Goal: Task Accomplishment & Management: Manage account settings

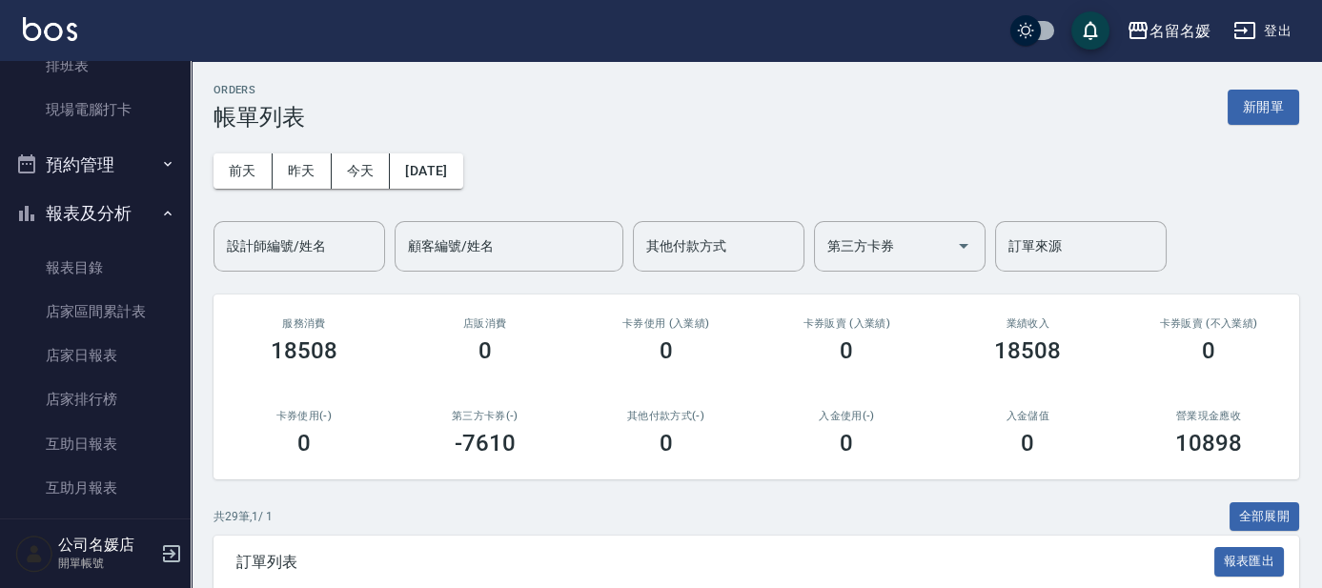
scroll to position [693, 0]
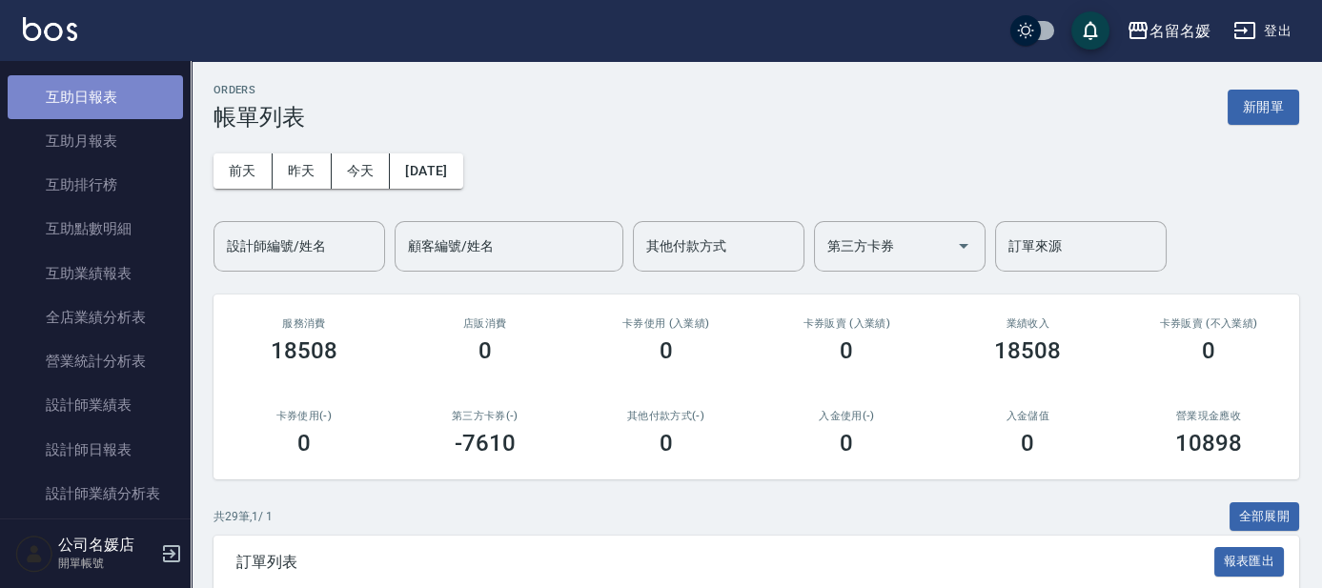
click at [107, 90] on link "互助日報表" at bounding box center [95, 97] width 175 height 44
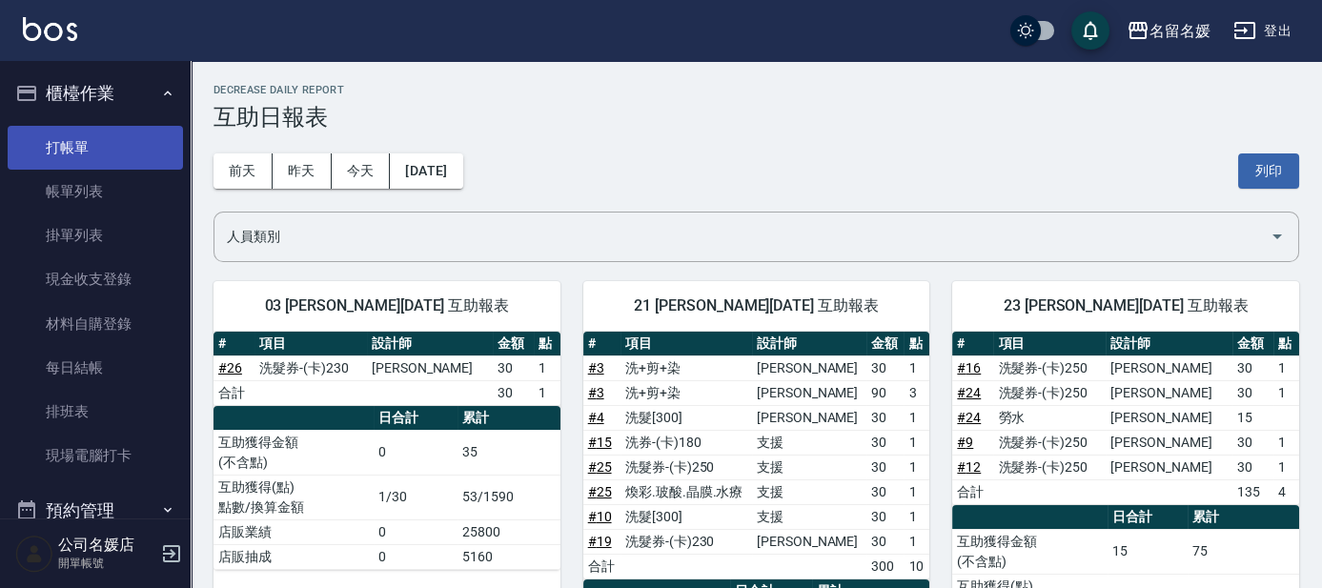
click at [92, 129] on link "打帳單" at bounding box center [95, 148] width 175 height 44
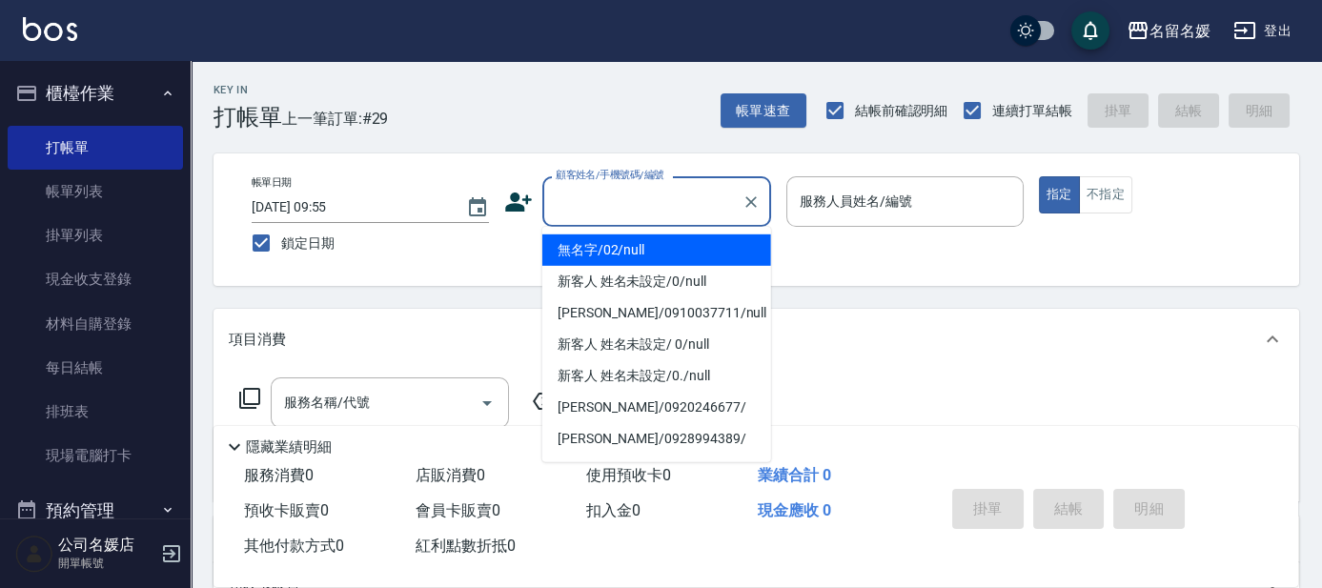
type input "0"
type input "無名字/02/null"
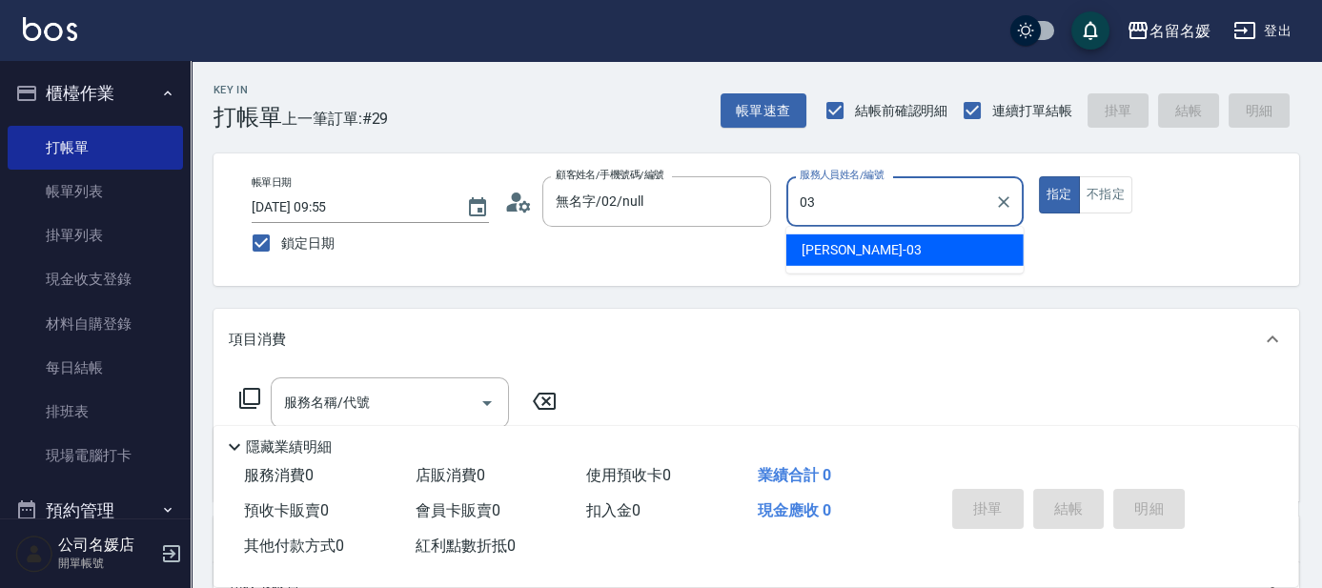
type input "03"
type button "true"
type input "蔡依芳-03"
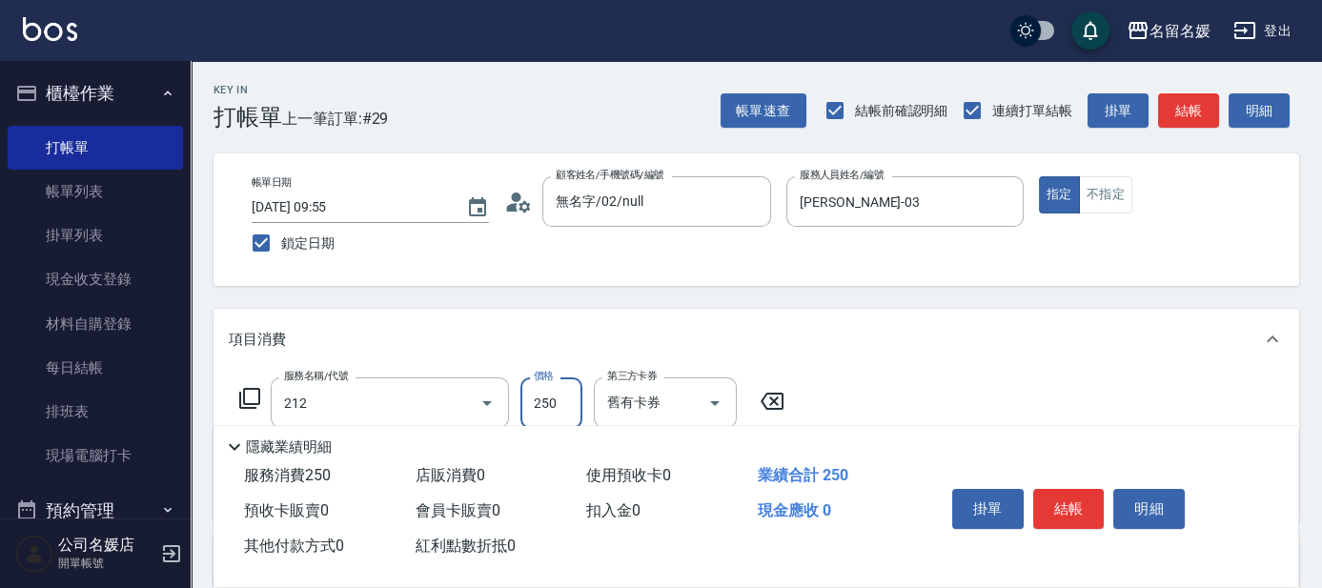
type input "洗髮券-(卡)250(212)"
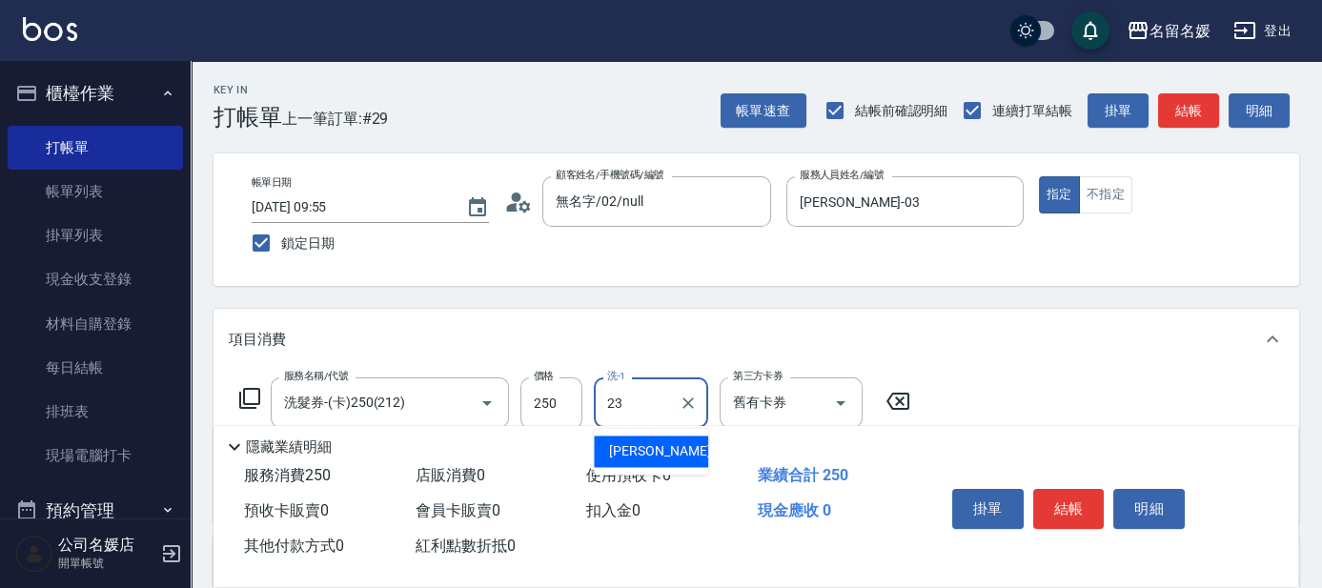
type input "俞靜嫺-23"
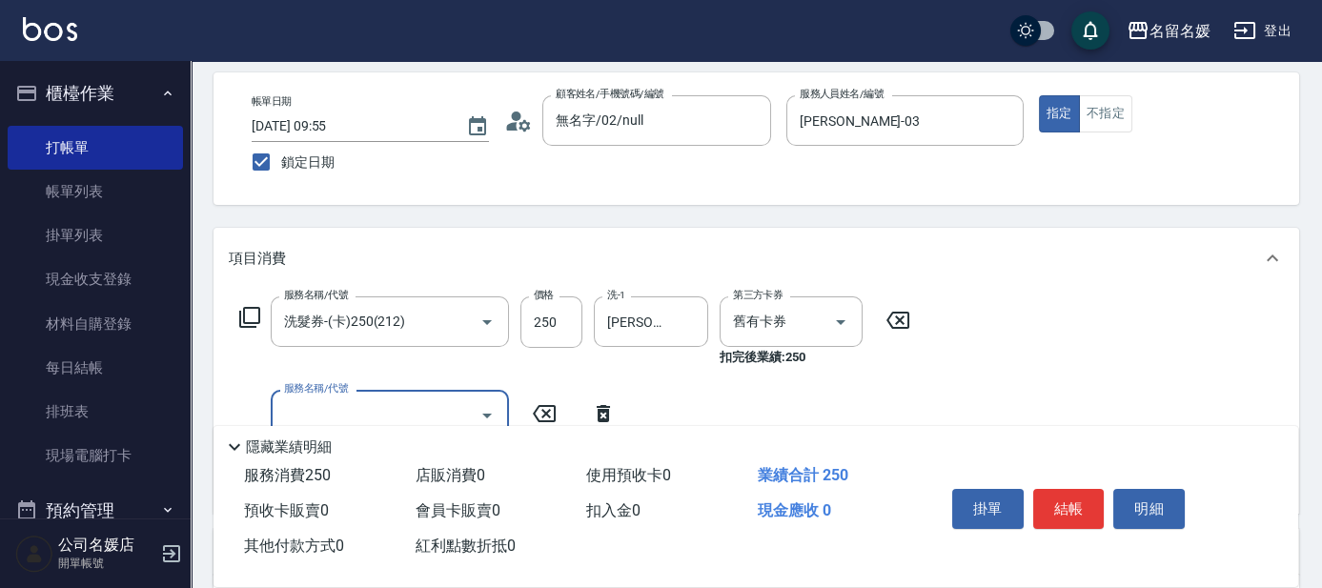
scroll to position [86, 0]
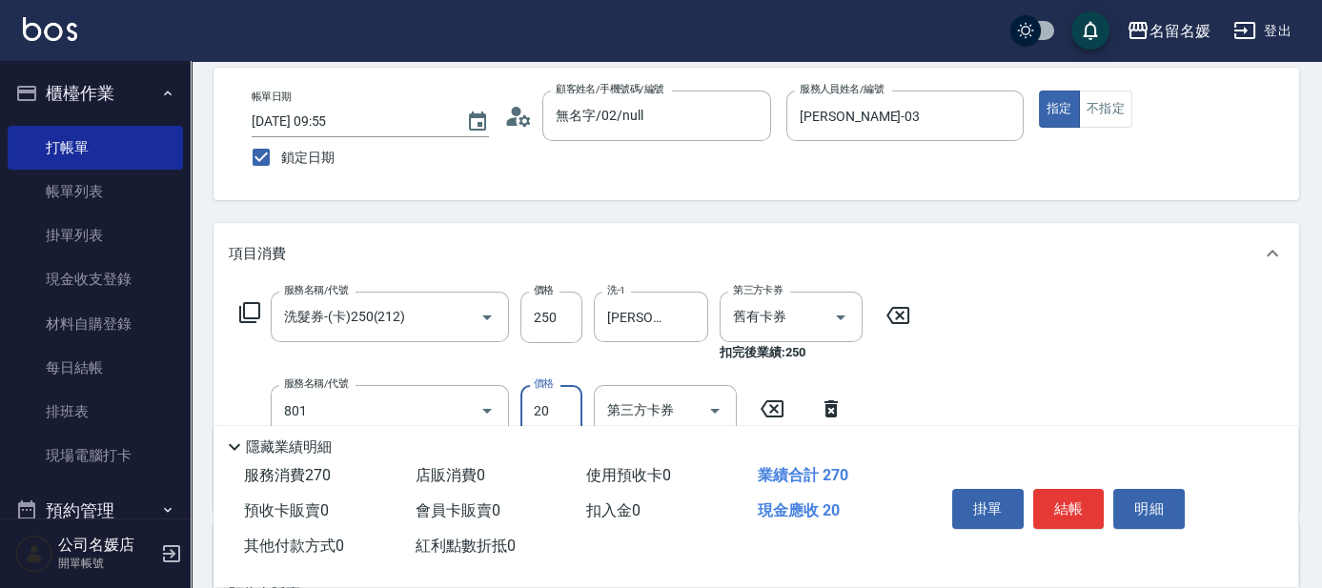
type input "潤絲(801)"
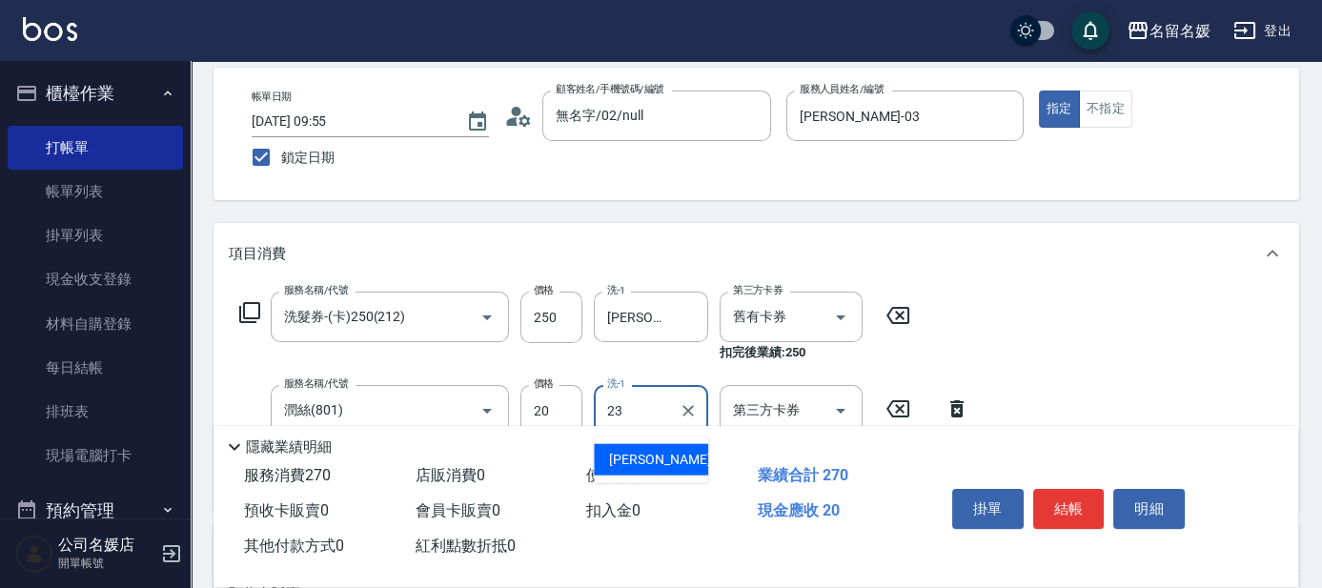
type input "俞靜嫺-23"
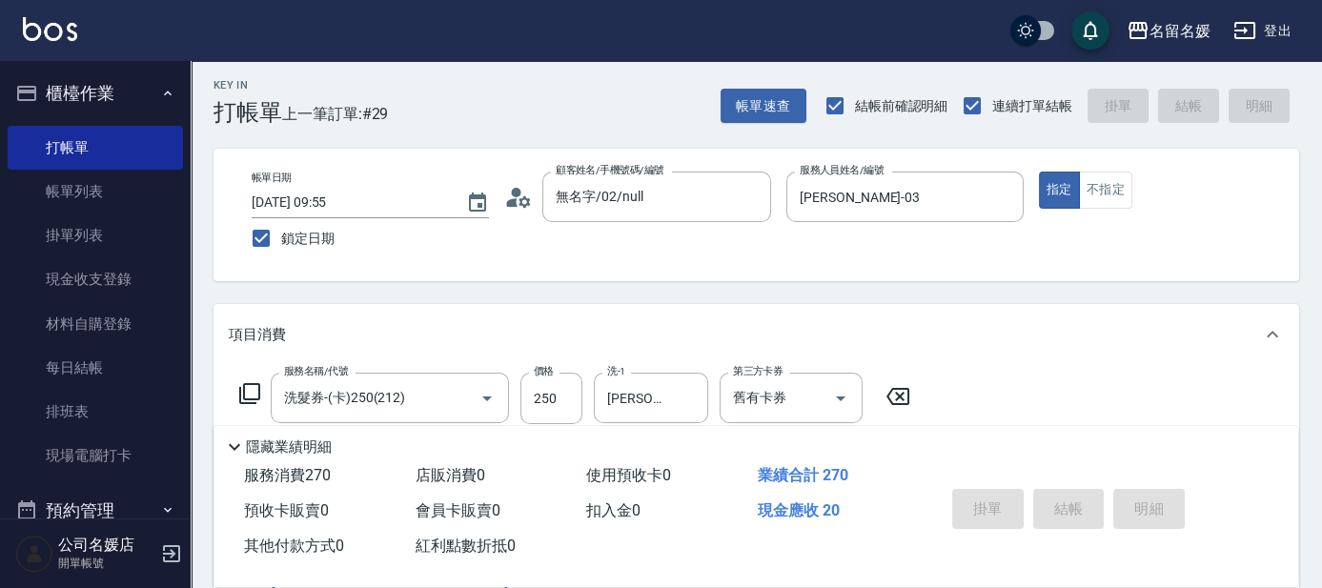
scroll to position [0, 0]
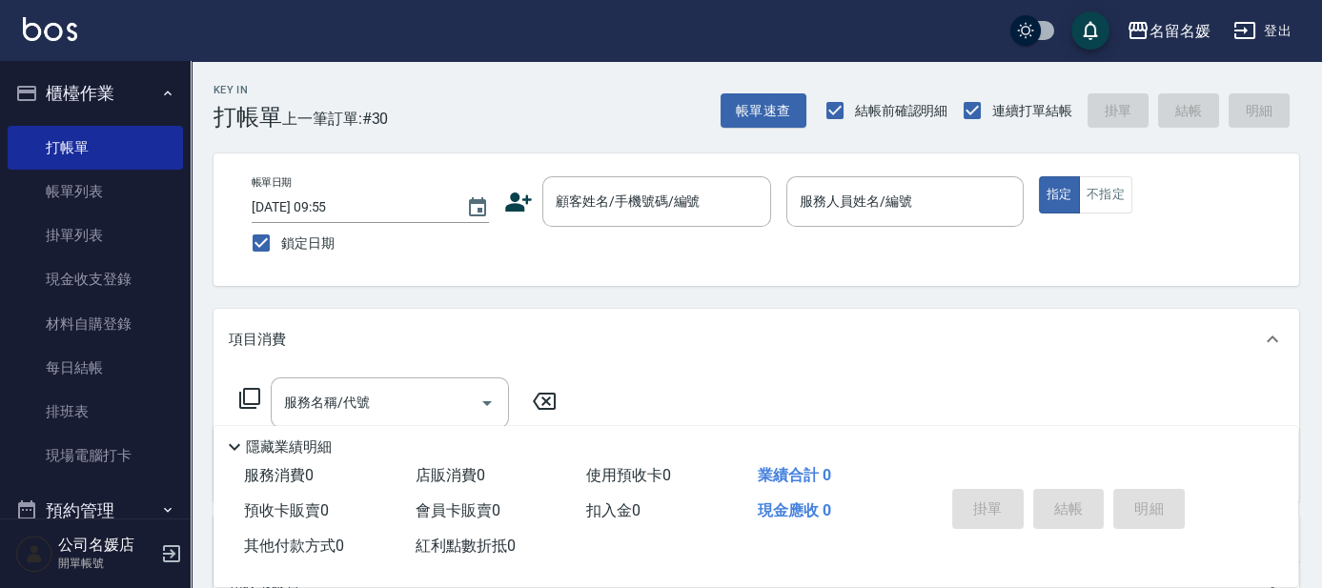
click at [919, 133] on div "Key In 打帳單 上一筆訂單:#30 帳單速查 結帳前確認明細 連續打單結帳 掛單 結帳 明細 帳單日期 2025/08/25 09:55 鎖定日期 顧客…" at bounding box center [756, 493] width 1131 height 865
click at [738, 193] on div at bounding box center [750, 201] width 25 height 51
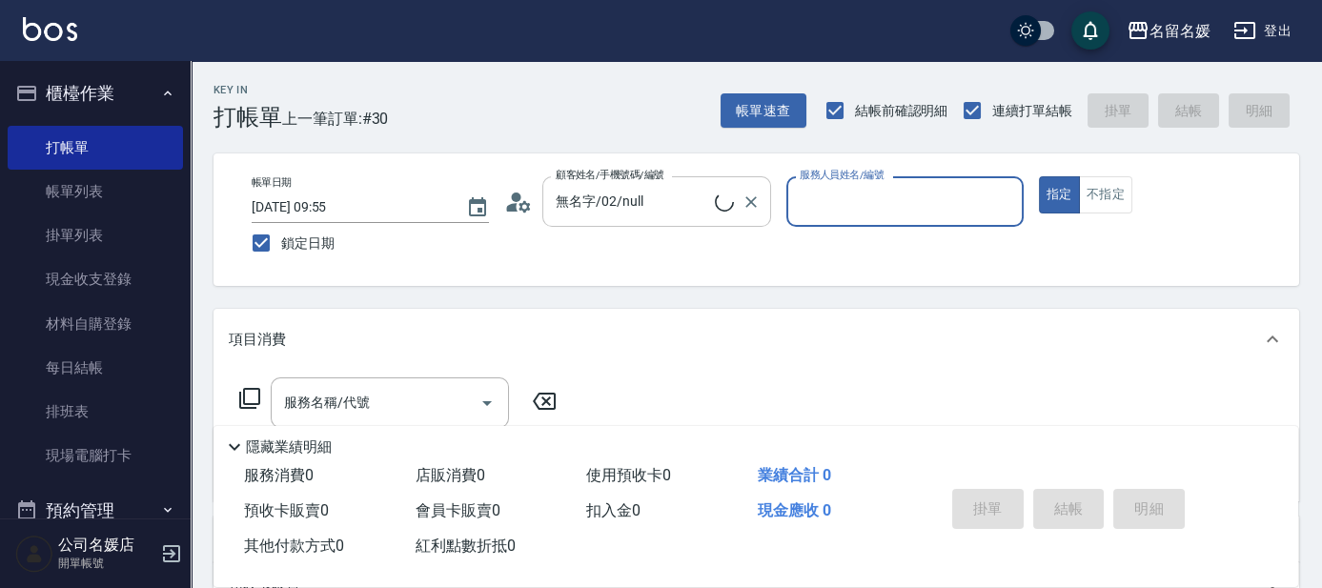
type input "新客人 姓名未設定/0/null"
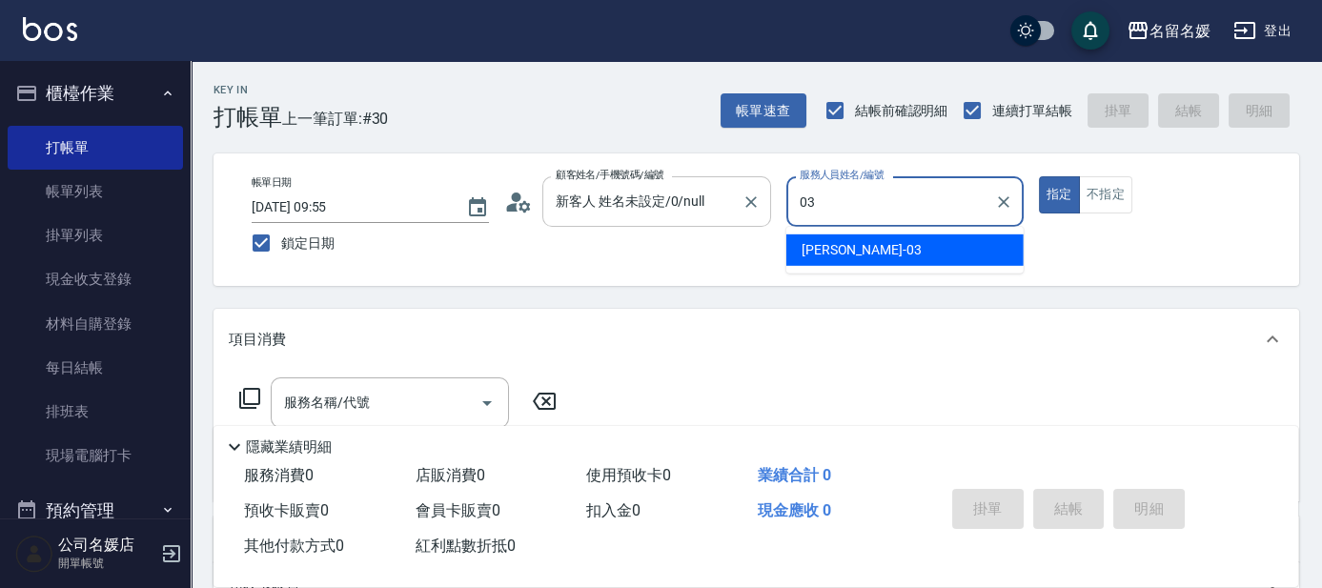
type input "[PERSON_NAME]-03"
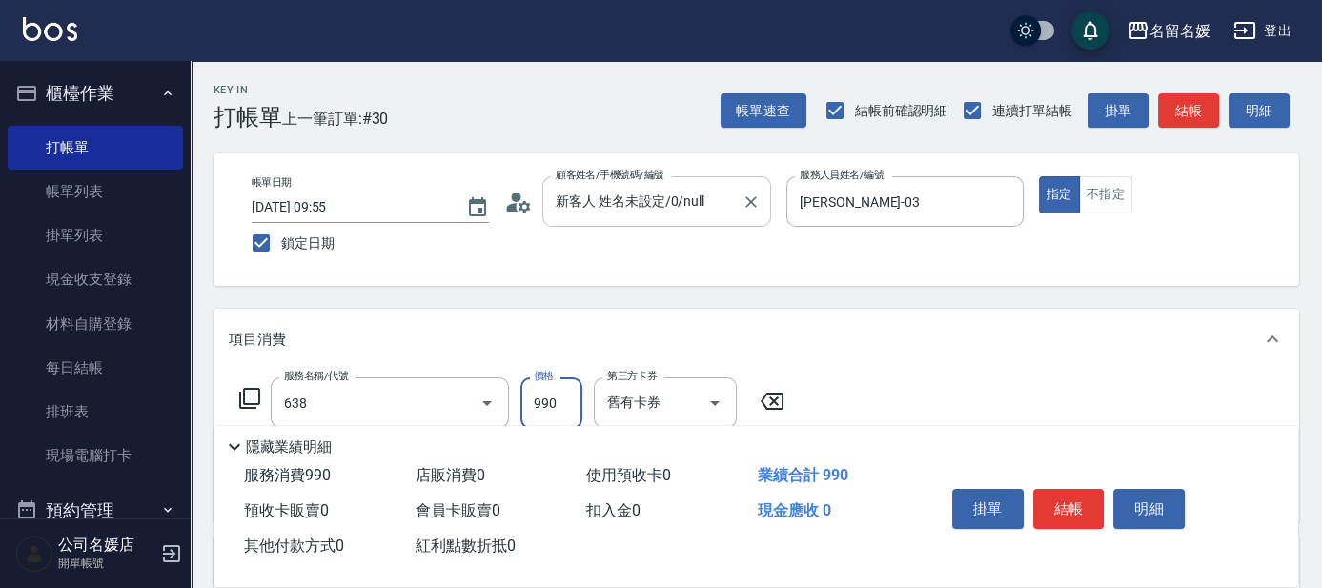
type input "(芙)頭皮養護套卡(638)"
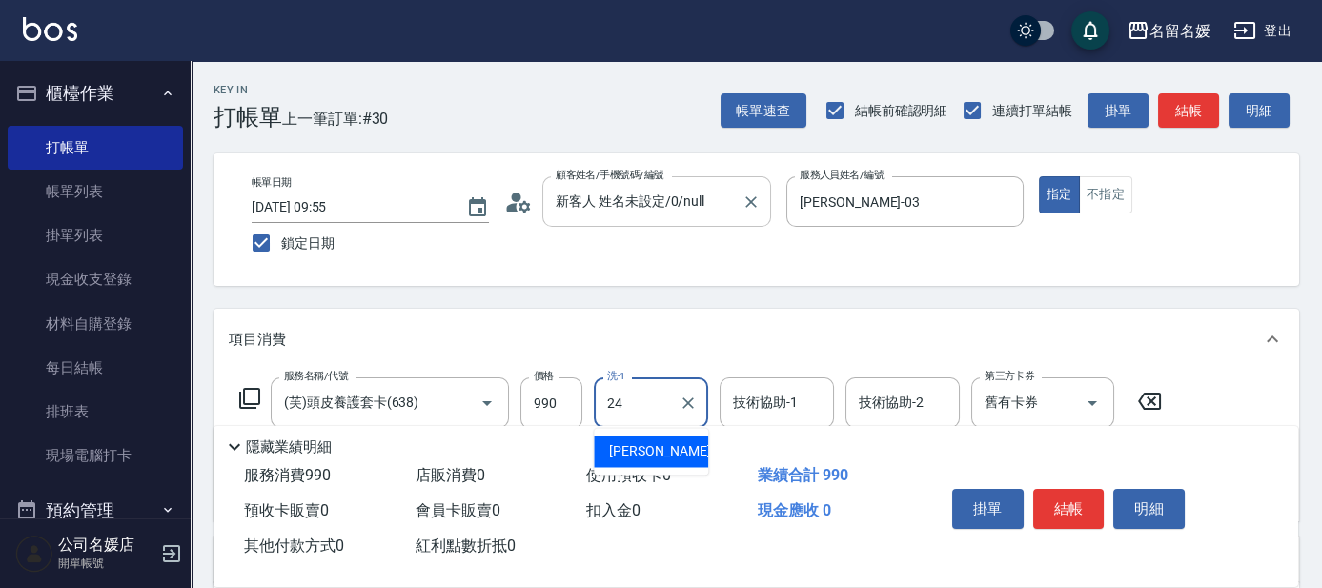
type input "張家惠-24"
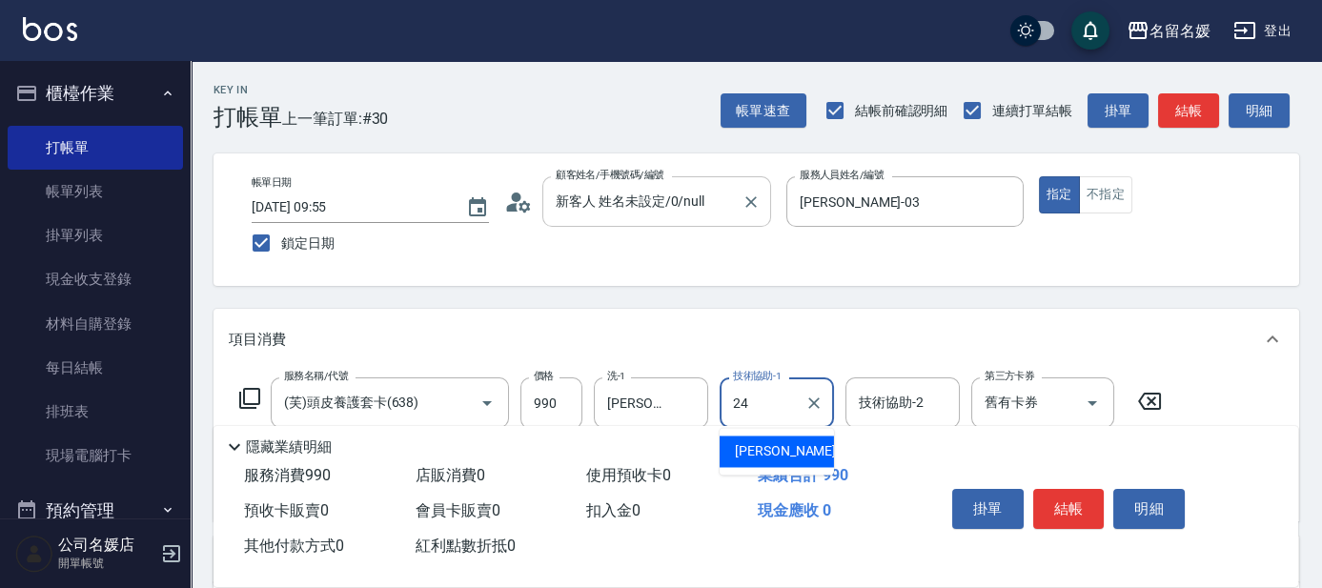
type input "張家惠-24"
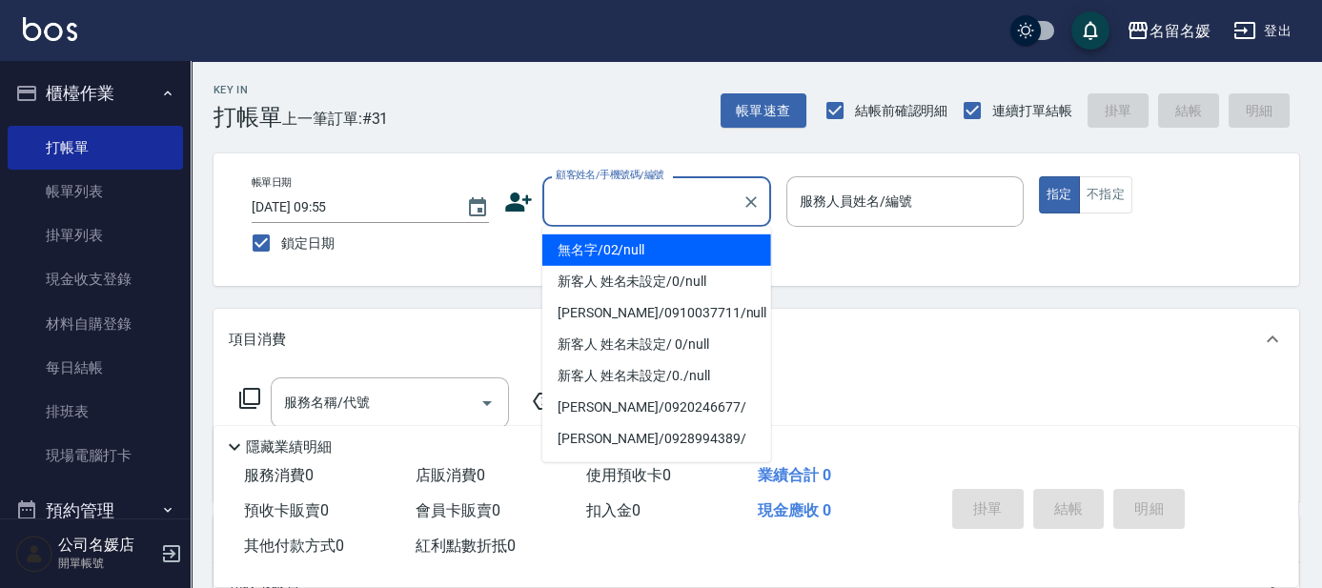
drag, startPoint x: 612, startPoint y: 191, endPoint x: 611, endPoint y: 241, distance: 50.5
click at [615, 198] on input "顧客姓名/手機號碼/編號" at bounding box center [642, 201] width 183 height 33
click at [611, 247] on li "無名字/02/null" at bounding box center [656, 249] width 229 height 31
type input "無名字/02/null"
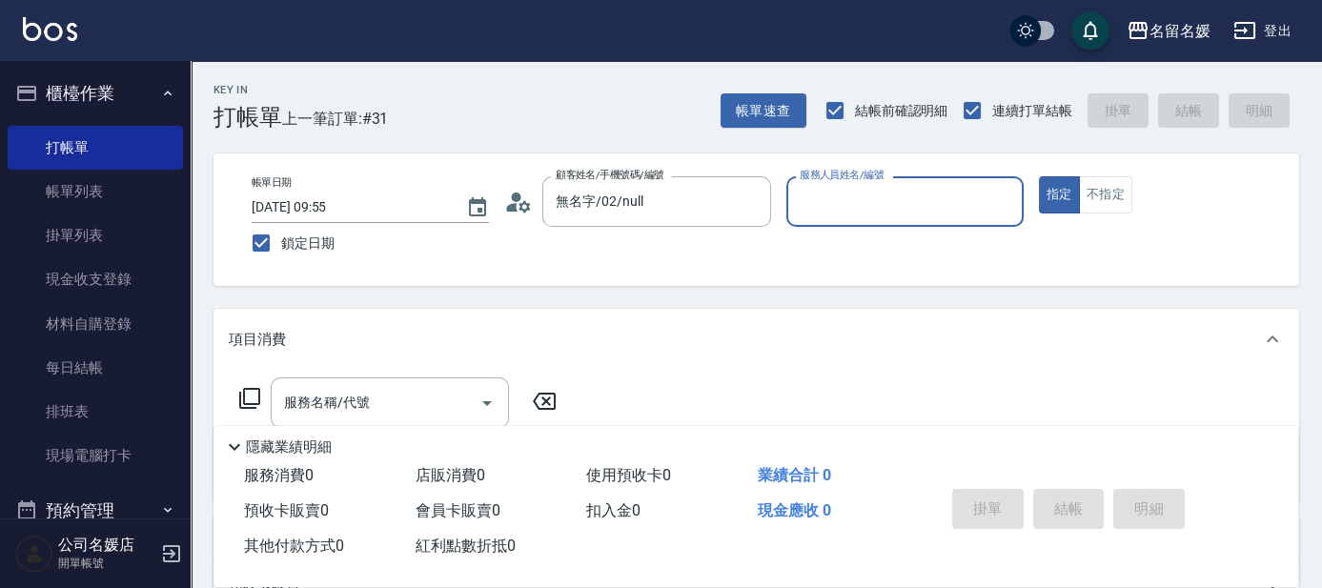
click at [845, 193] on input "服務人員姓名/編號" at bounding box center [905, 201] width 220 height 33
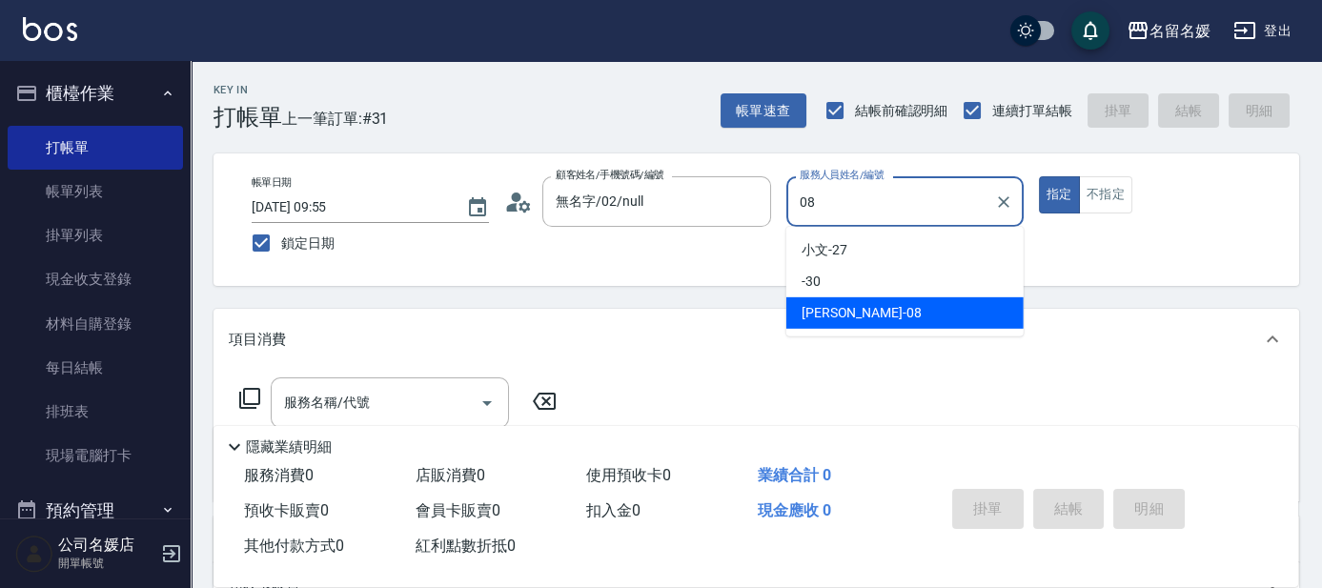
click at [894, 309] on div "許明雅 -08" at bounding box center [904, 312] width 237 height 31
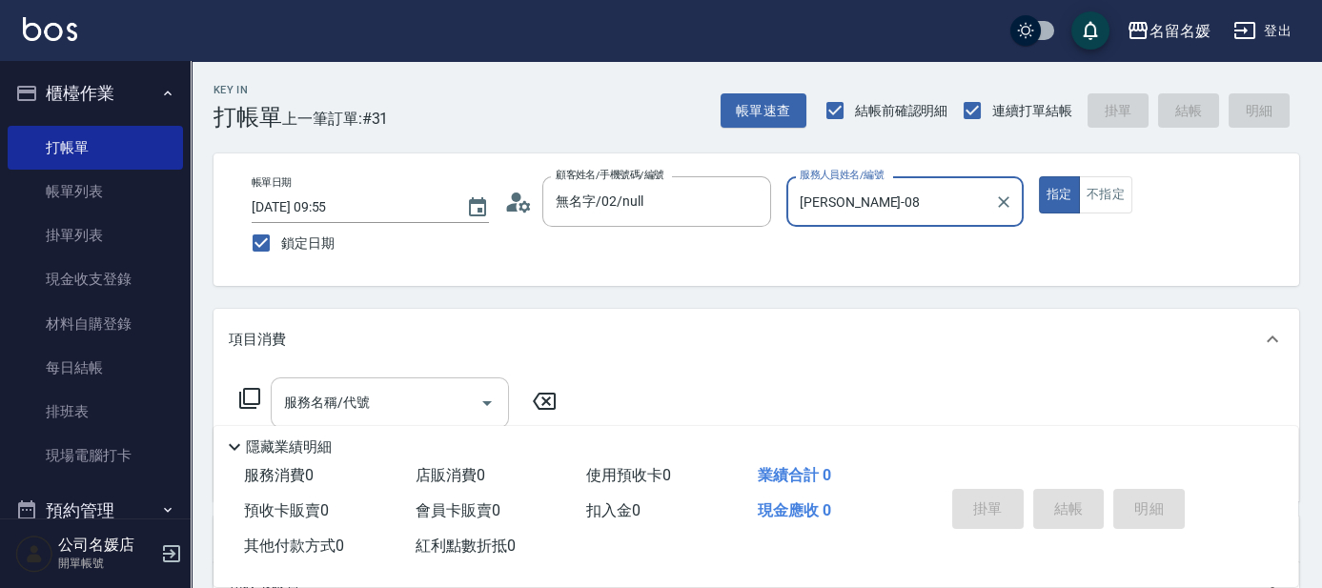
type input "許明雅-08"
drag, startPoint x: 305, startPoint y: 399, endPoint x: 307, endPoint y: 388, distance: 11.6
click at [307, 388] on input "服務名稱/代號" at bounding box center [375, 402] width 193 height 33
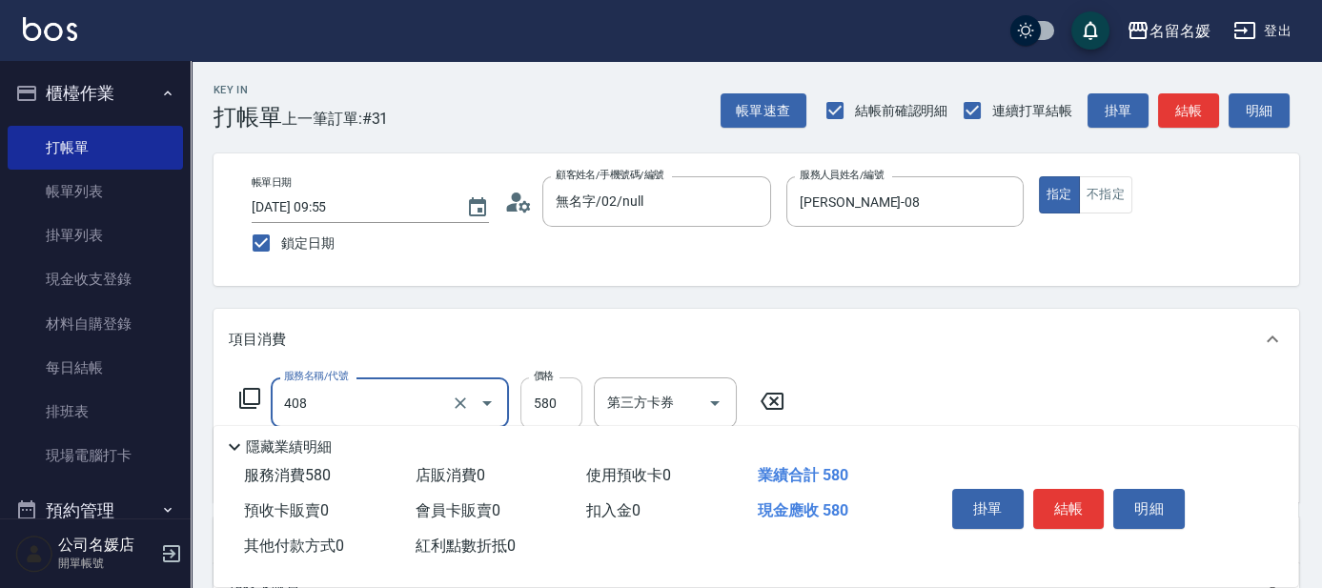
click at [561, 399] on input "580" at bounding box center [551, 402] width 62 height 51
type input "剪髮(580)(408)"
type input "550"
click at [1064, 505] on button "結帳" at bounding box center [1068, 509] width 71 height 40
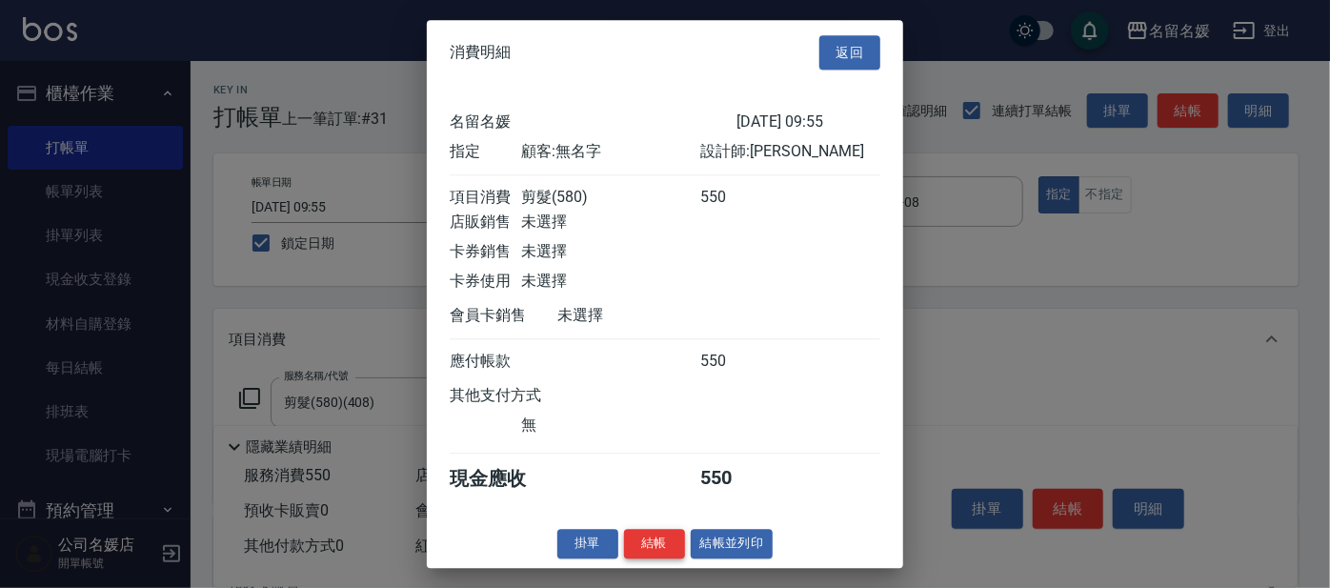
click at [645, 553] on button "結帳" at bounding box center [654, 544] width 61 height 30
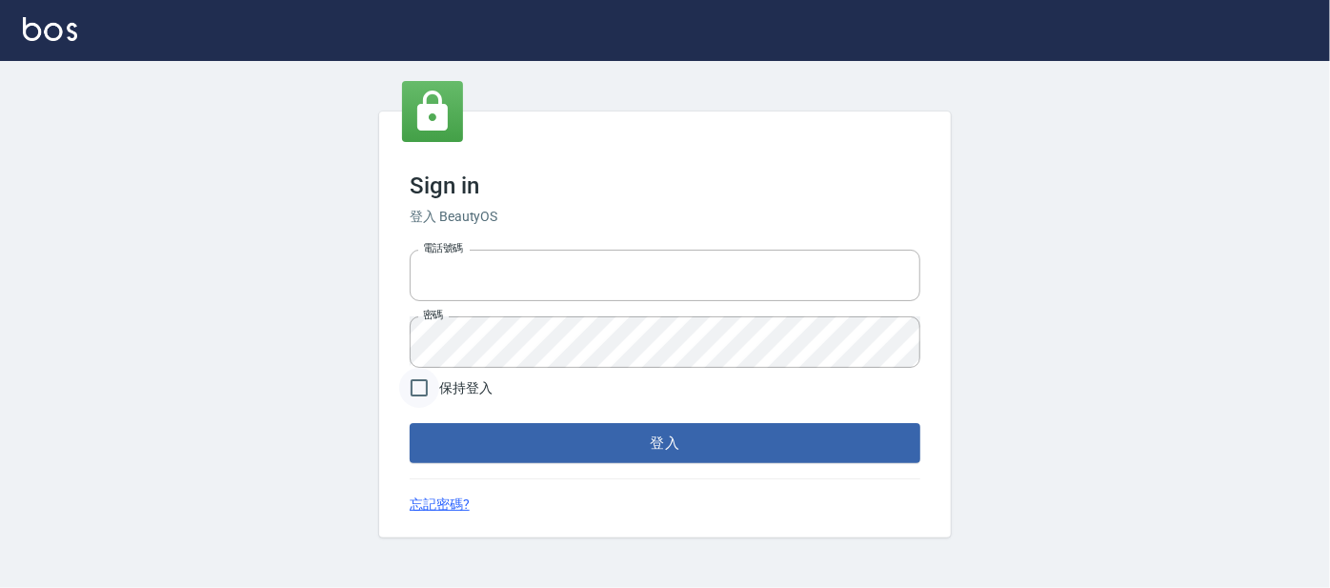
type input "0227605235"
click at [427, 384] on input "保持登入" at bounding box center [419, 388] width 40 height 40
checkbox input "true"
click at [474, 430] on button "登入" at bounding box center [665, 443] width 511 height 40
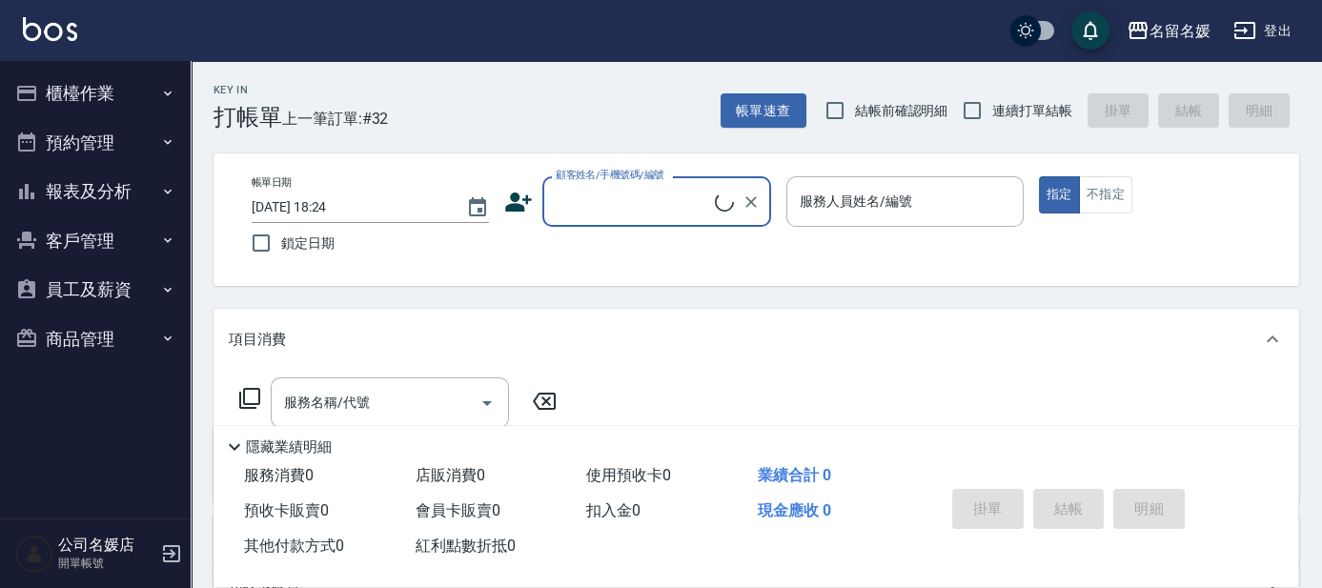
click at [848, 108] on input "結帳前確認明細" at bounding box center [835, 111] width 40 height 40
checkbox input "true"
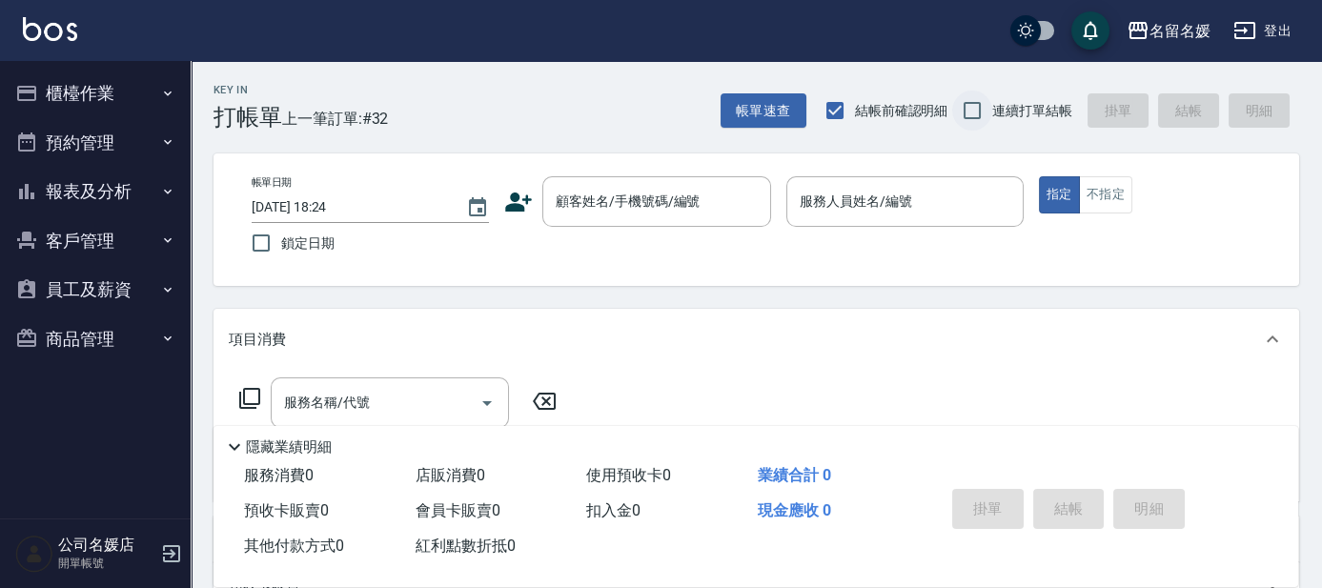
click at [954, 111] on input "連續打單結帳" at bounding box center [972, 111] width 40 height 40
drag, startPoint x: 966, startPoint y: 112, endPoint x: 895, endPoint y: 158, distance: 84.9
click at [967, 113] on input "連續打單結帳" at bounding box center [972, 111] width 40 height 40
checkbox input "false"
click at [267, 252] on input "鎖定日期" at bounding box center [261, 243] width 40 height 40
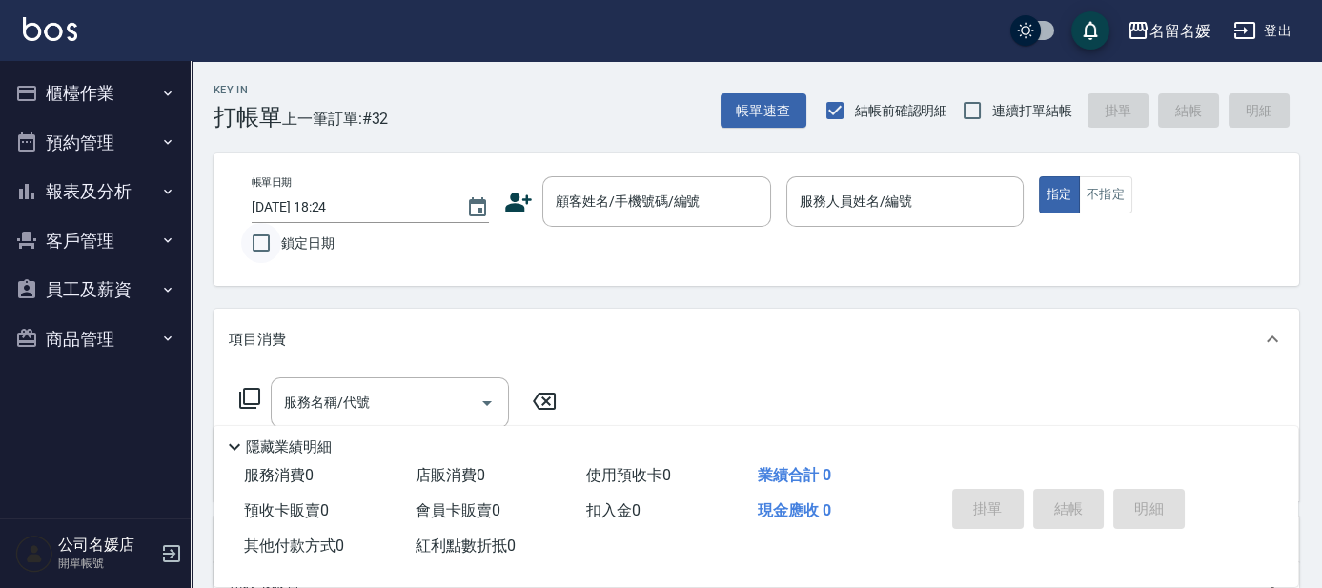
checkbox input "true"
drag, startPoint x: 981, startPoint y: 111, endPoint x: 778, endPoint y: 168, distance: 210.6
click at [980, 111] on input "連續打單結帳" at bounding box center [972, 111] width 40 height 40
checkbox input "true"
click at [661, 219] on div "顧客姓名/手機號碼/編號" at bounding box center [656, 201] width 229 height 51
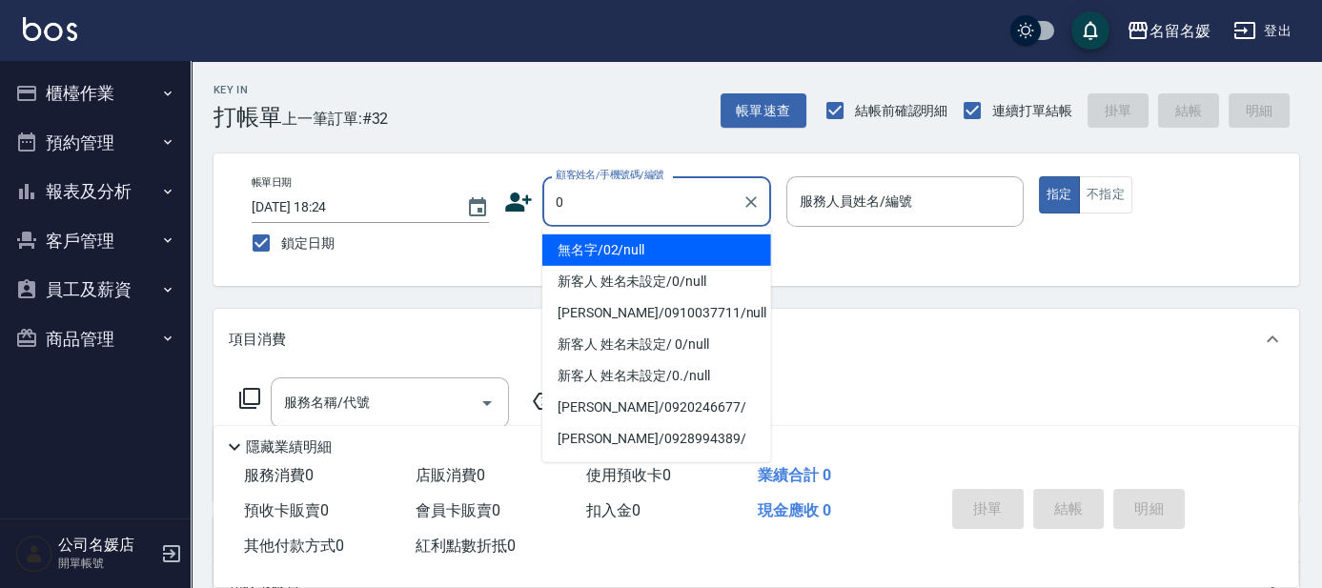
type input "無名字/02/null"
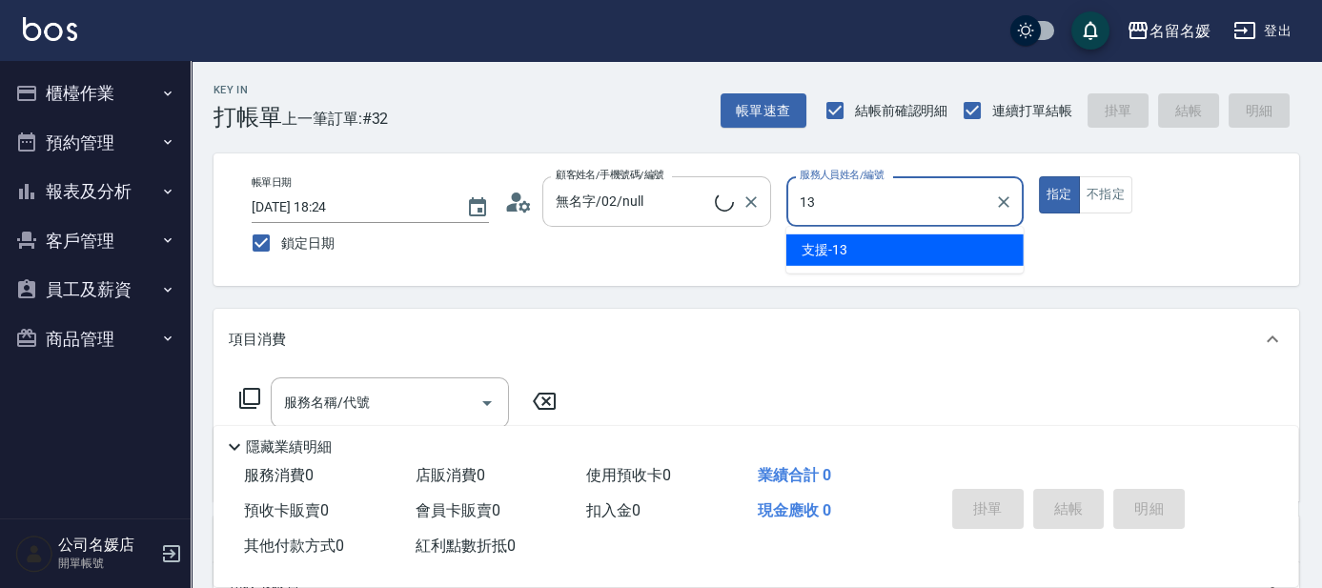
type input "13"
type button "true"
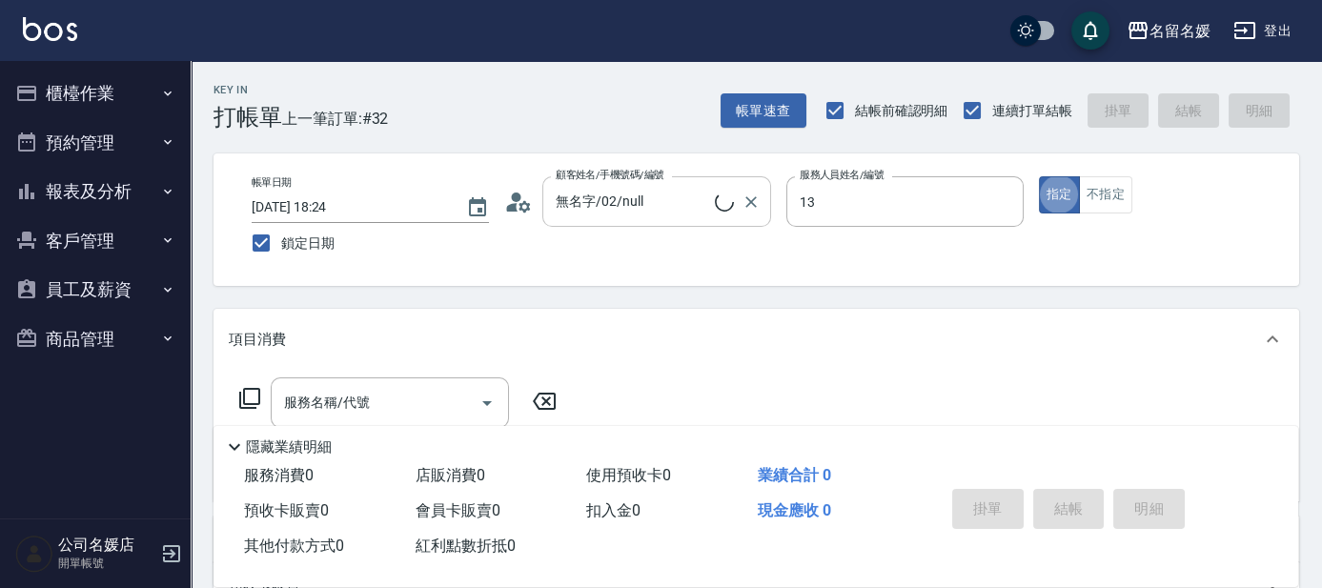
type input "支援-13"
type input "新客人 姓名未設定/0/null"
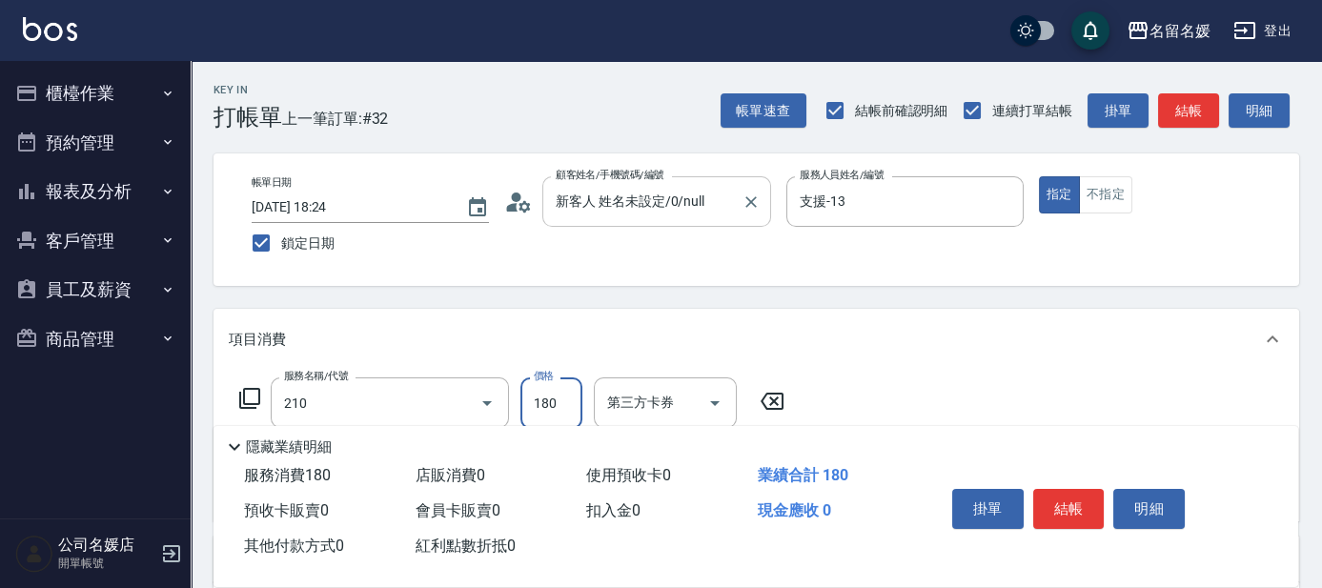
type input "洗券-(卡)180(210)"
type input "舊有卡券"
type input "許庭瑀-21"
type input "舊有卡券"
click at [717, 292] on div "Key In 打帳單 上一筆訂單:#32 帳單速查 結帳前確認明細 連續打單結帳 掛單 結帳 明細 帳單日期 2025/08/25 18:24 鎖定日期 顧客…" at bounding box center [756, 506] width 1131 height 891
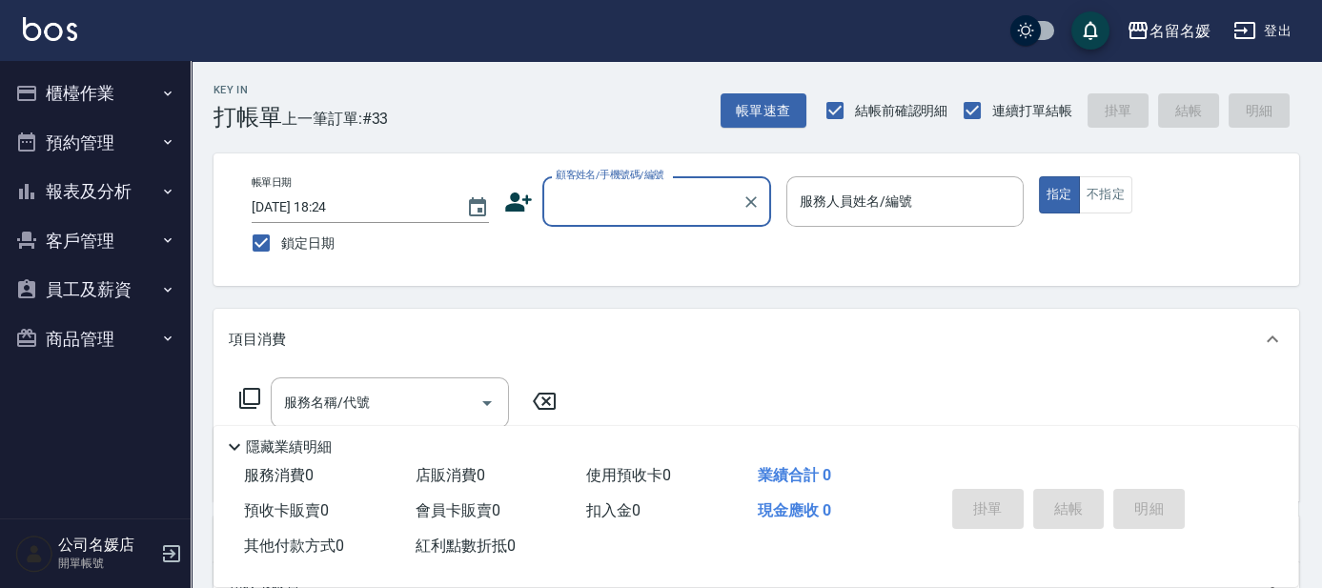
drag, startPoint x: 644, startPoint y: 193, endPoint x: 648, endPoint y: 214, distance: 21.3
click at [646, 196] on input "顧客姓名/手機號碼/編號" at bounding box center [642, 201] width 183 height 33
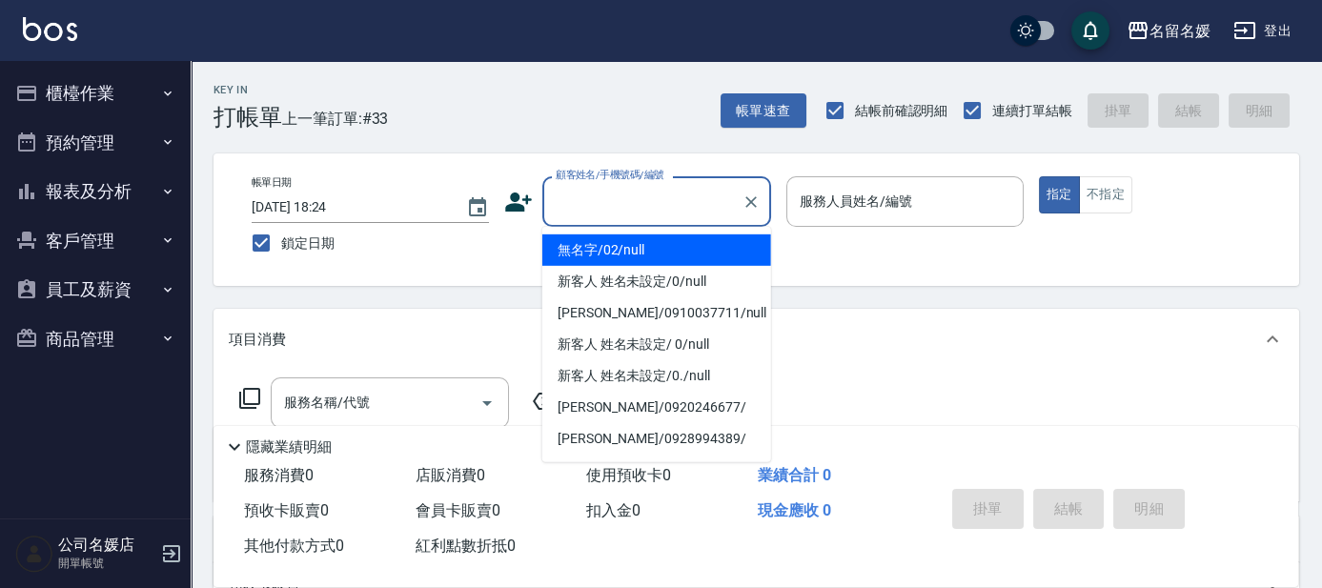
click at [664, 248] on li "無名字/02/null" at bounding box center [656, 249] width 229 height 31
click at [851, 207] on label "服務人員姓名/編號" at bounding box center [856, 201] width 112 height 19
click at [851, 207] on input "服務人員姓名/編號" at bounding box center [905, 201] width 220 height 33
type input "無名字/02/null"
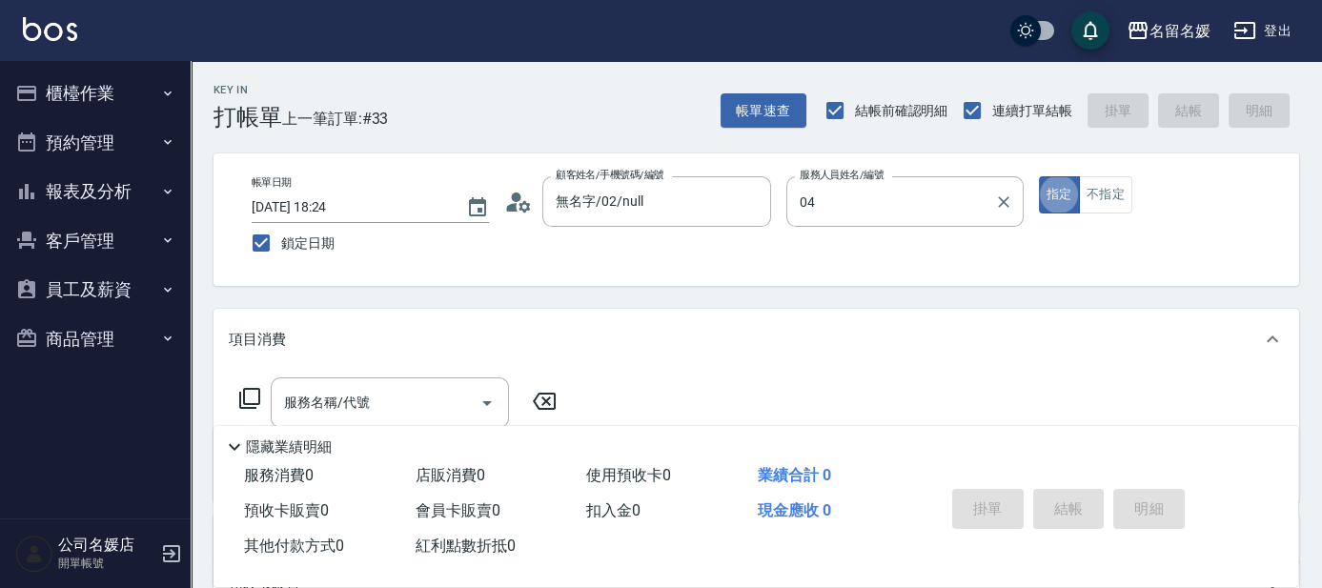
type input "[PERSON_NAME]-04"
click at [427, 415] on input "服務名稱/代號" at bounding box center [375, 402] width 193 height 33
click at [1105, 193] on button "不指定" at bounding box center [1105, 194] width 53 height 37
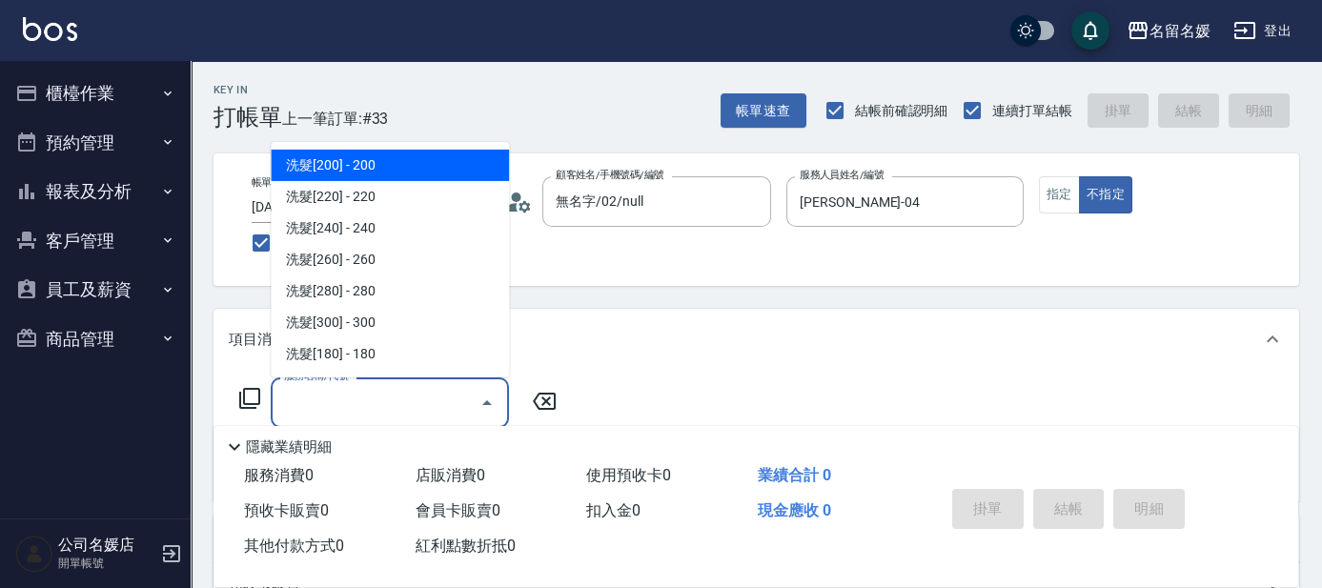
click at [419, 396] on input "服務名稱/代號" at bounding box center [375, 402] width 193 height 33
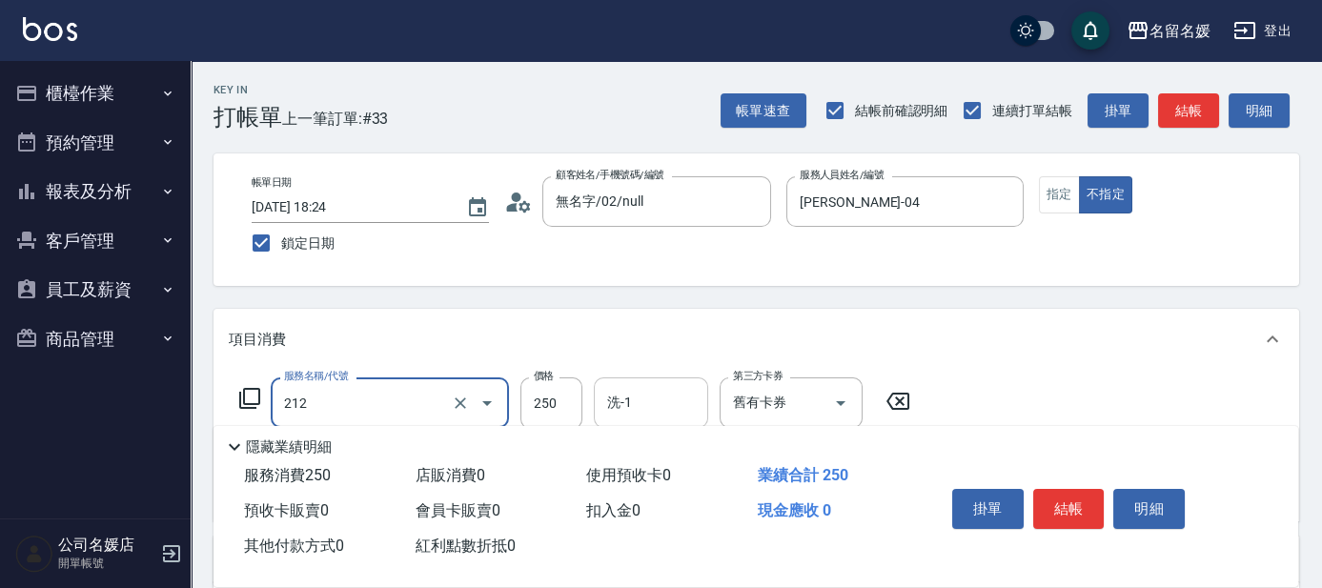
click at [668, 396] on input "洗-1" at bounding box center [650, 402] width 97 height 33
type input "洗髮券-(卡)250(212)"
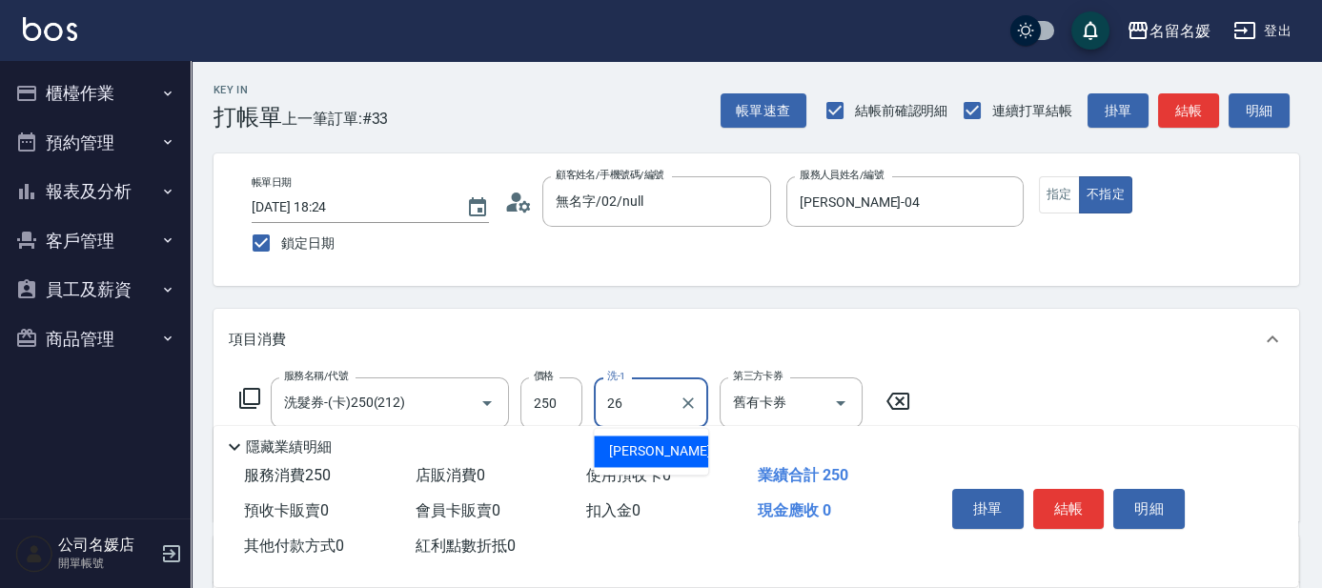
type input "蔡愛陵-26"
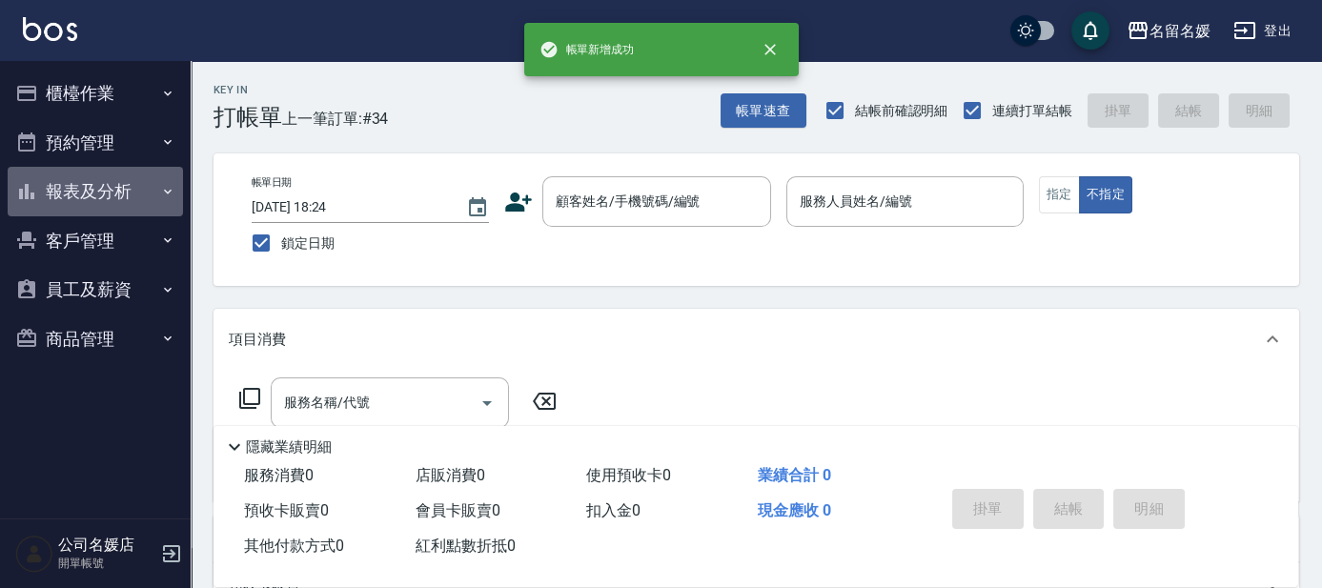
click at [128, 202] on button "報表及分析" at bounding box center [95, 192] width 175 height 50
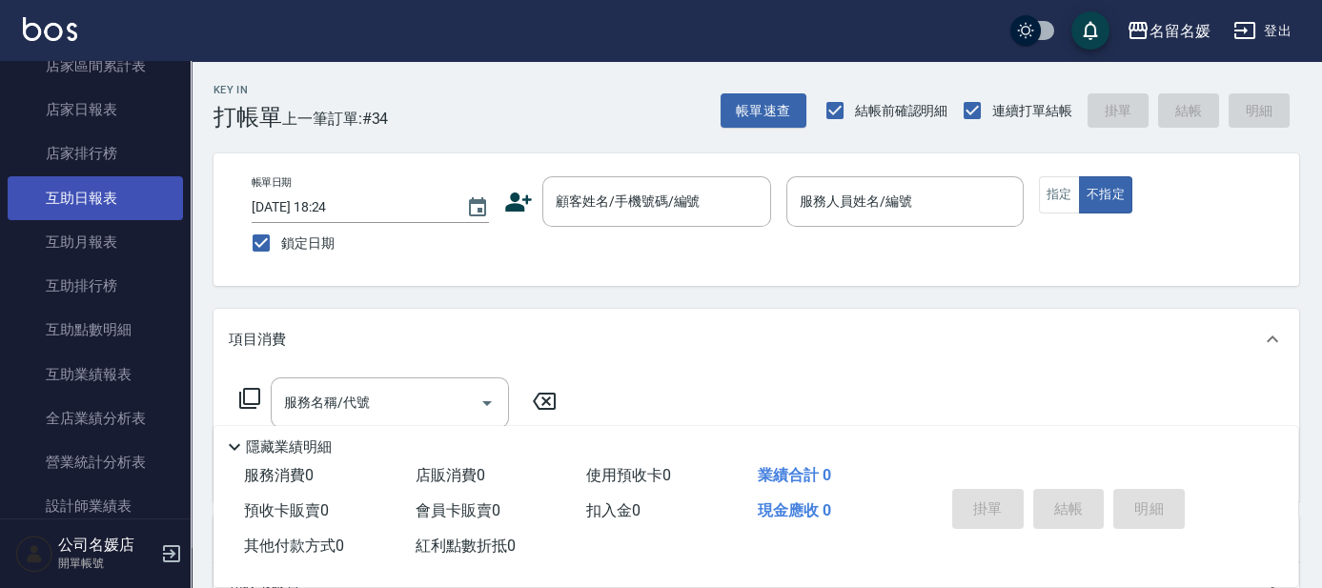
scroll to position [259, 0]
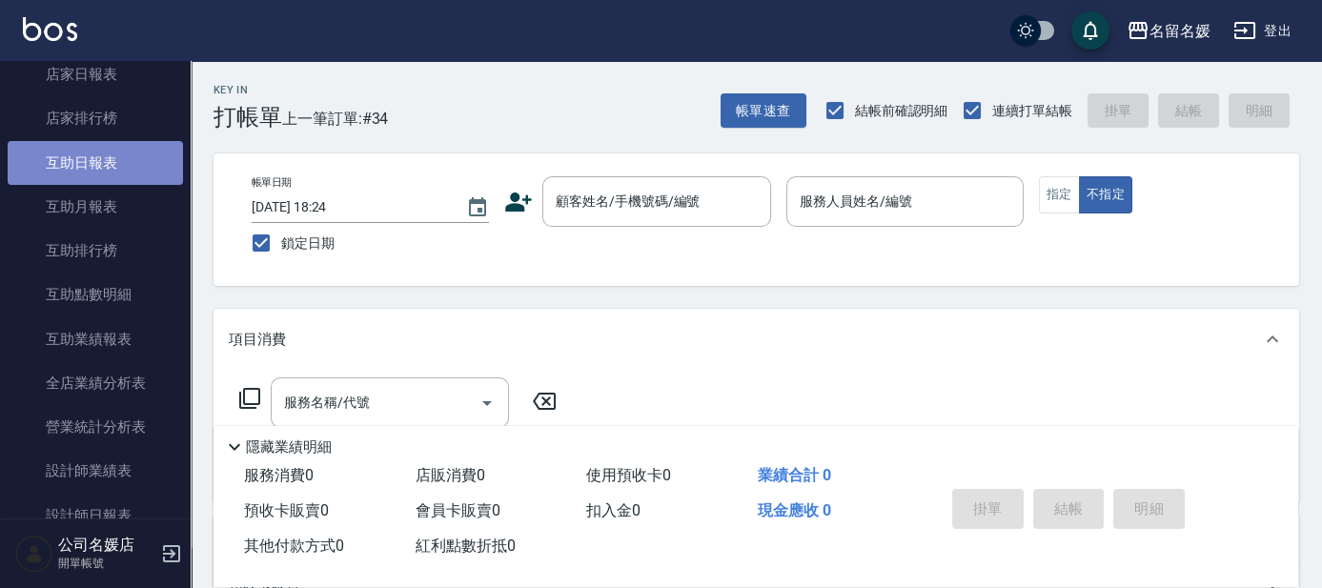
click at [139, 168] on link "互助日報表" at bounding box center [95, 163] width 175 height 44
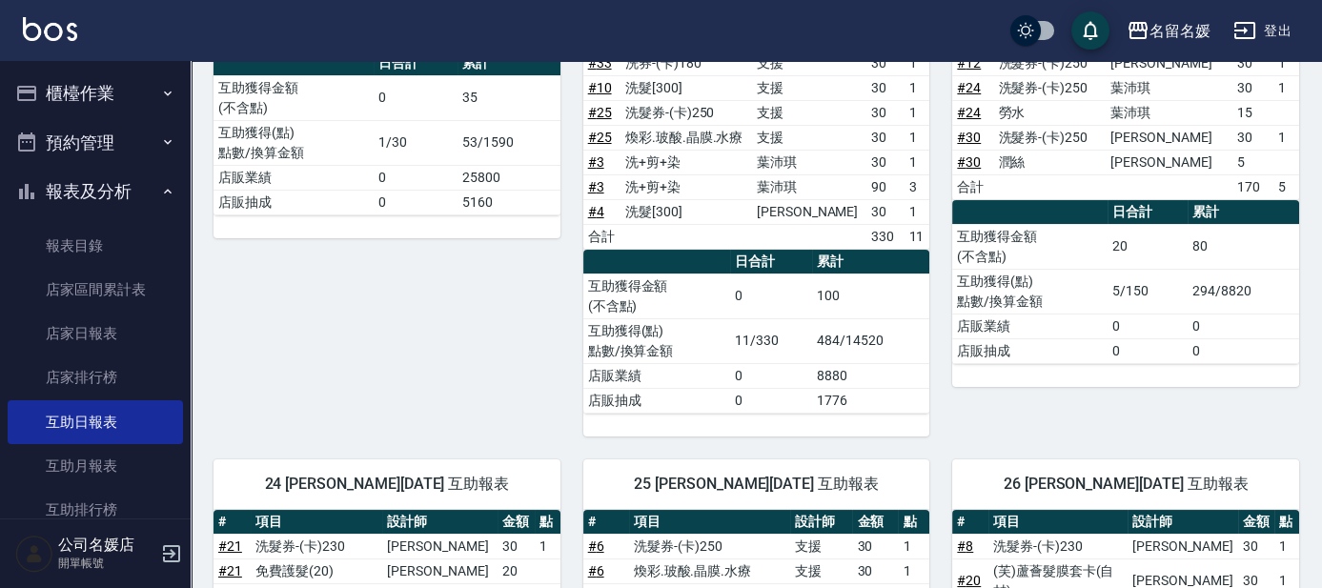
scroll to position [352, 0]
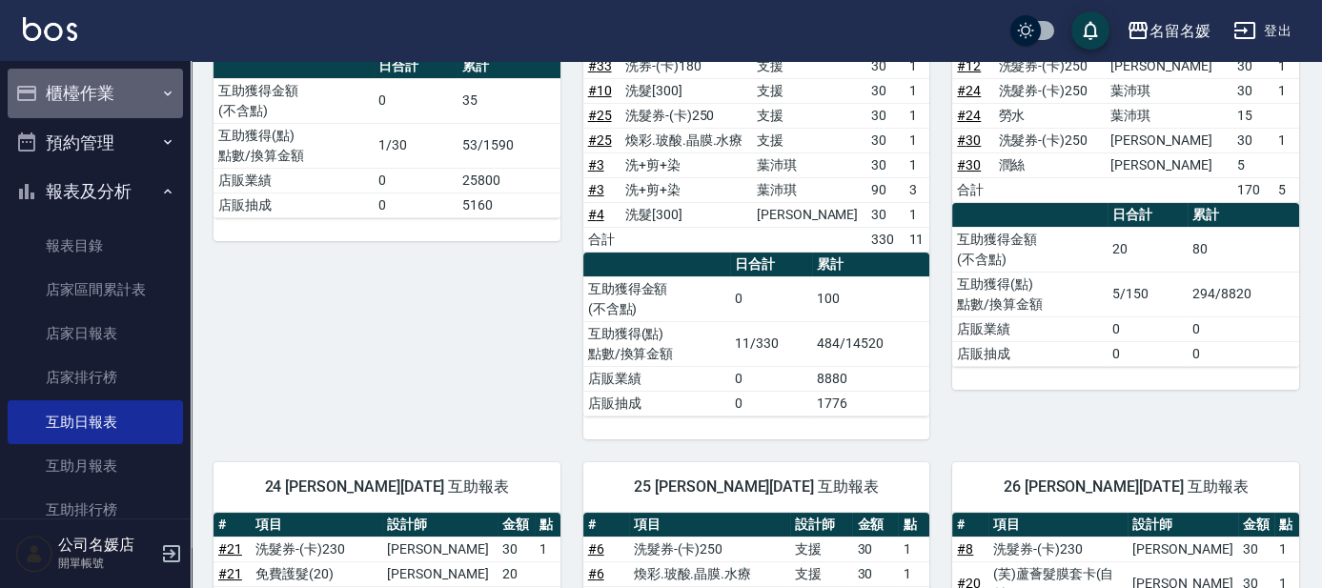
click at [125, 102] on button "櫃檯作業" at bounding box center [95, 94] width 175 height 50
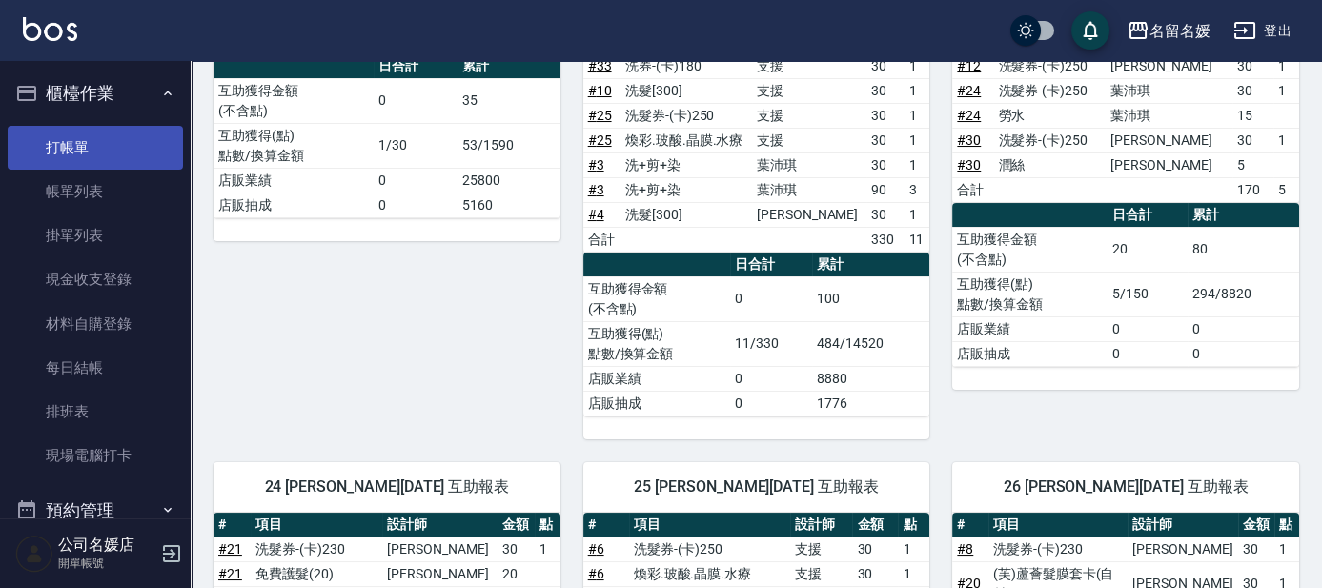
click at [124, 143] on link "打帳單" at bounding box center [95, 148] width 175 height 44
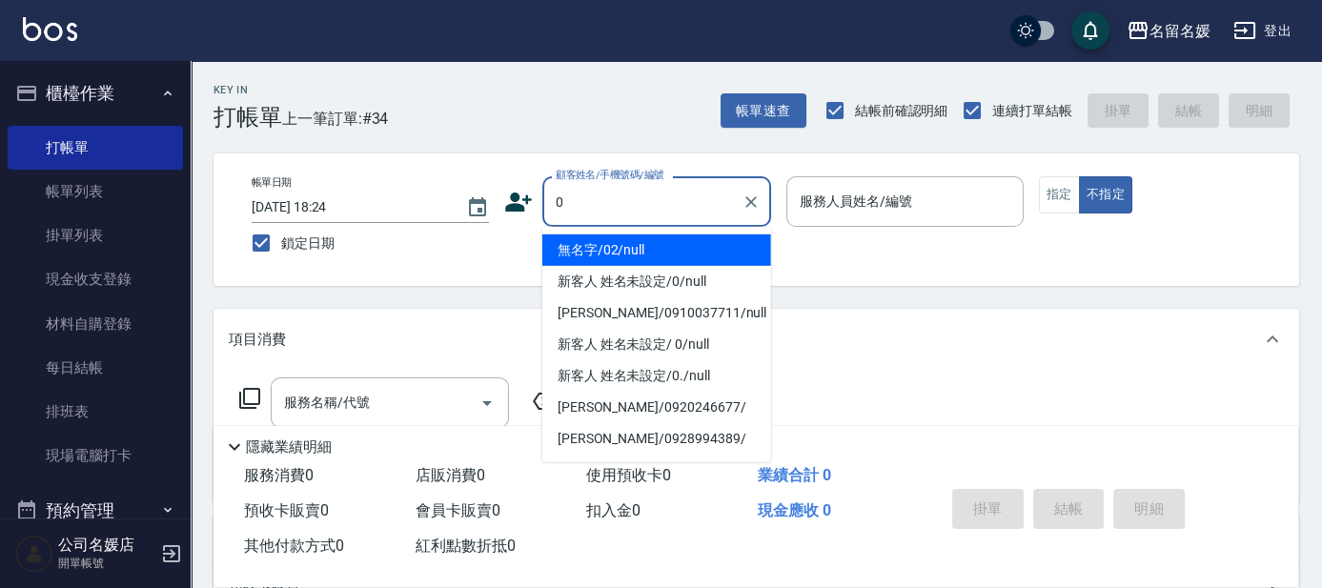
type input "0"
type input "13"
type button "false"
type input "無名字/02/null"
type input "支援-13"
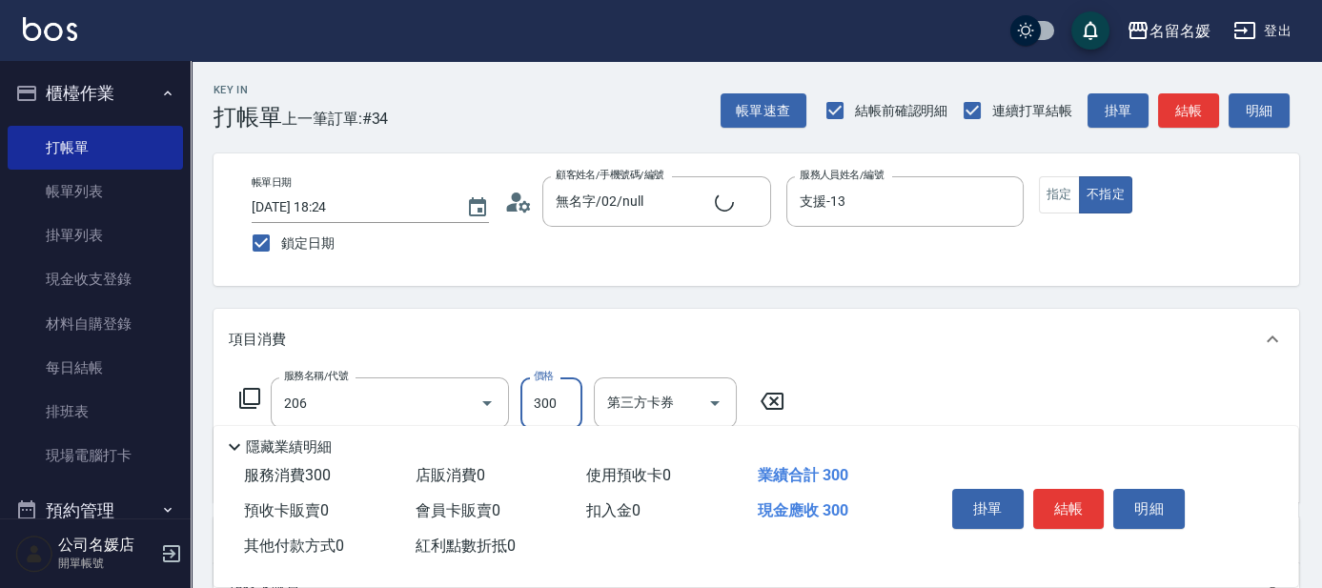
type input "洗髮[300](206)"
type input "新客人 姓名未設定/0/null"
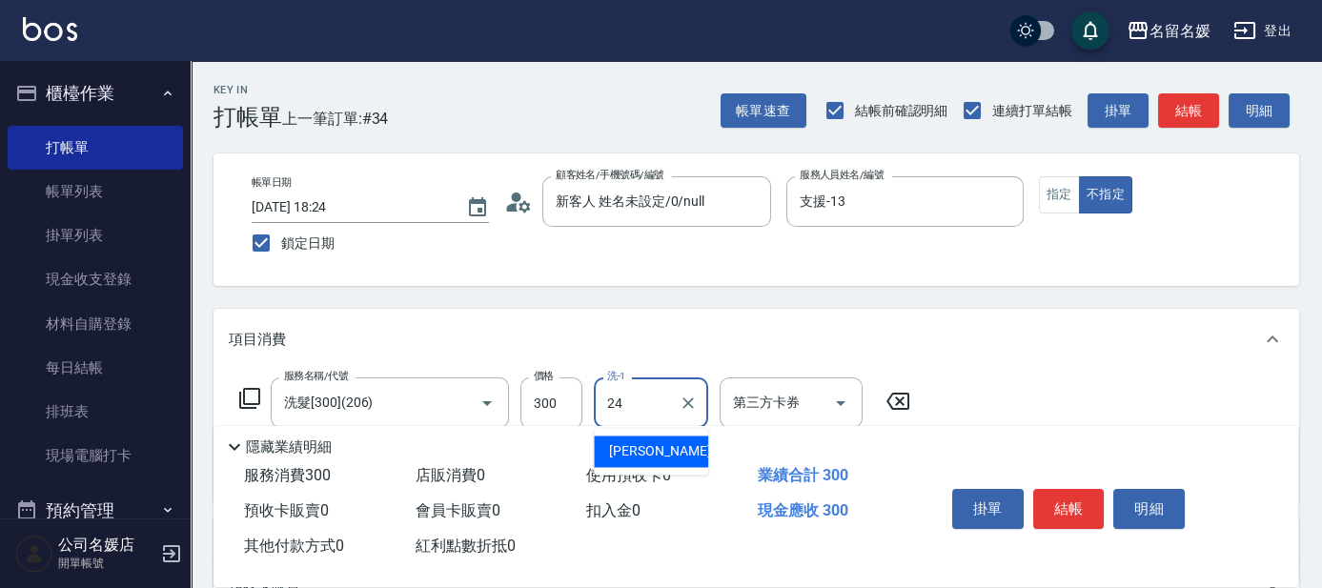
type input "張家惠-24"
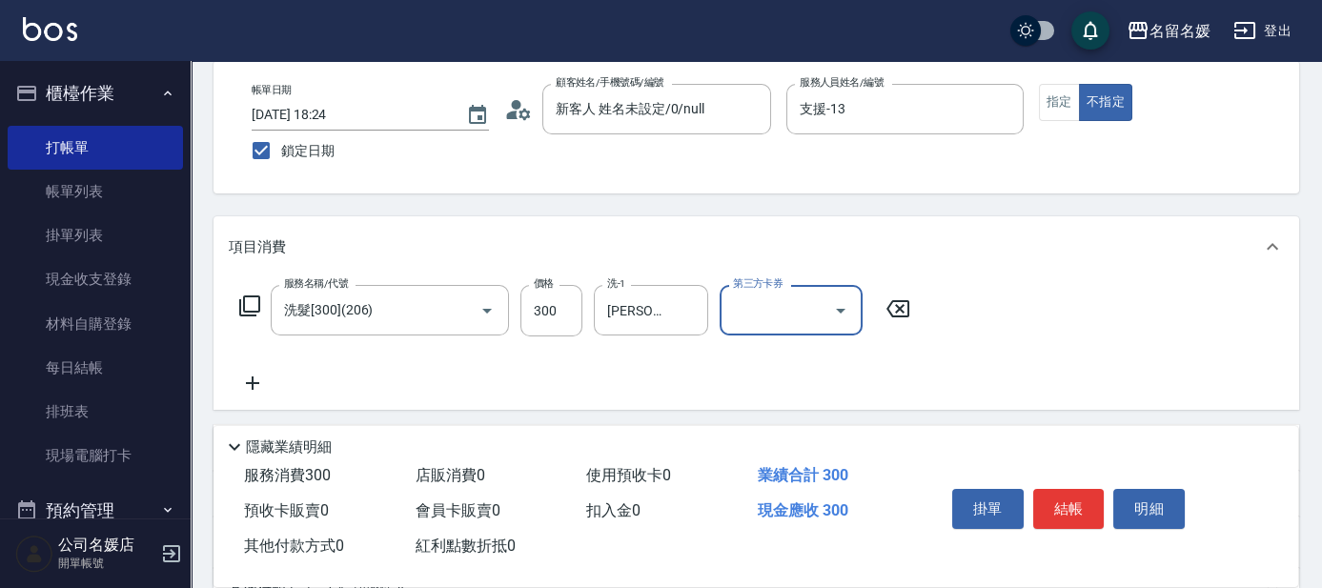
scroll to position [172, 0]
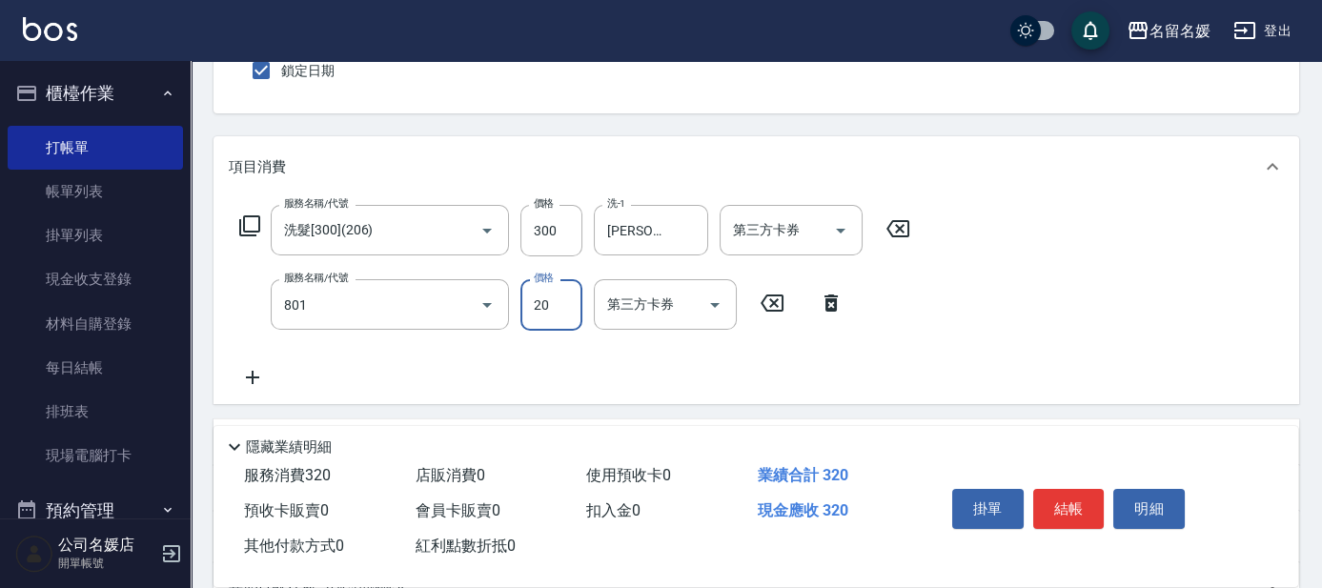
type input "潤絲(801)"
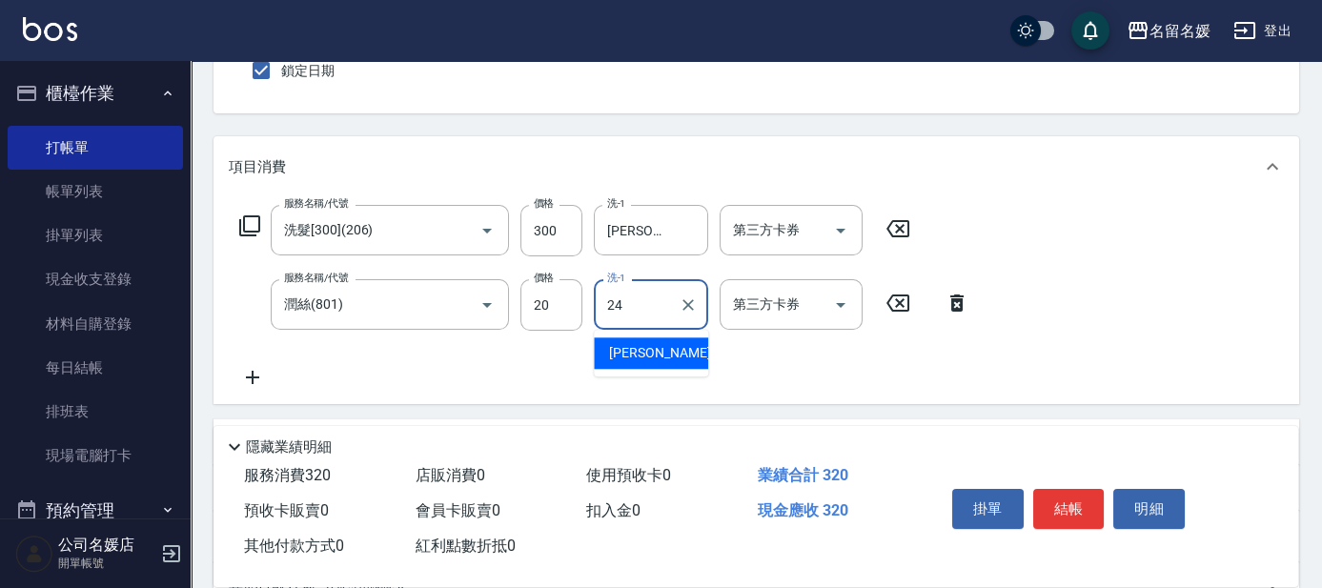
type input "張家惠-24"
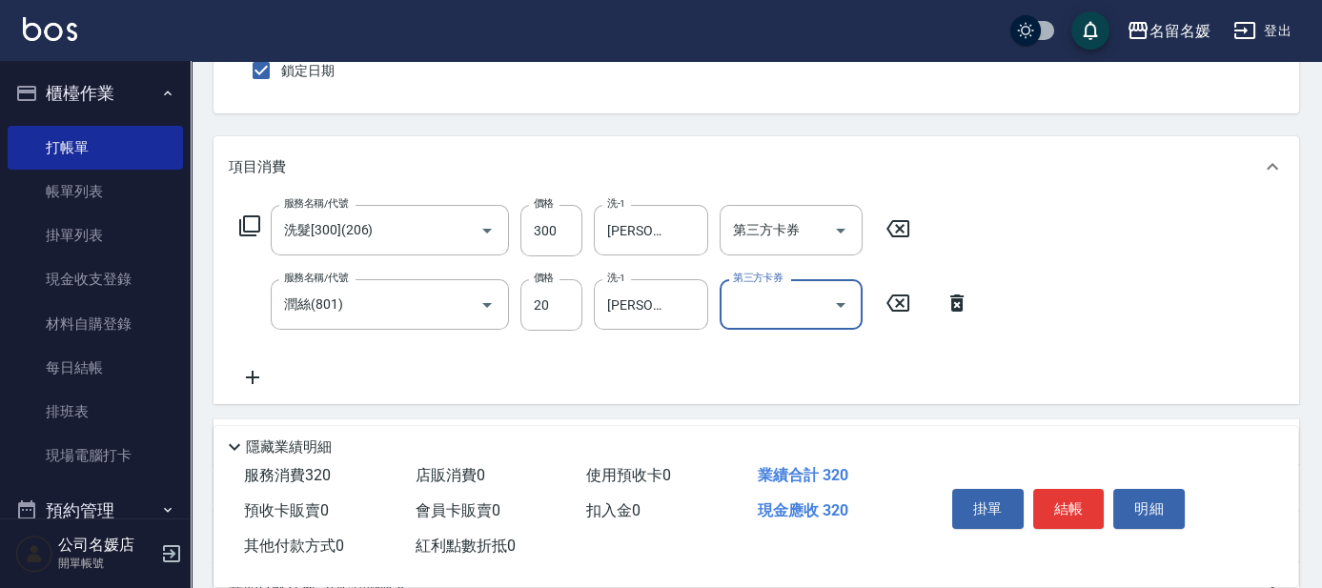
scroll to position [0, 0]
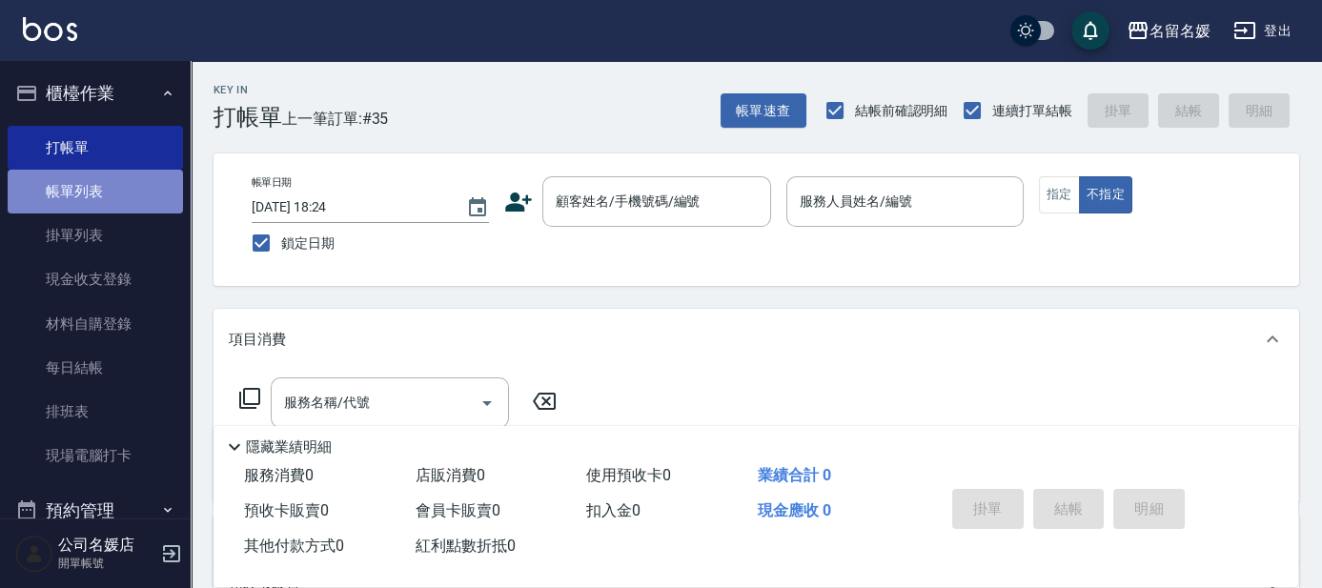
click at [120, 201] on link "帳單列表" at bounding box center [95, 192] width 175 height 44
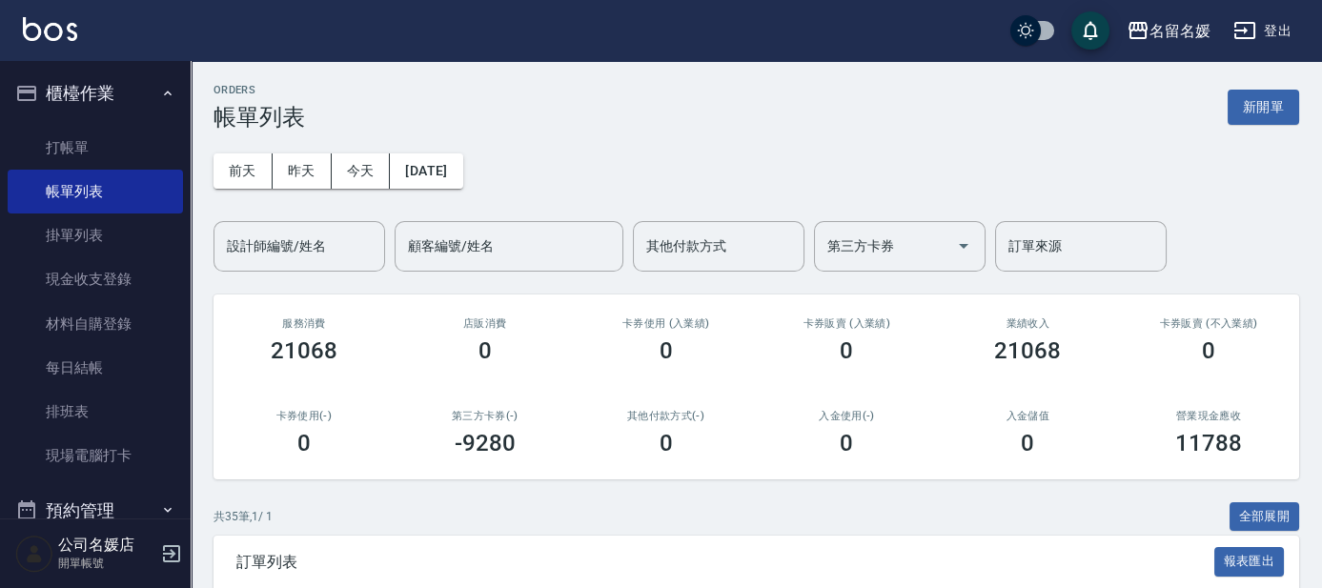
scroll to position [346, 0]
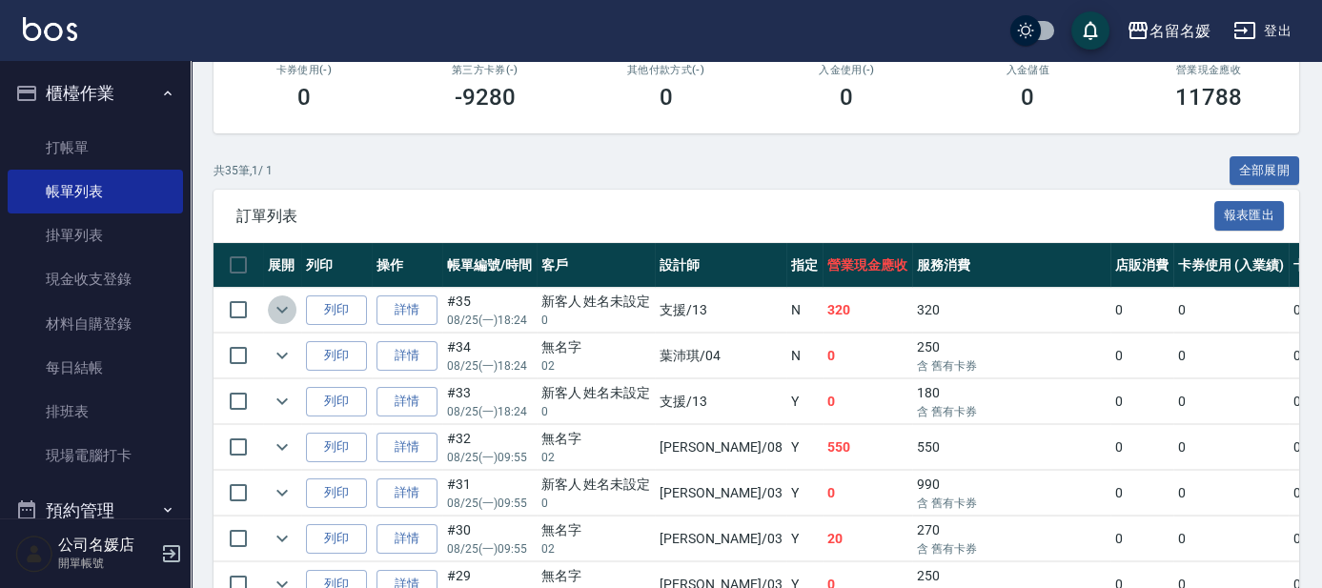
click at [276, 314] on icon "expand row" at bounding box center [282, 309] width 23 height 23
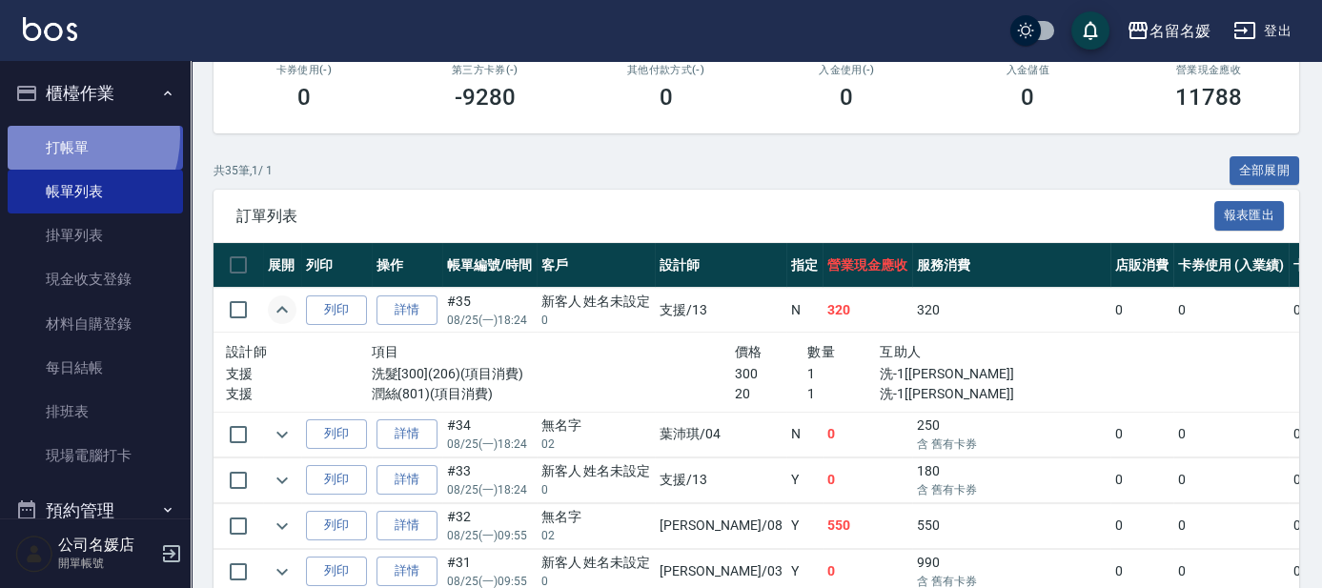
click at [59, 135] on link "打帳單" at bounding box center [95, 148] width 175 height 44
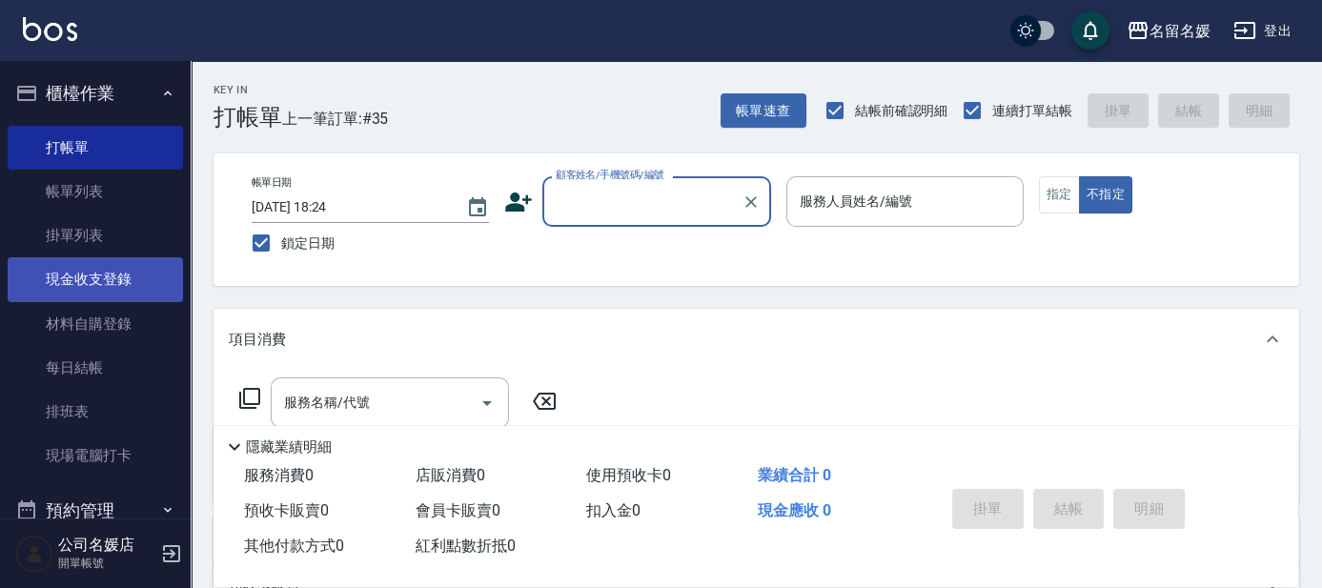
click at [132, 270] on link "現金收支登錄" at bounding box center [95, 279] width 175 height 44
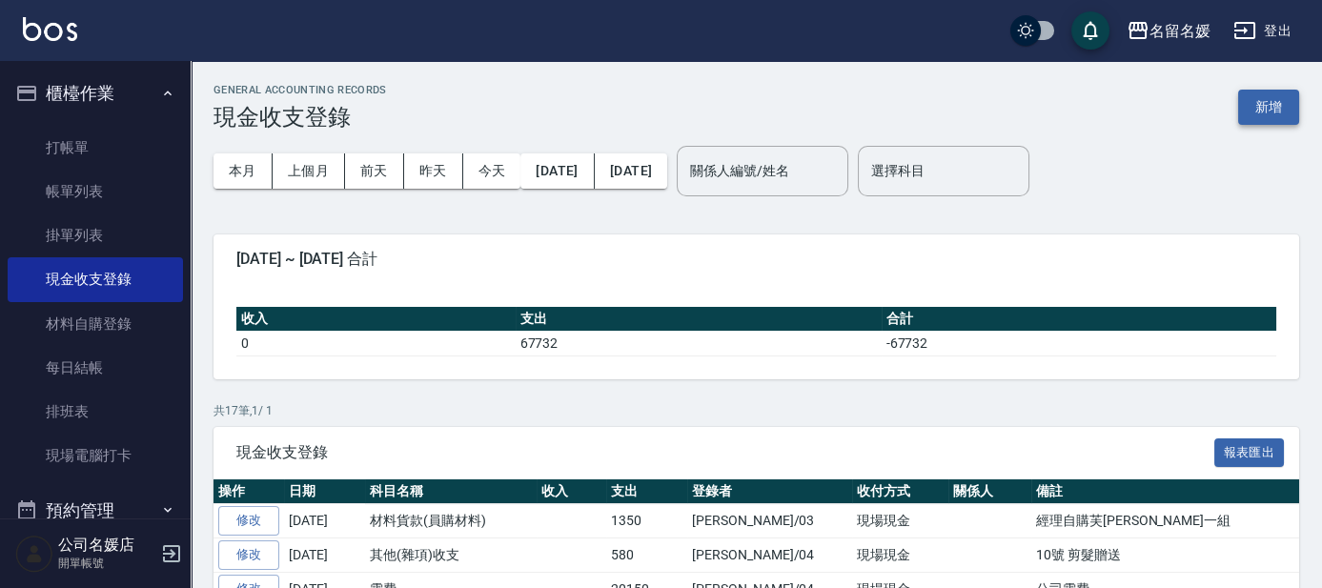
click at [1270, 105] on button "新增" at bounding box center [1268, 107] width 61 height 35
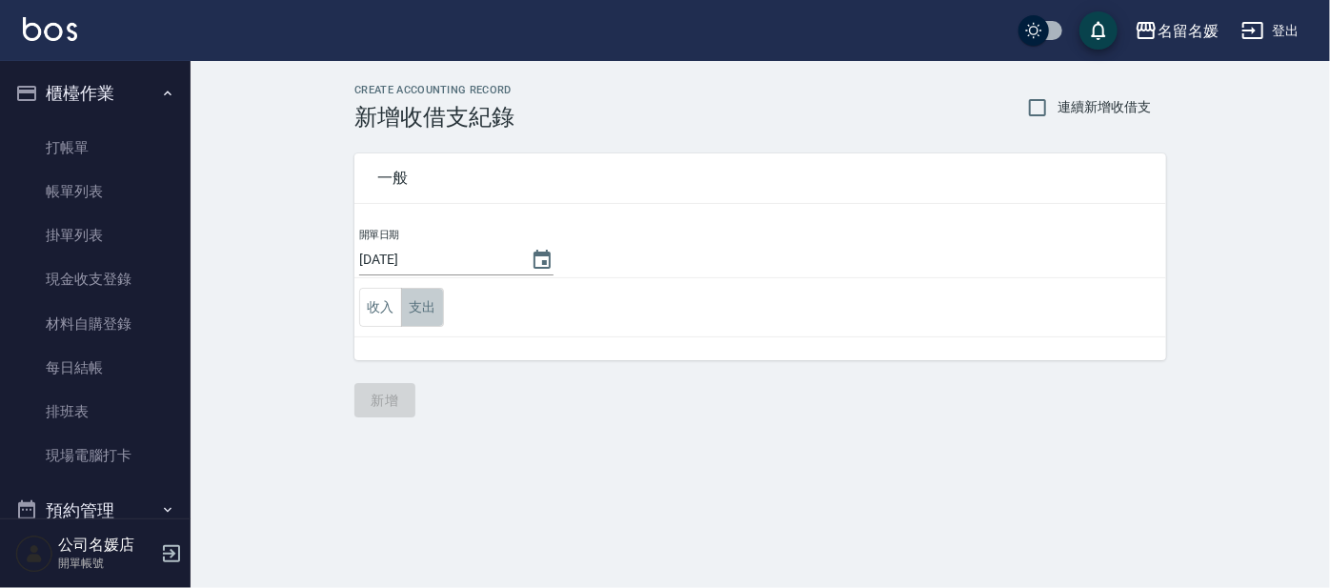
click at [415, 300] on button "支出" at bounding box center [422, 307] width 43 height 39
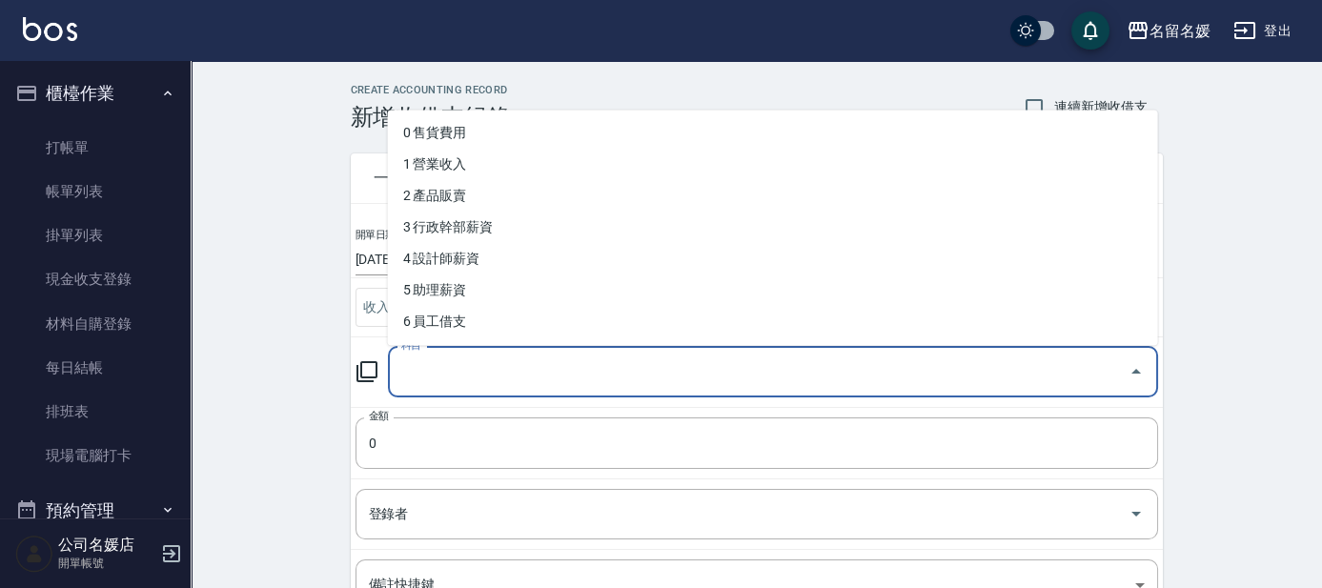
click at [455, 377] on input "科目" at bounding box center [758, 371] width 724 height 33
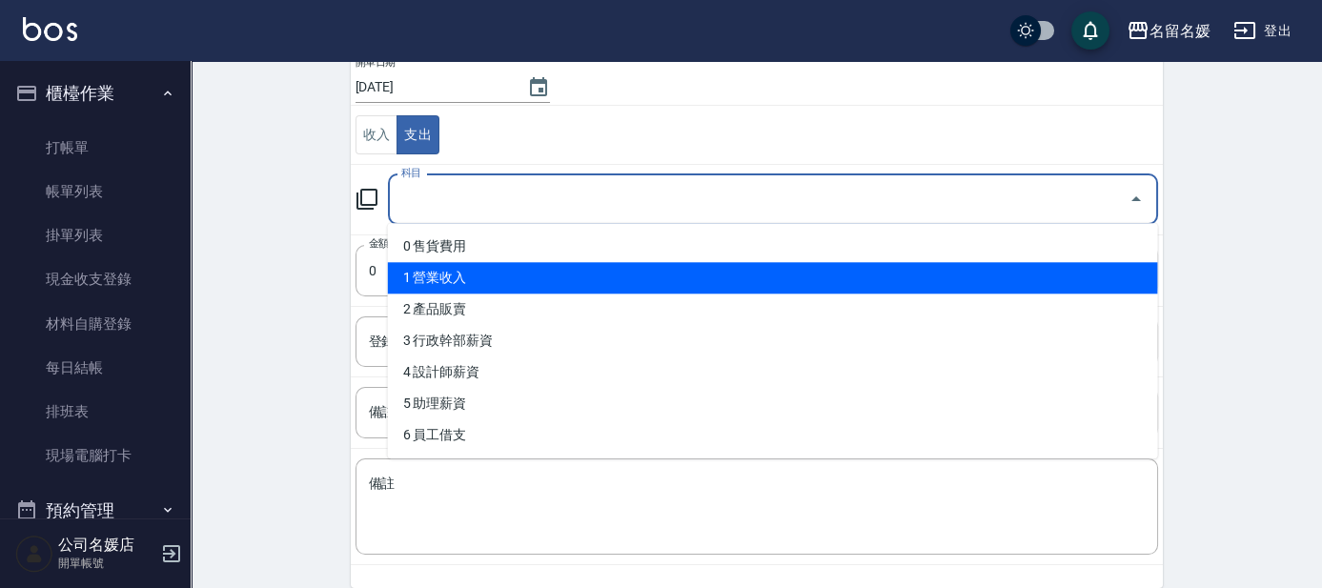
click at [446, 206] on input "科目" at bounding box center [758, 199] width 724 height 33
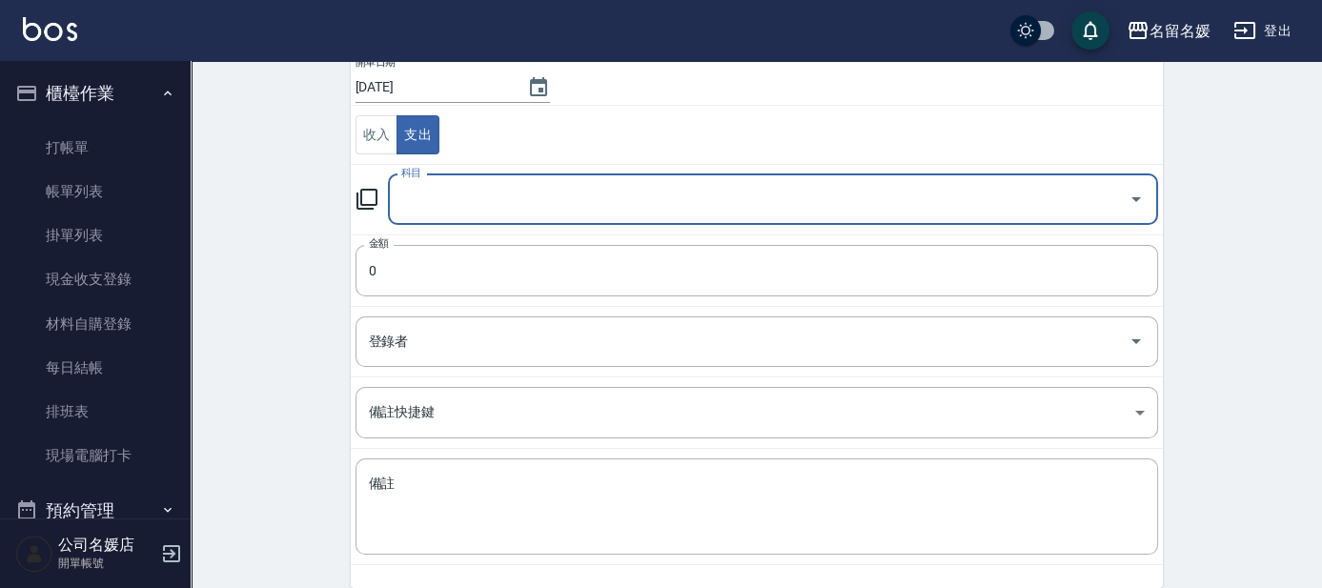
click at [446, 206] on input "科目" at bounding box center [758, 199] width 724 height 33
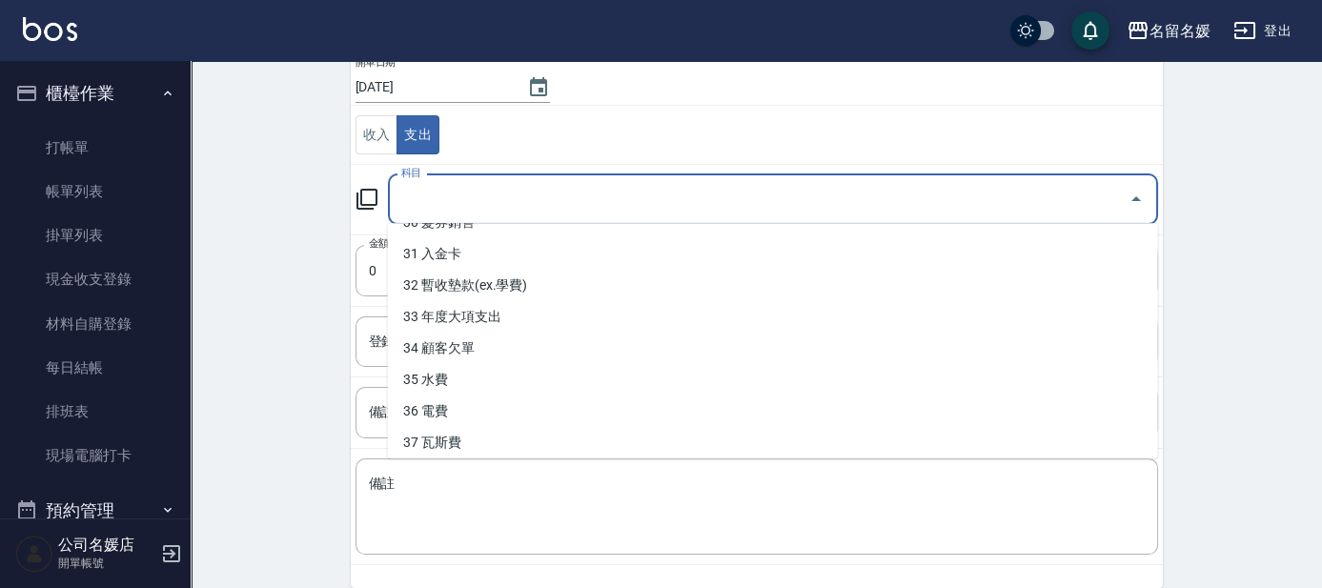
scroll to position [975, 0]
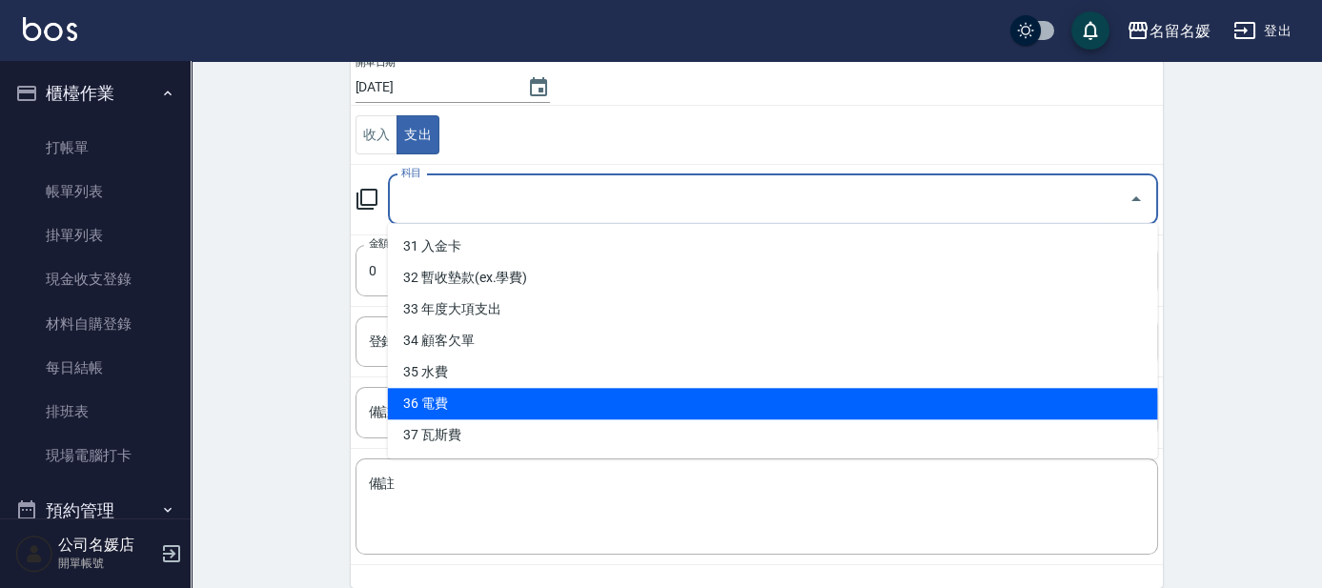
click at [475, 408] on li "36 電費" at bounding box center [773, 403] width 770 height 31
type input "36 電費"
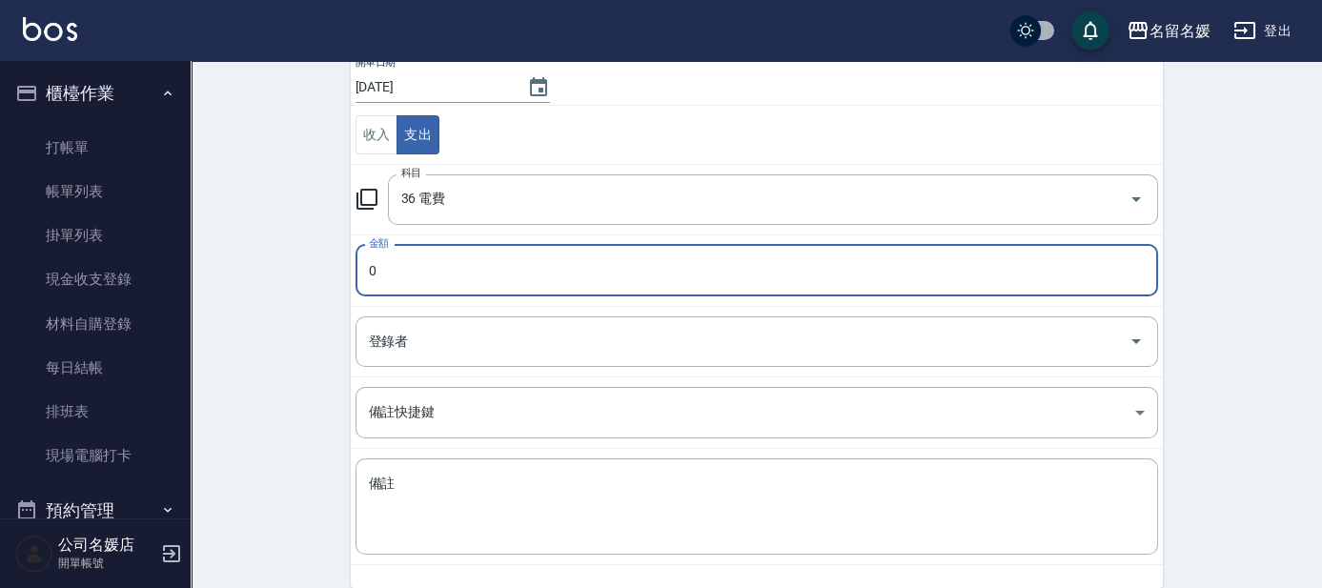
click at [416, 258] on input "0" at bounding box center [756, 270] width 802 height 51
click at [365, 260] on input "0" at bounding box center [756, 270] width 802 height 51
click at [454, 356] on div "登錄者" at bounding box center [756, 341] width 802 height 51
type input "1320"
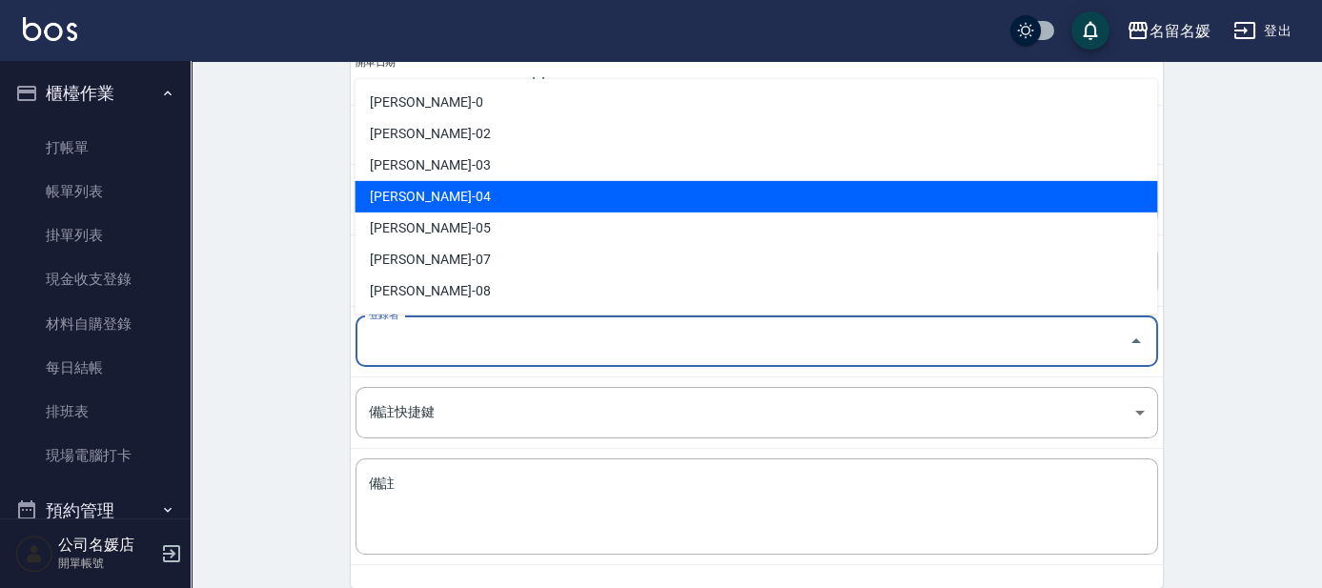
click at [414, 192] on li "葉沛琪-04" at bounding box center [756, 196] width 802 height 31
type input "葉沛琪-04"
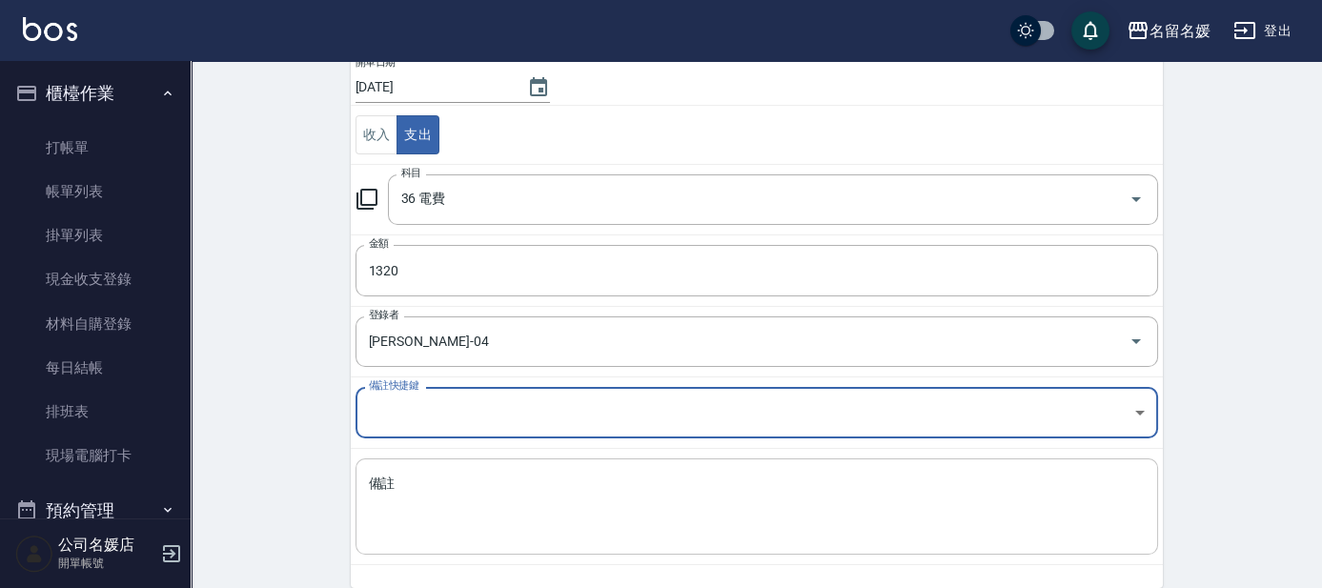
click at [379, 478] on textarea "備註" at bounding box center [757, 507] width 776 height 65
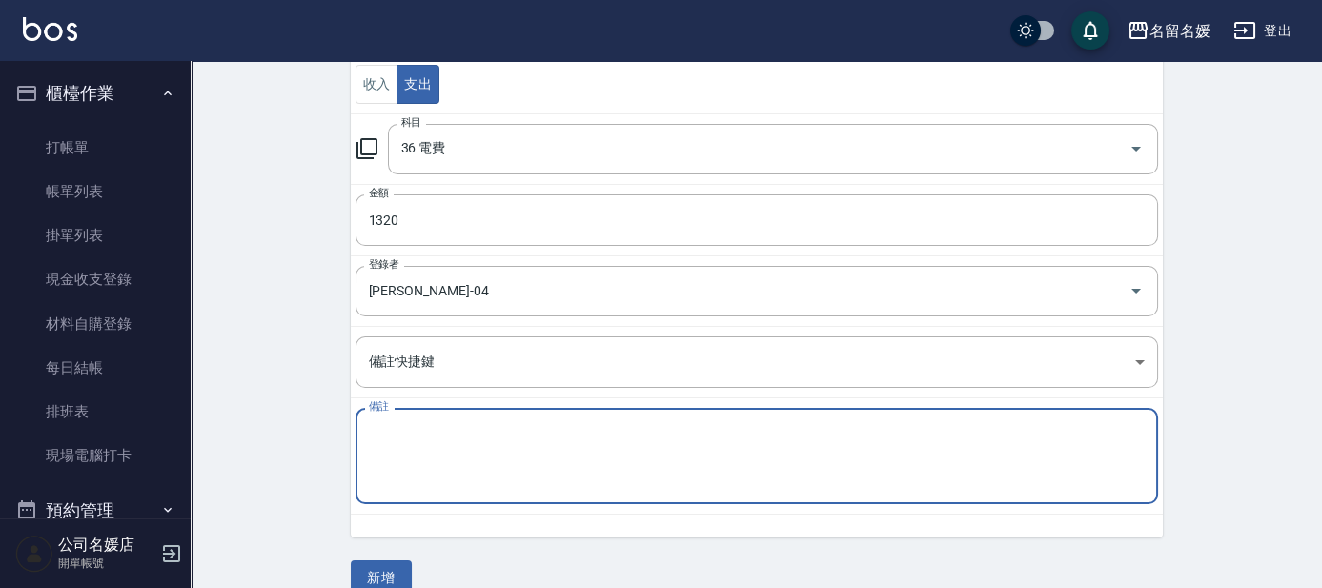
scroll to position [251, 0]
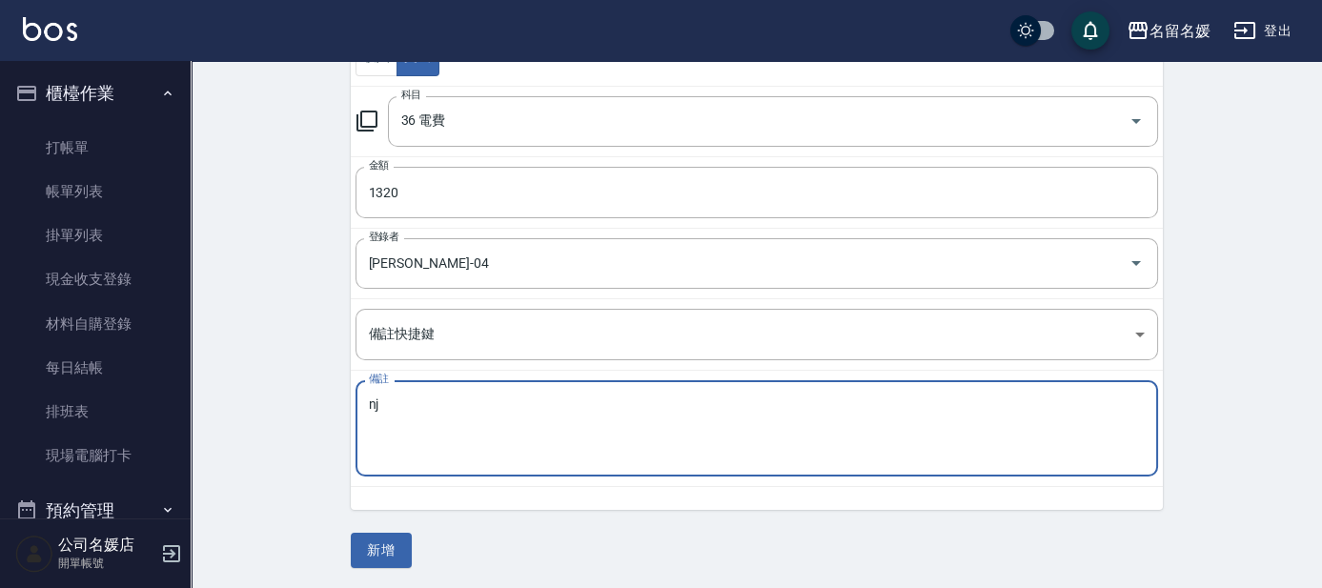
type textarea "n"
type textarea "宿舍電費"
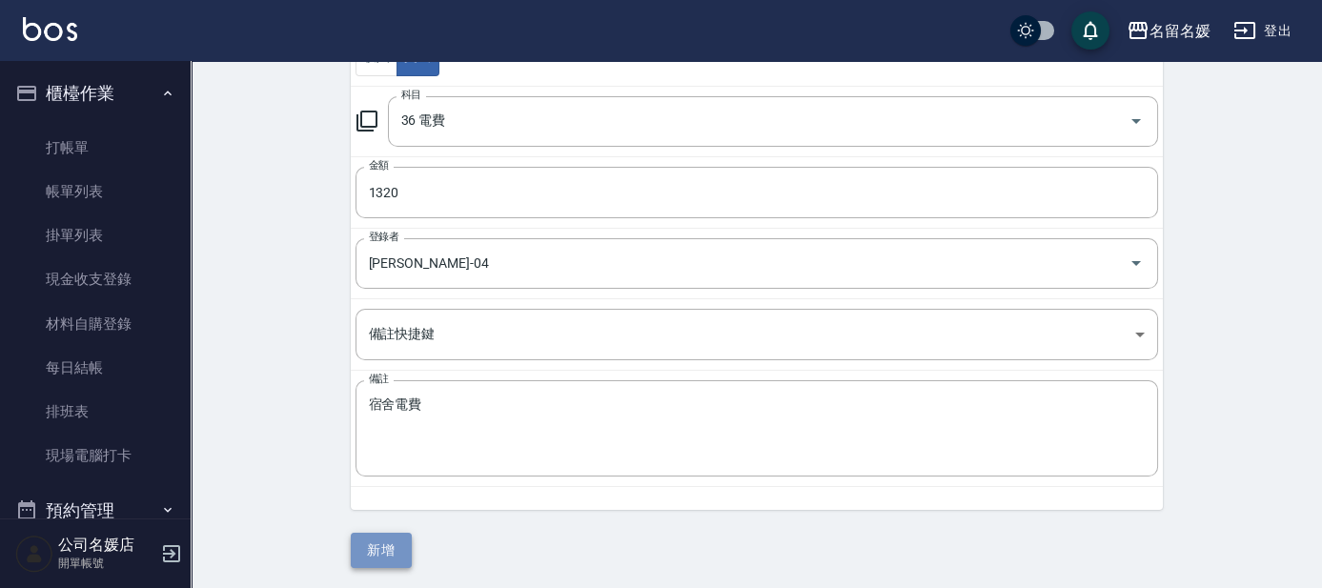
click at [390, 549] on button "新增" at bounding box center [381, 550] width 61 height 35
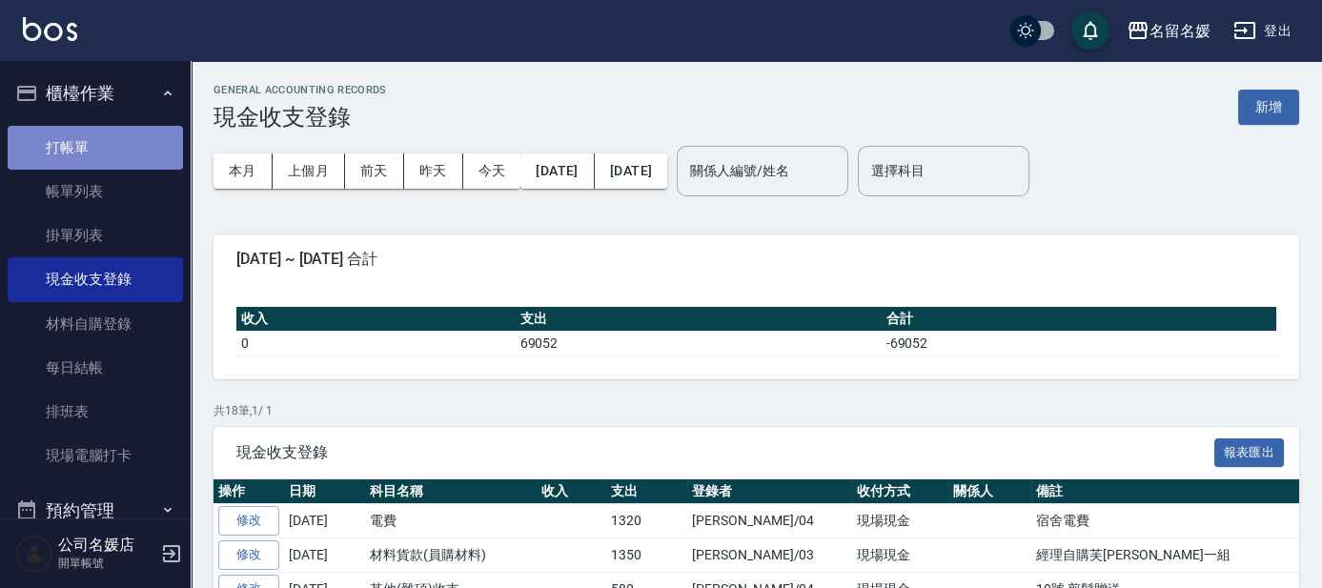
click at [108, 135] on link "打帳單" at bounding box center [95, 148] width 175 height 44
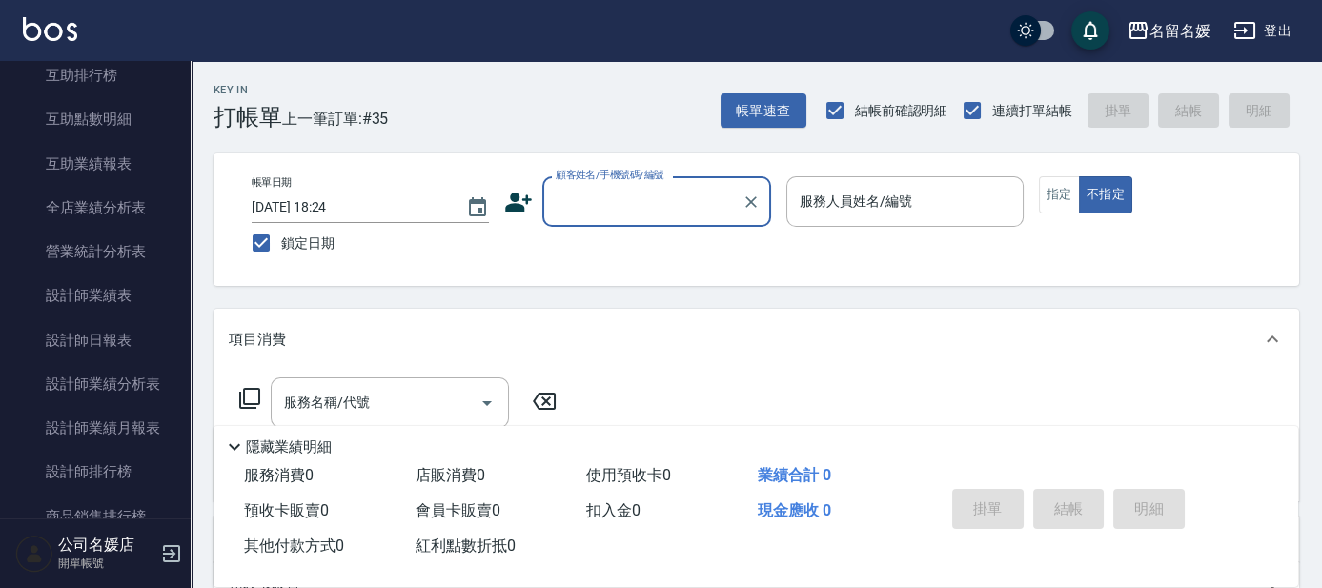
scroll to position [866, 0]
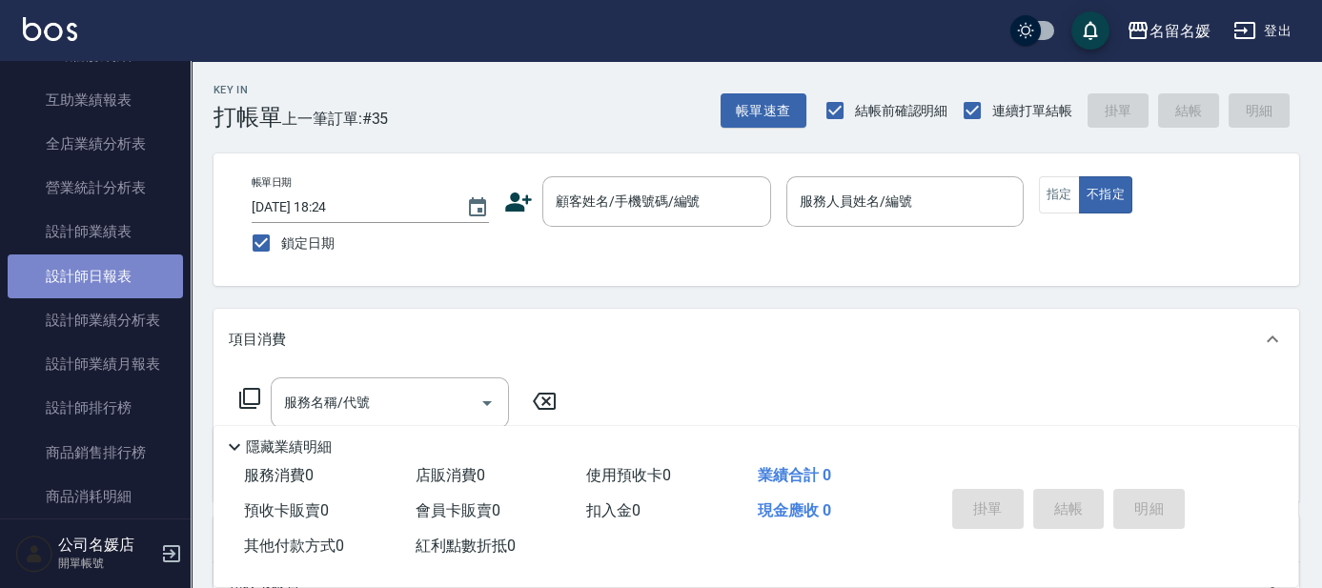
click at [125, 278] on link "設計師日報表" at bounding box center [95, 276] width 175 height 44
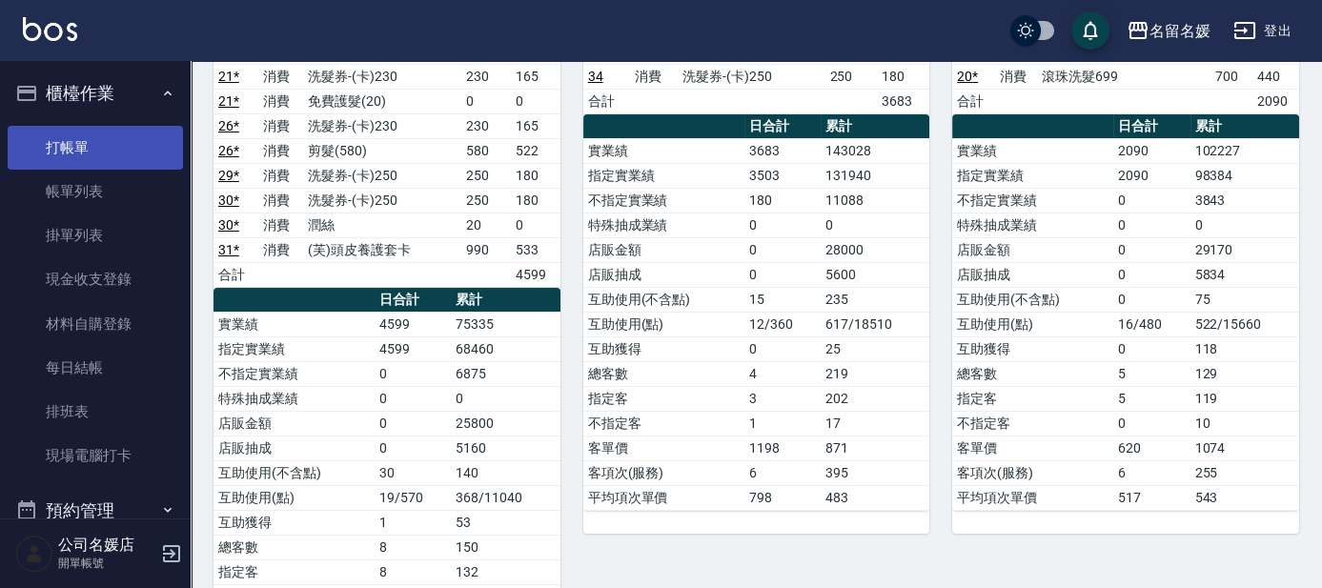
click at [135, 138] on link "打帳單" at bounding box center [95, 148] width 175 height 44
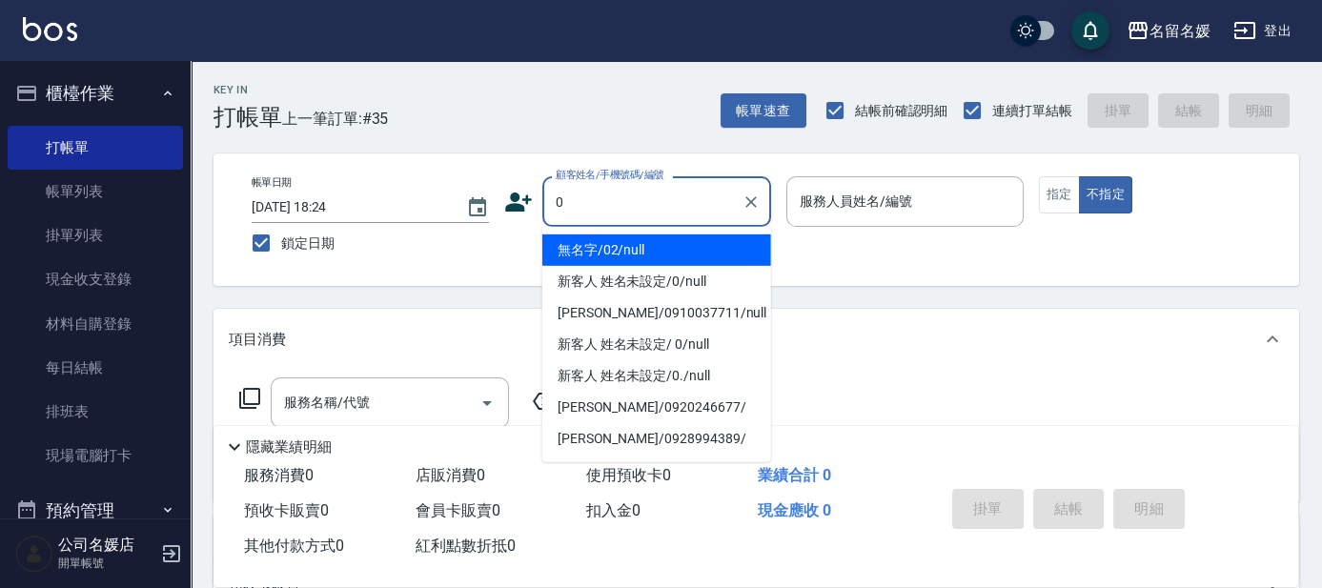
type input "0"
type input "無名字/02/null"
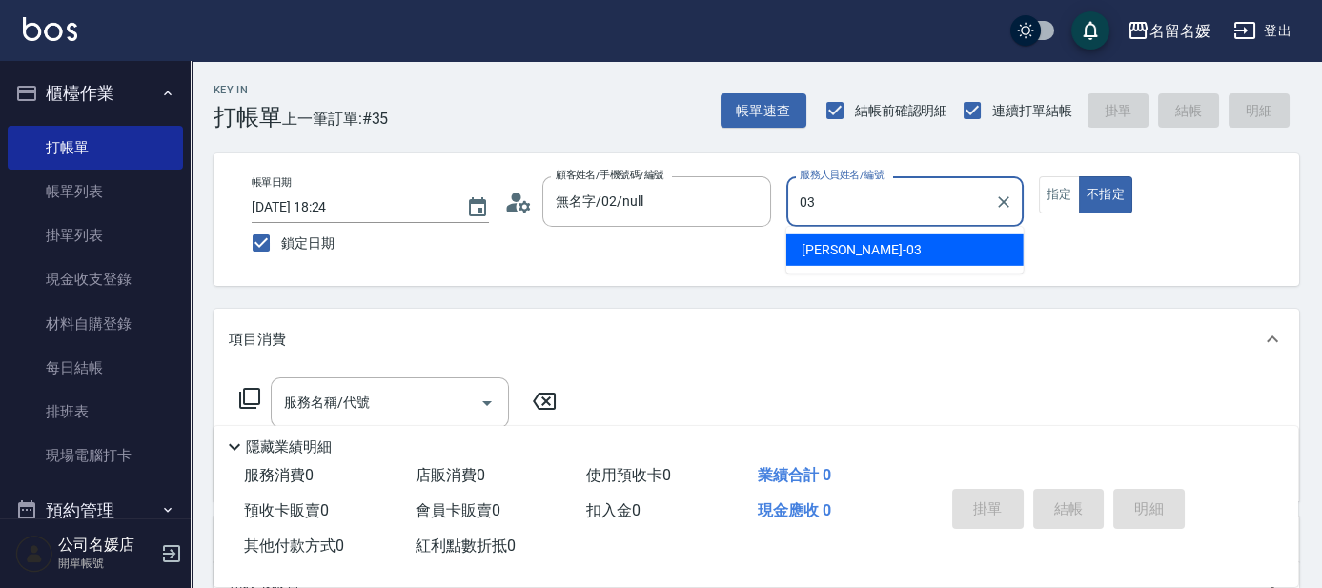
type input "03"
type button "false"
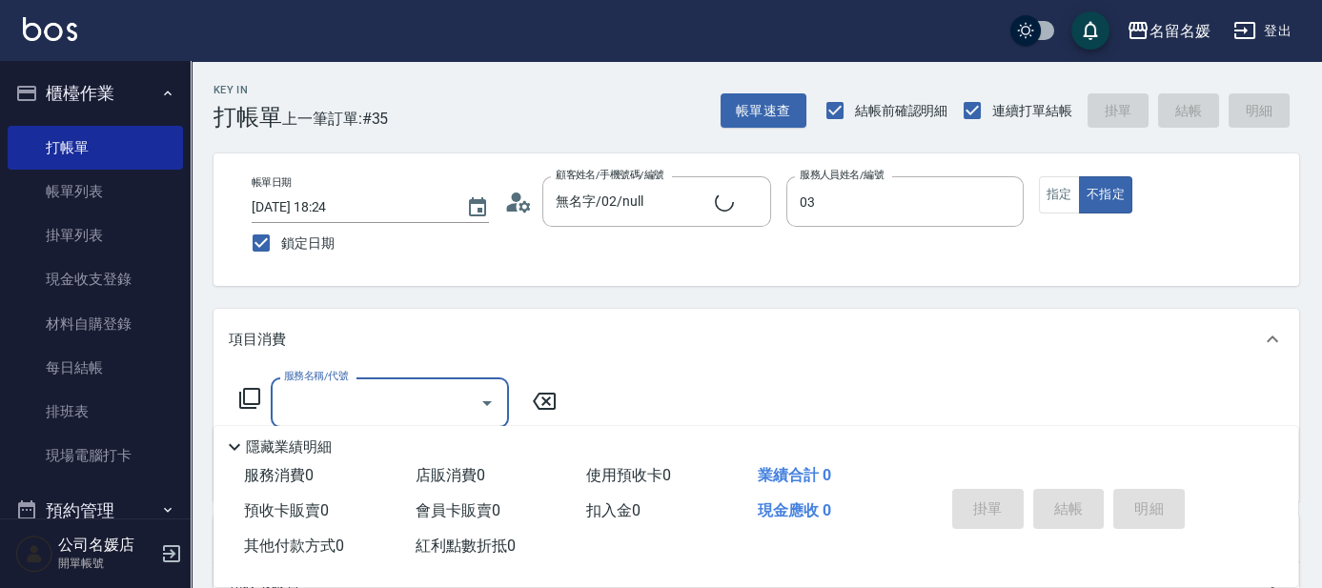
type input "蔡依芳-03"
type input "新客人 姓名未設定/0/null"
click at [1067, 206] on button "指定" at bounding box center [1059, 194] width 41 height 37
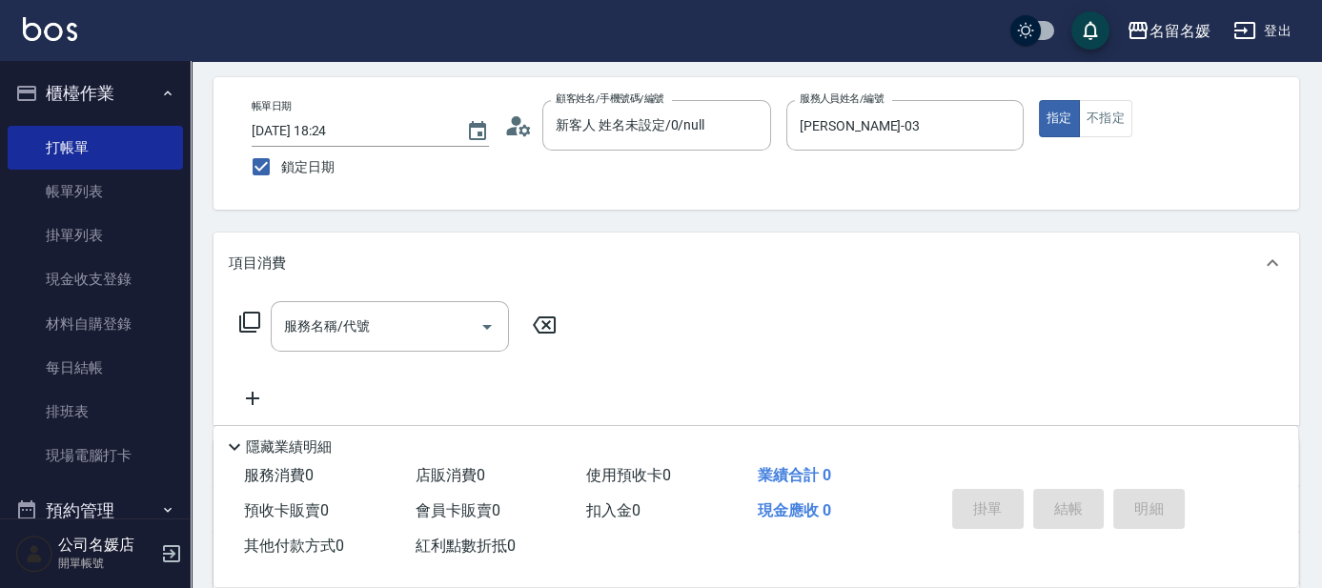
scroll to position [86, 0]
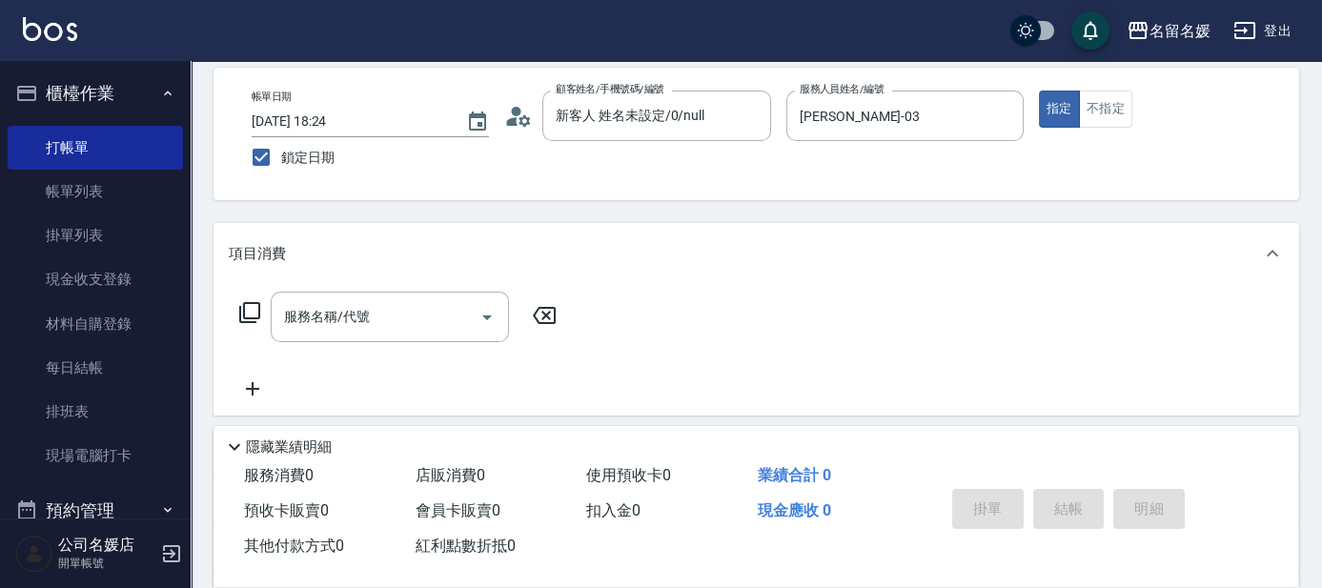
type button "true"
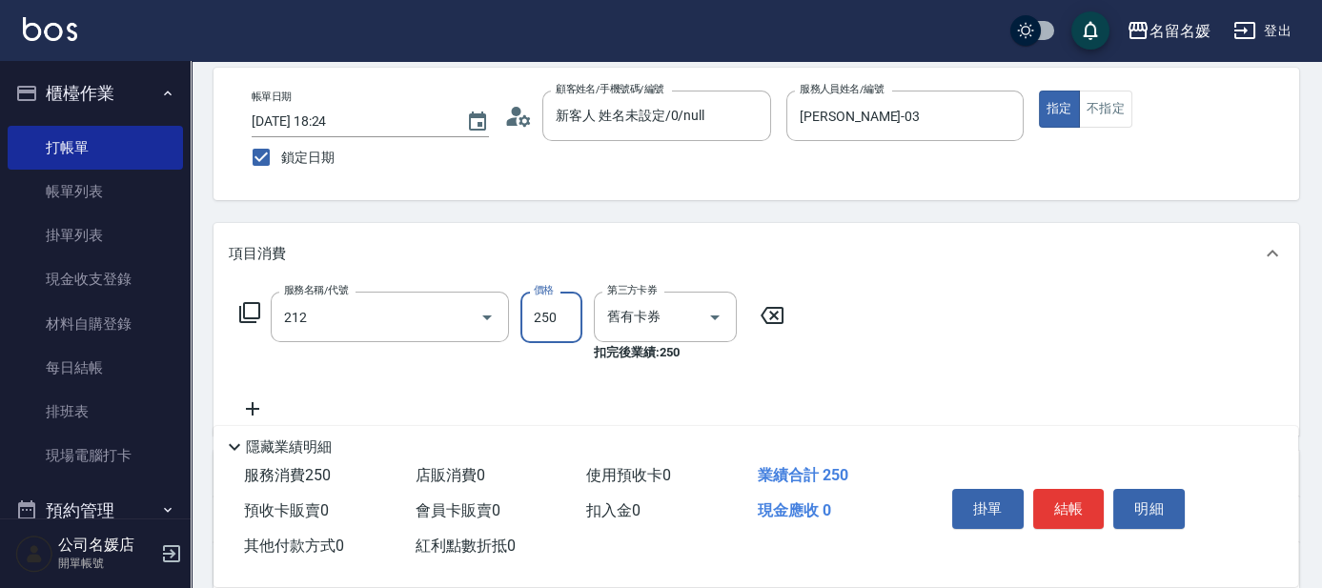
type input "洗髮券-(卡)250(212)"
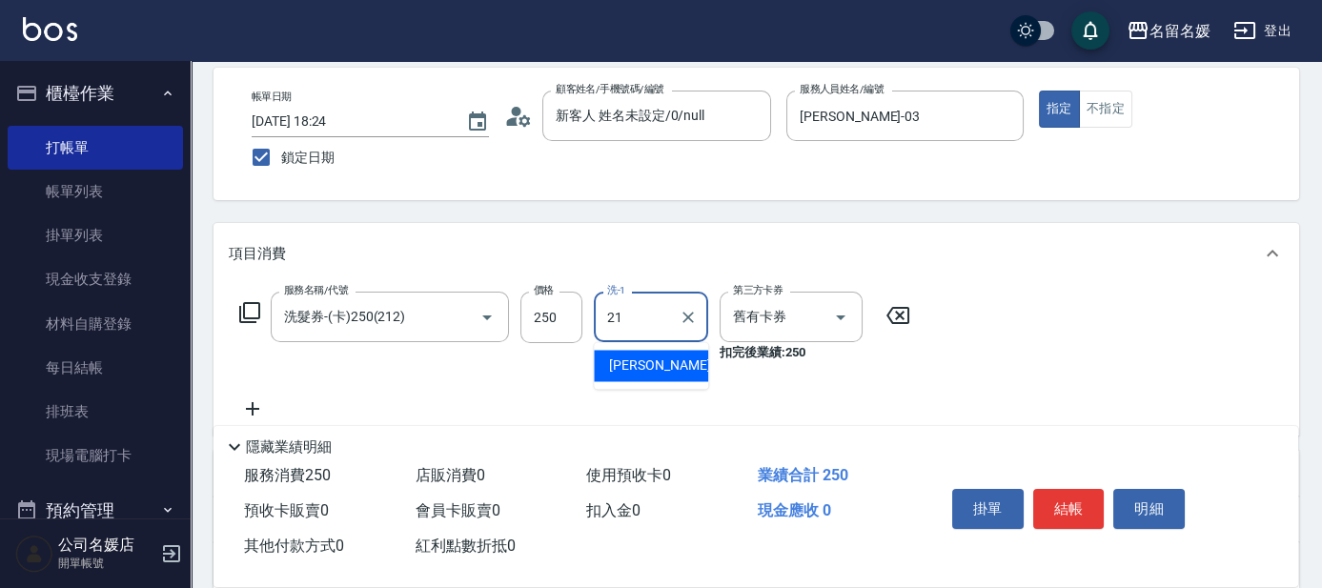
type input "許庭瑀-21"
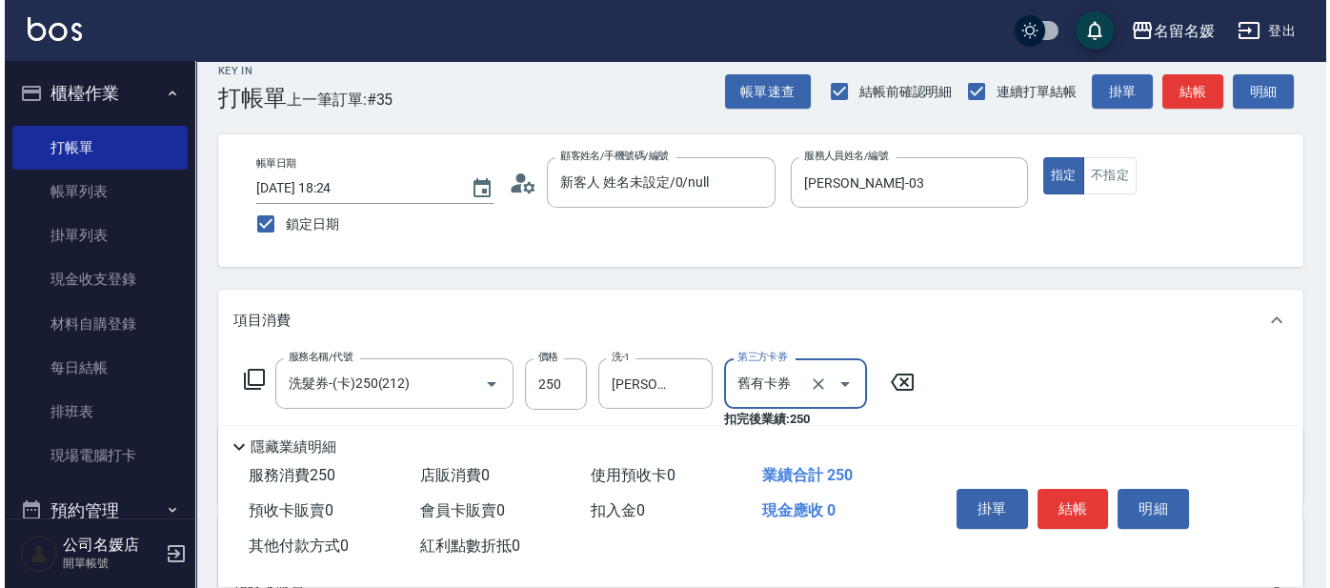
scroll to position [0, 0]
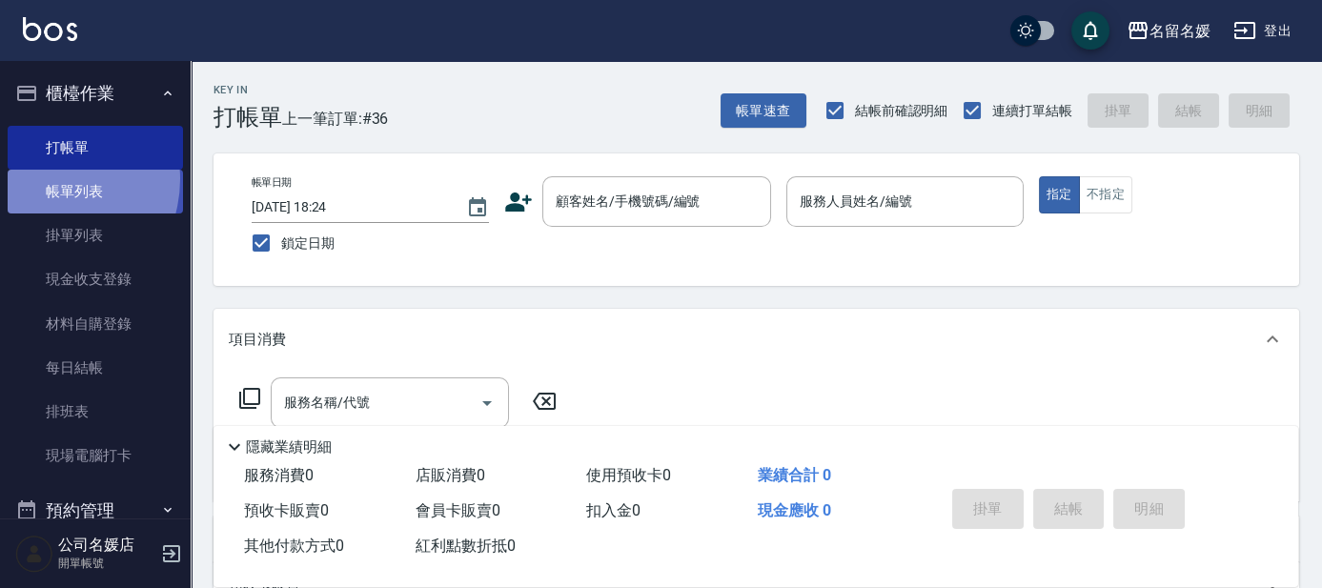
click at [46, 179] on link "帳單列表" at bounding box center [95, 192] width 175 height 44
click at [51, 183] on link "帳單列表" at bounding box center [95, 192] width 175 height 44
click at [30, 191] on link "帳單列表" at bounding box center [95, 192] width 175 height 44
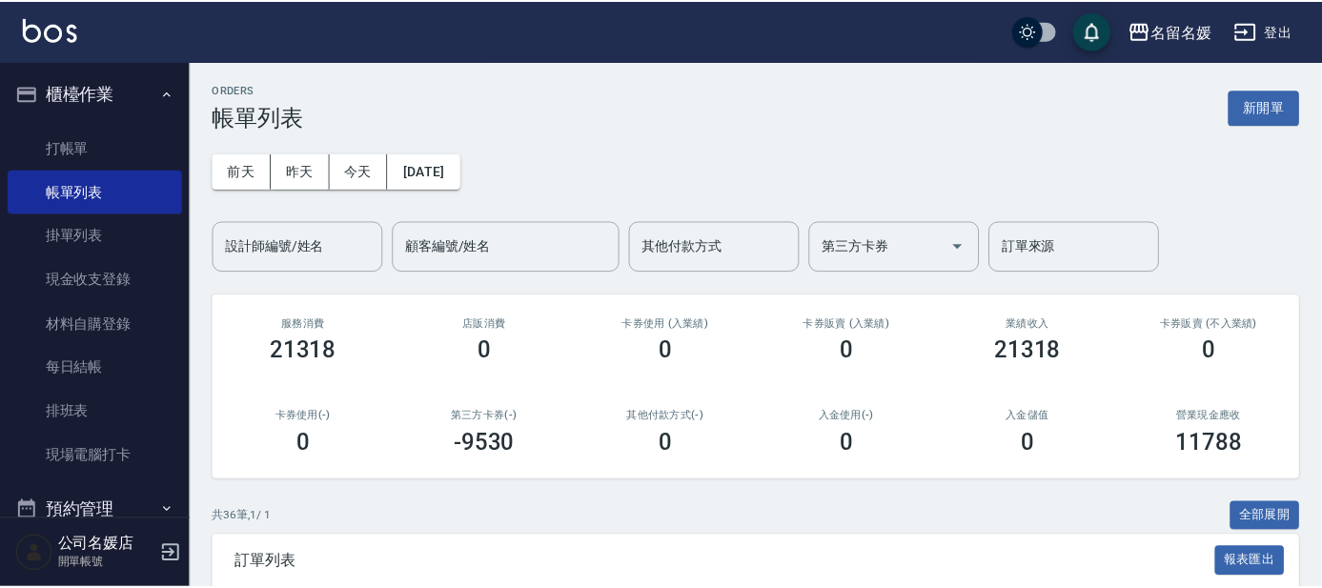
scroll to position [259, 0]
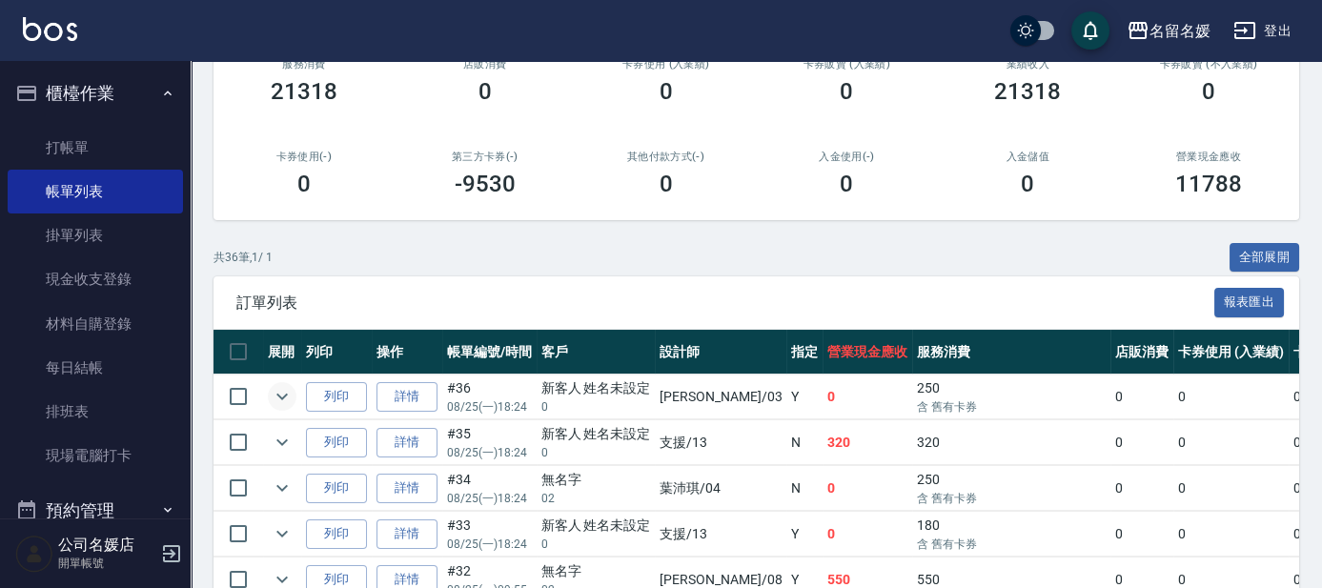
click at [282, 402] on icon "expand row" at bounding box center [282, 396] width 23 height 23
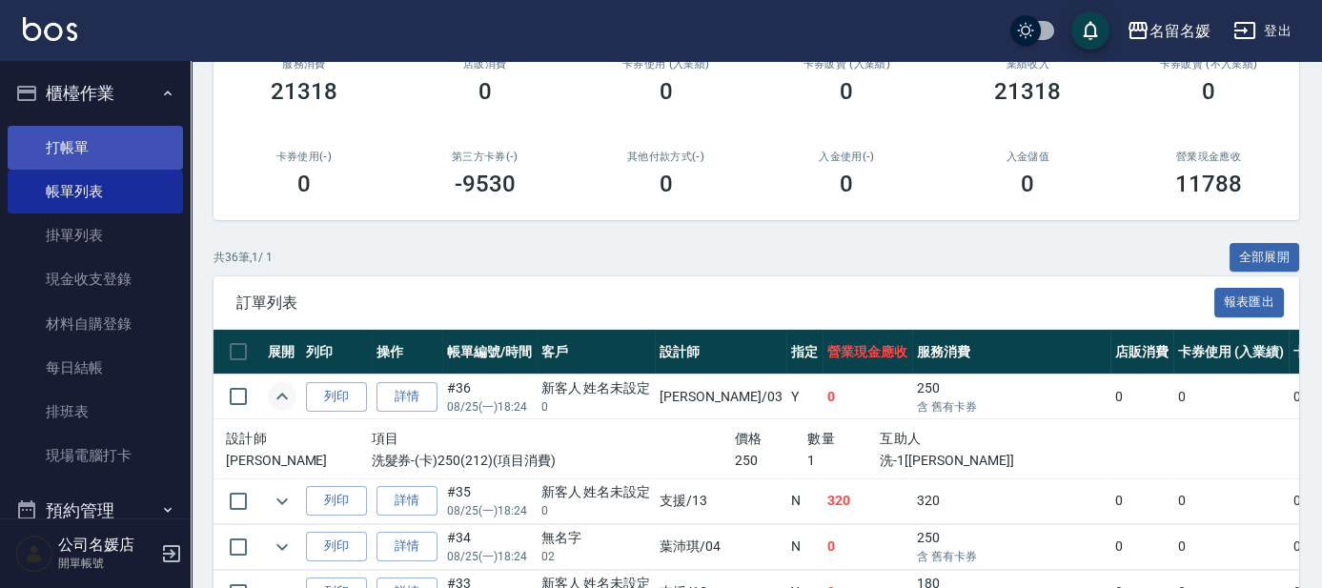
click at [52, 162] on link "打帳單" at bounding box center [95, 148] width 175 height 44
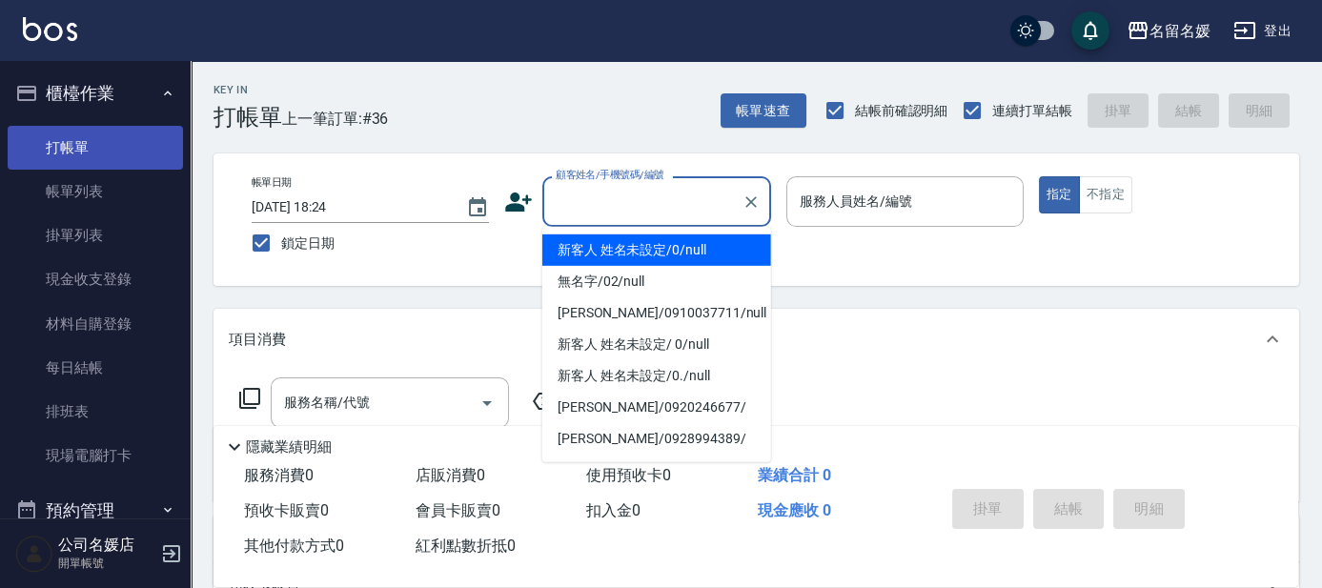
type input "0"
type input "新客人 姓名未設定/0/null"
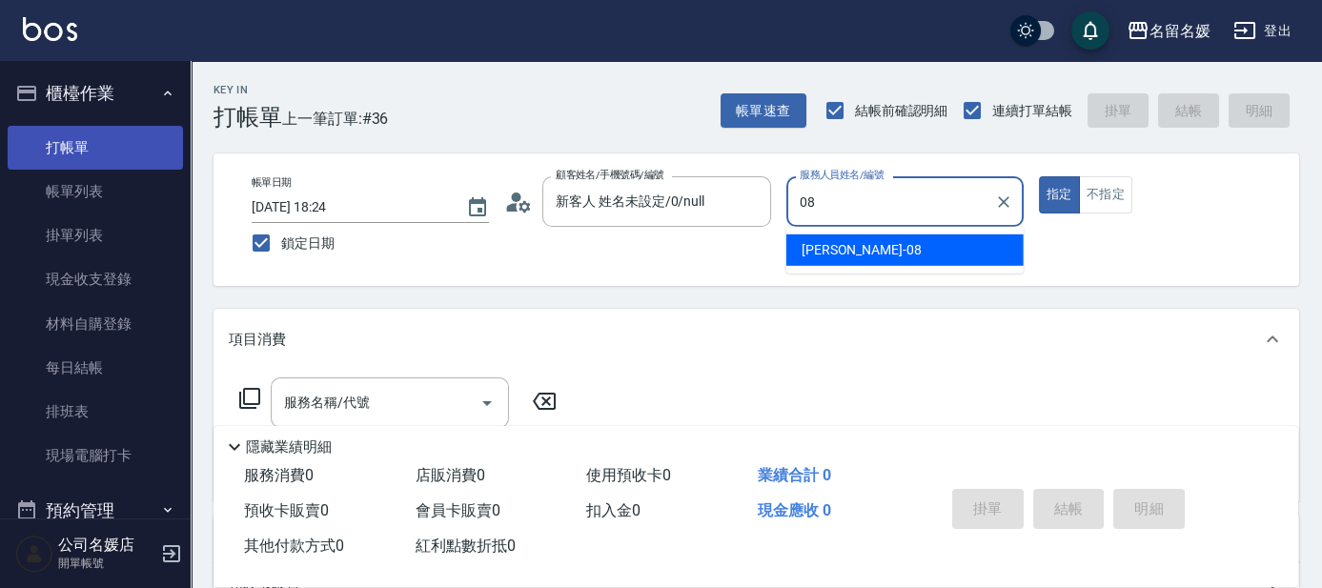
type input "08"
type button "true"
type input "許明雅-08"
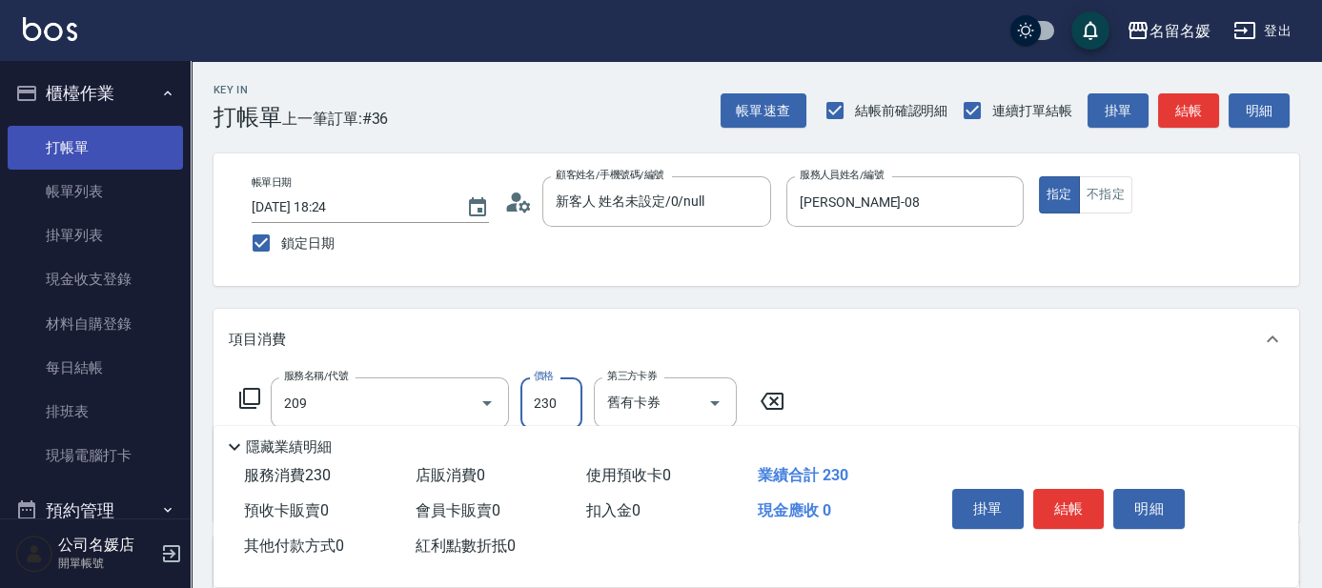
type input "洗髮券-(卡)230(209)"
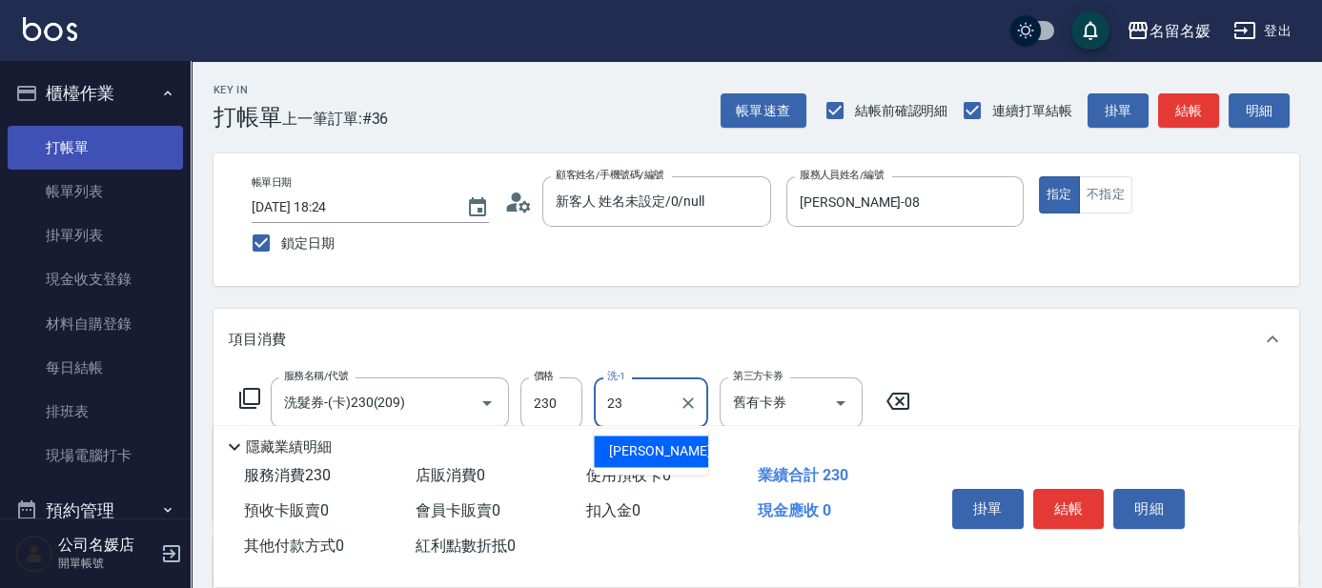
type input "俞靜嫺-23"
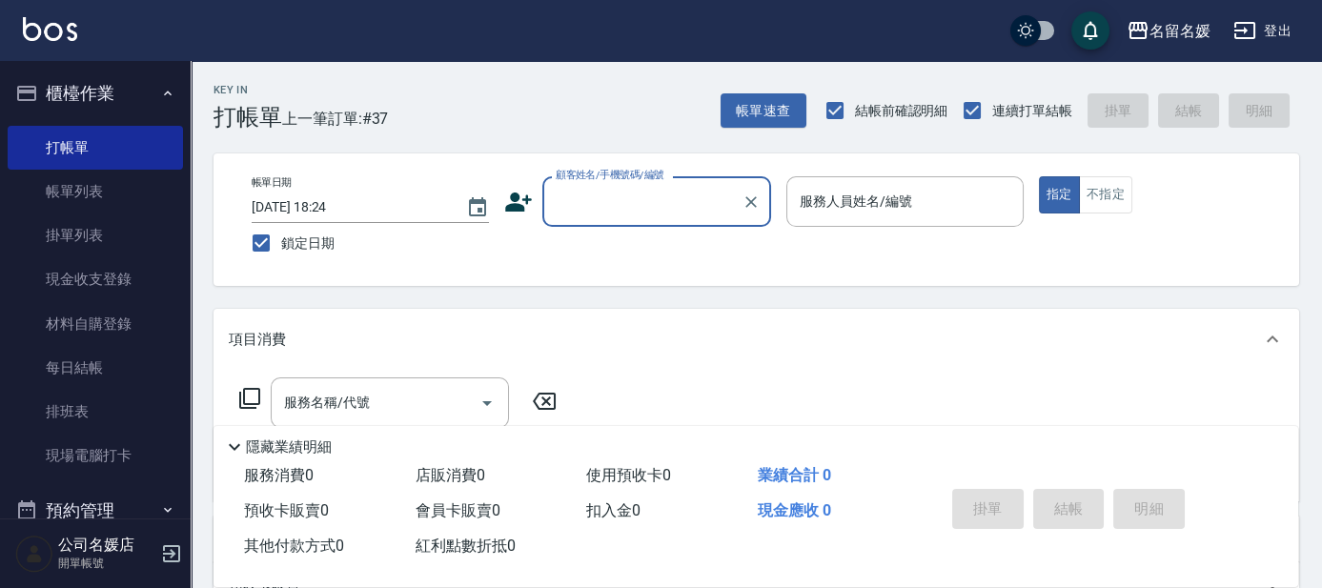
click at [154, 32] on div "名留名媛 登出" at bounding box center [661, 30] width 1322 height 61
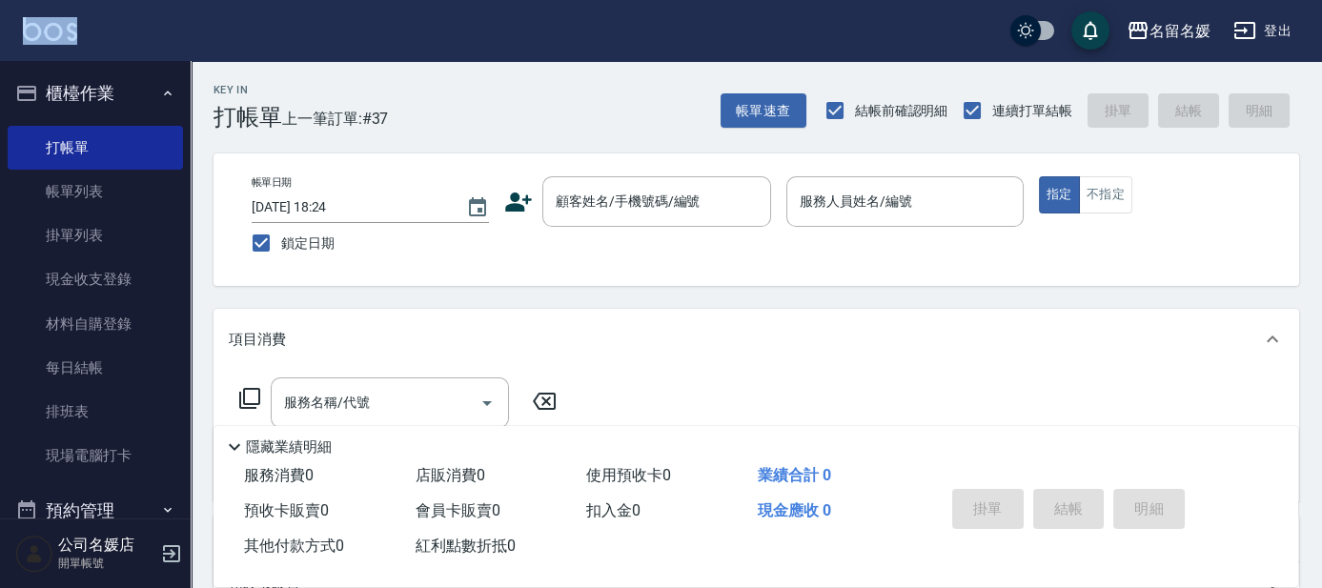
click at [154, 32] on div "名留名媛 登出" at bounding box center [661, 30] width 1322 height 61
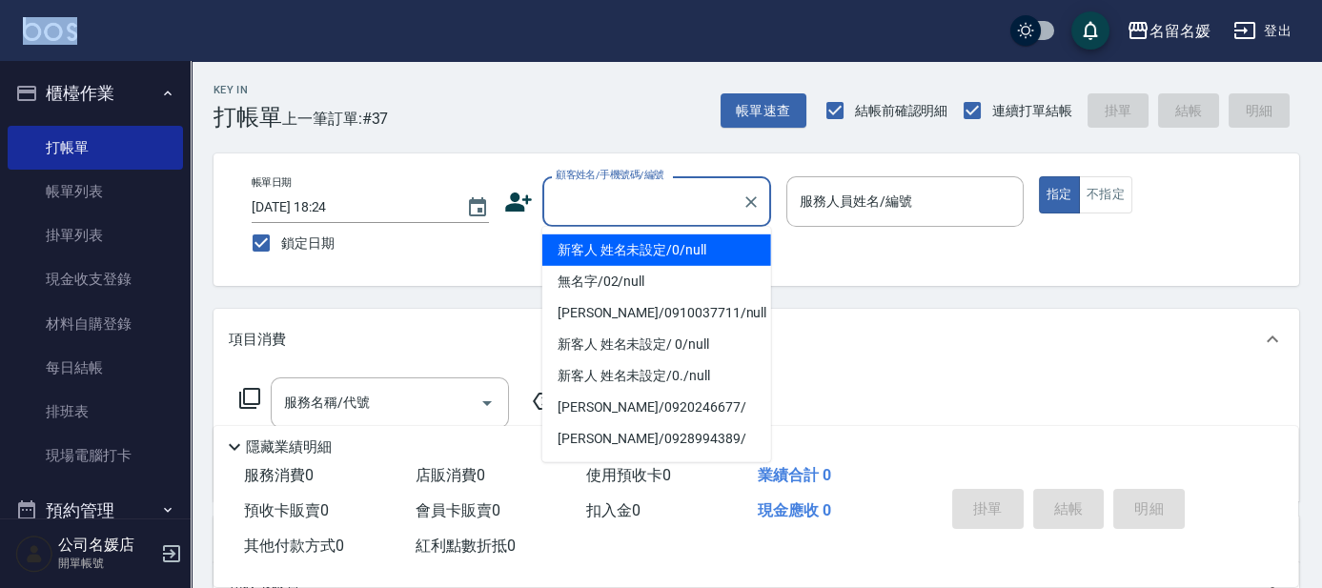
click at [616, 199] on div "顧客姓名/手機號碼/編號 顧客姓名/手機號碼/編號" at bounding box center [656, 201] width 229 height 51
type input "0"
type input "1"
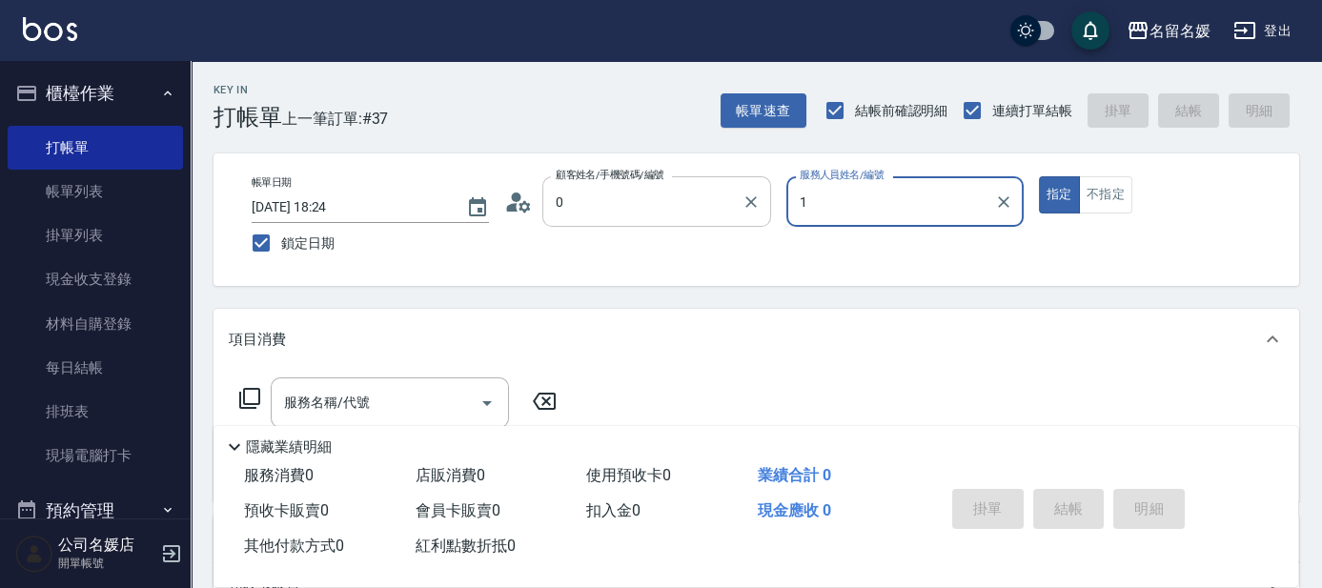
type input "新客人 姓名未設定/0/null"
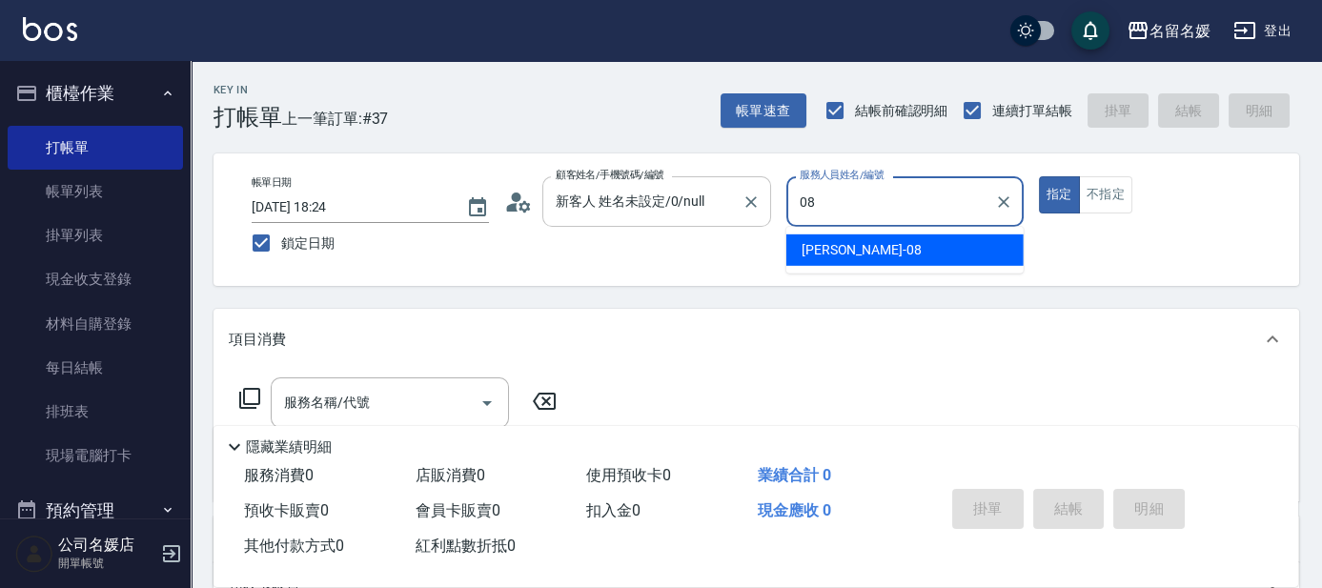
type input "許明雅-08"
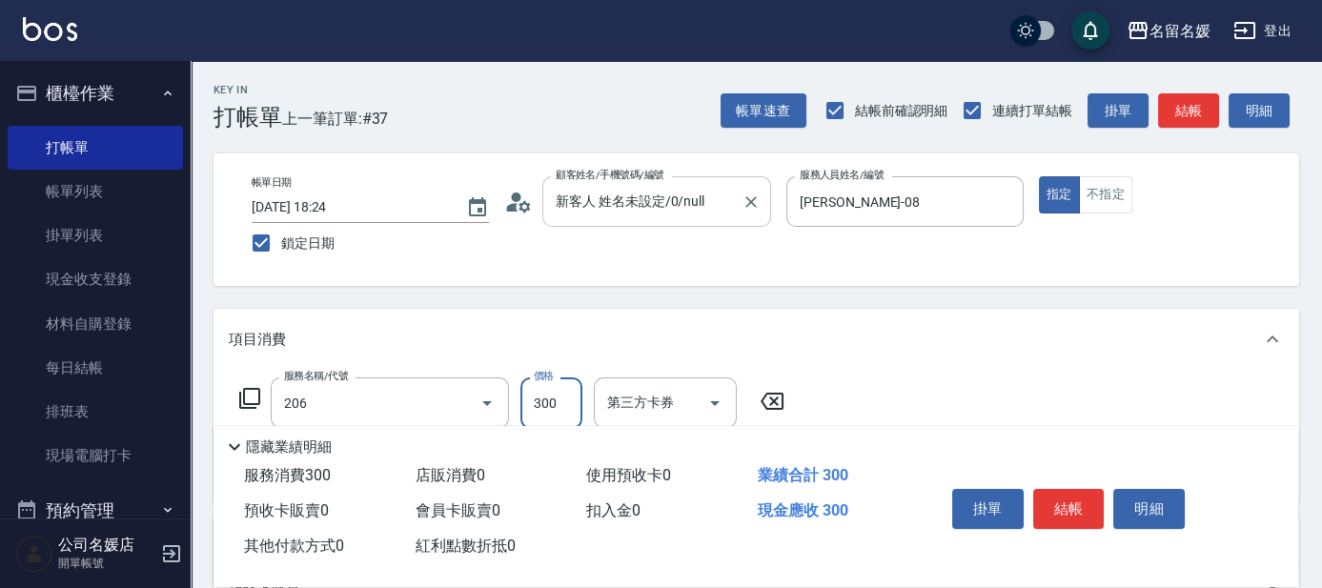
type input "洗髮[300](206)"
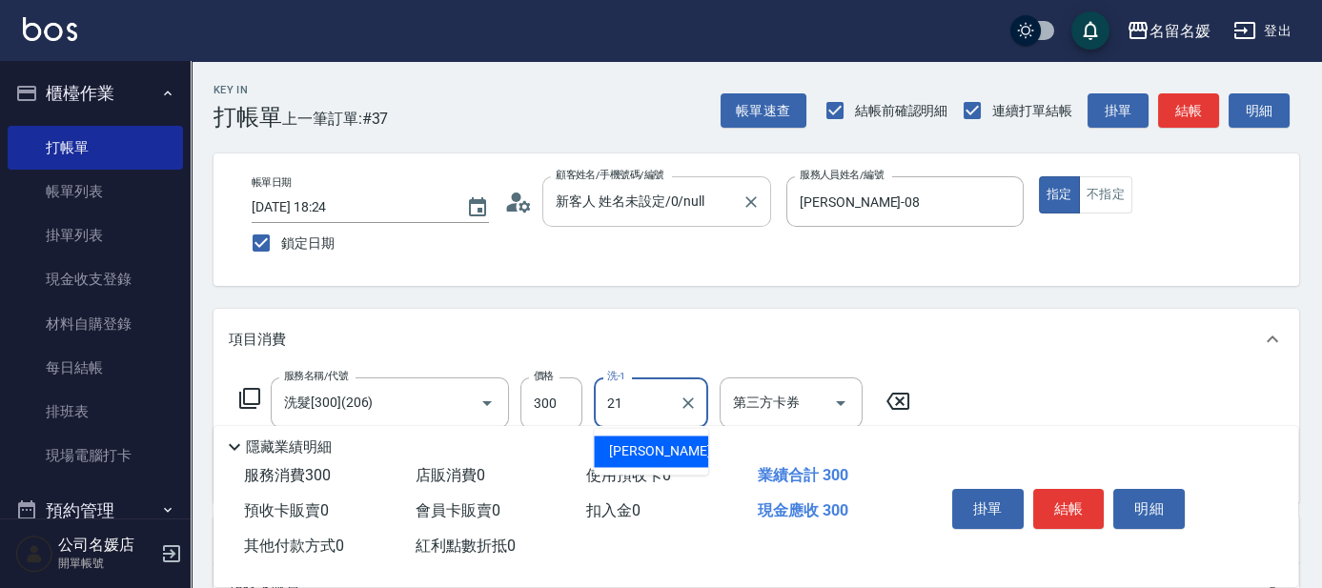
type input "許庭瑀-21"
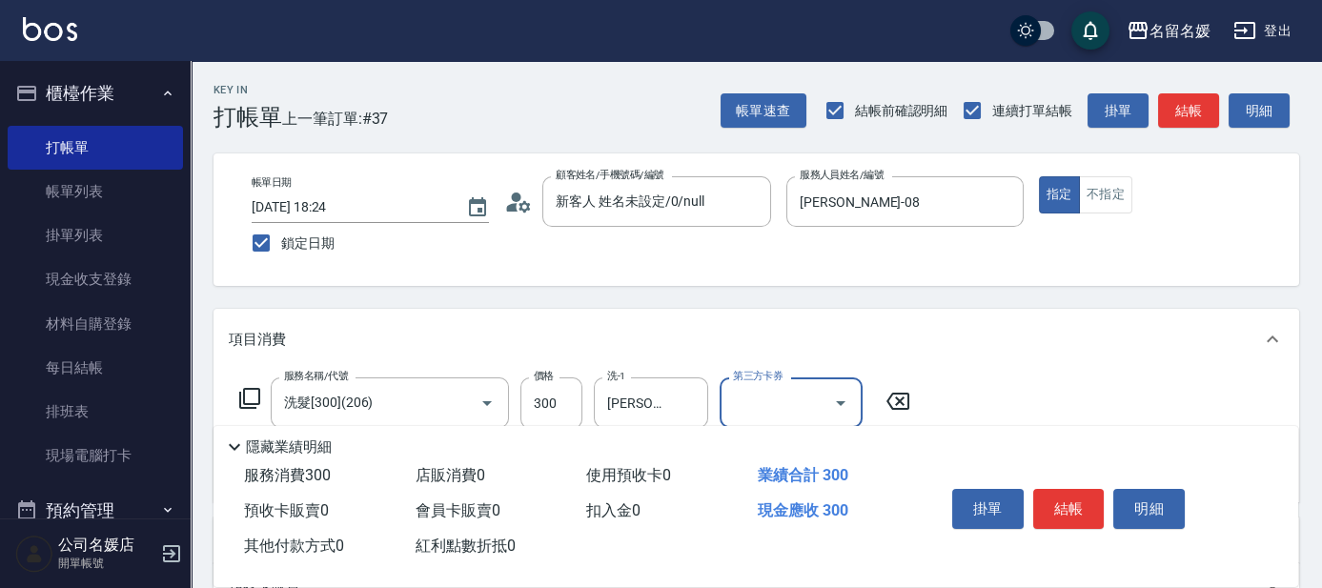
scroll to position [86, 0]
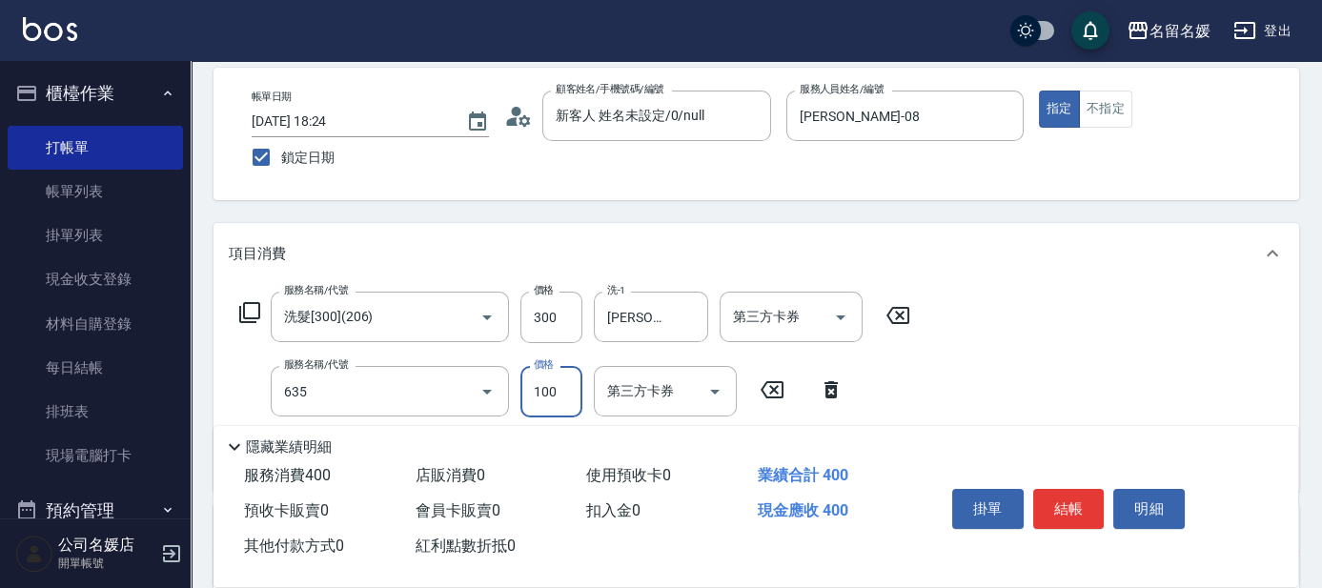
type input "煥彩.玻酸.晶膜.水療(635)"
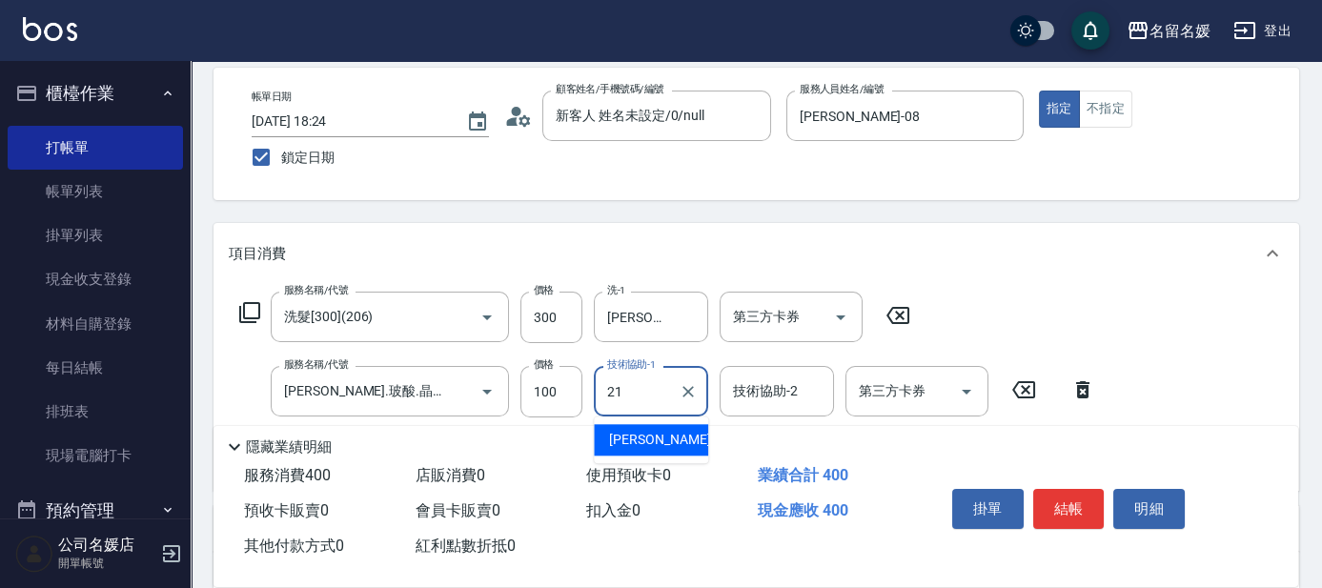
type input "許庭瑀-21"
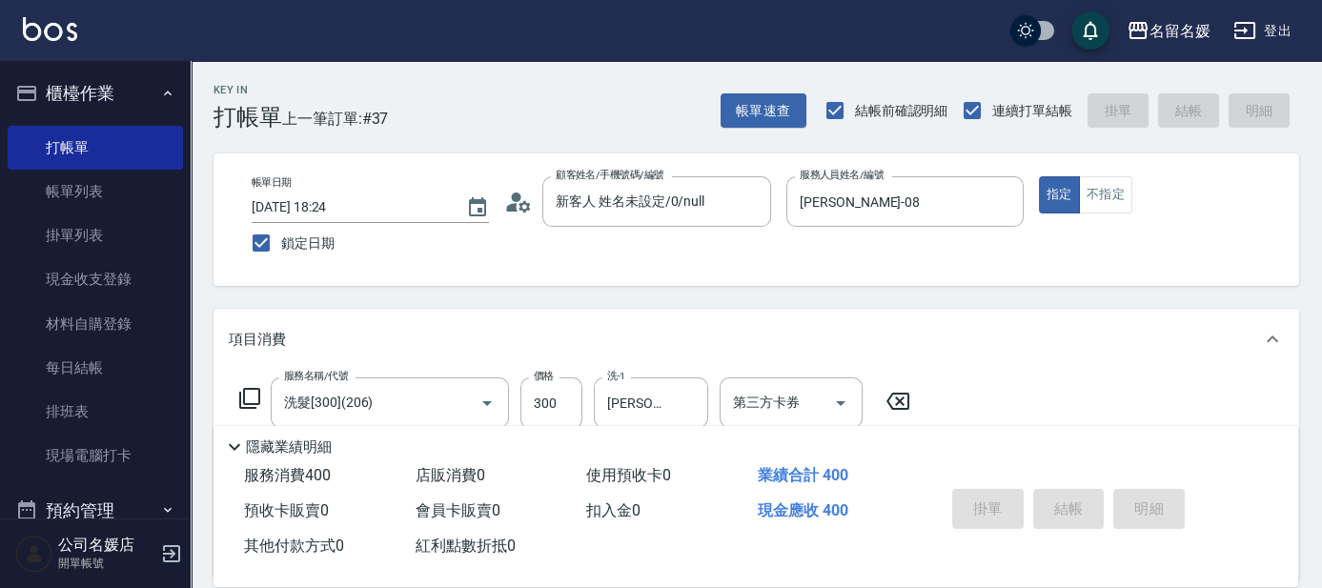
scroll to position [0, 0]
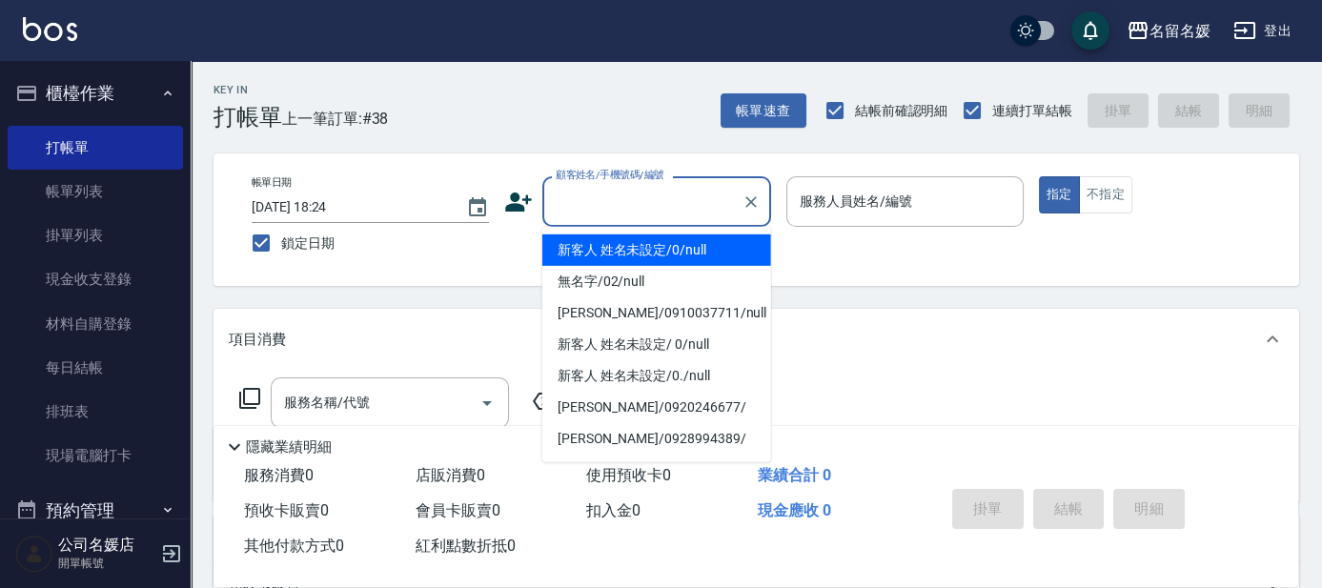
type input "1"
type input "新客人 姓名未設定/0/null"
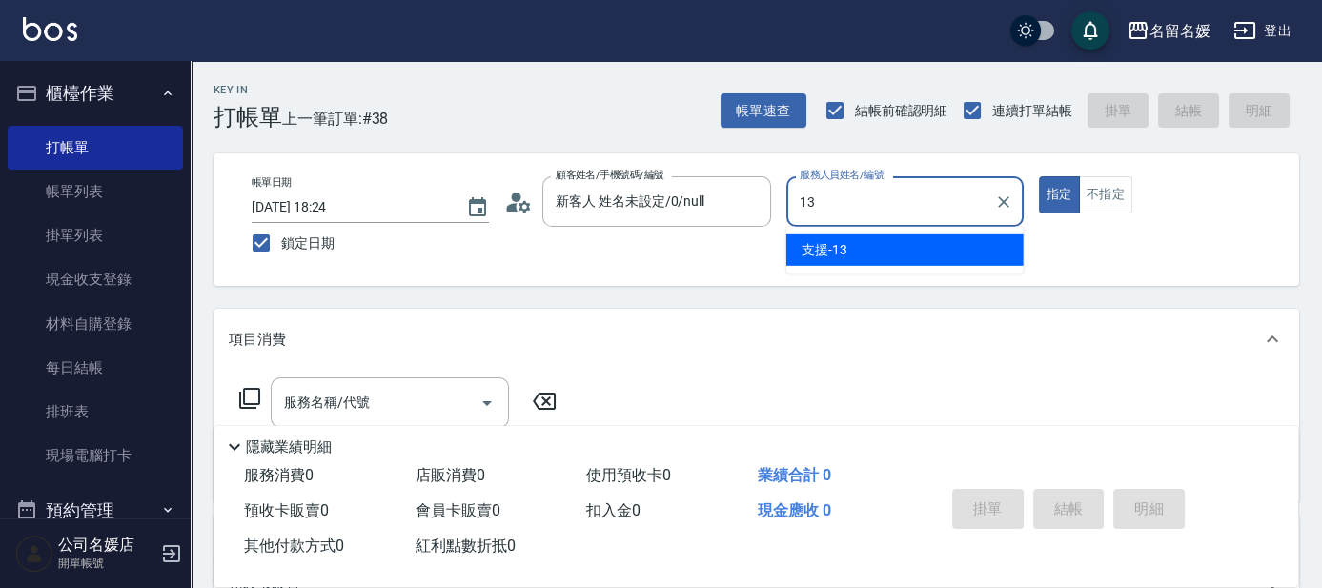
type input "1"
type input "許明雅-08"
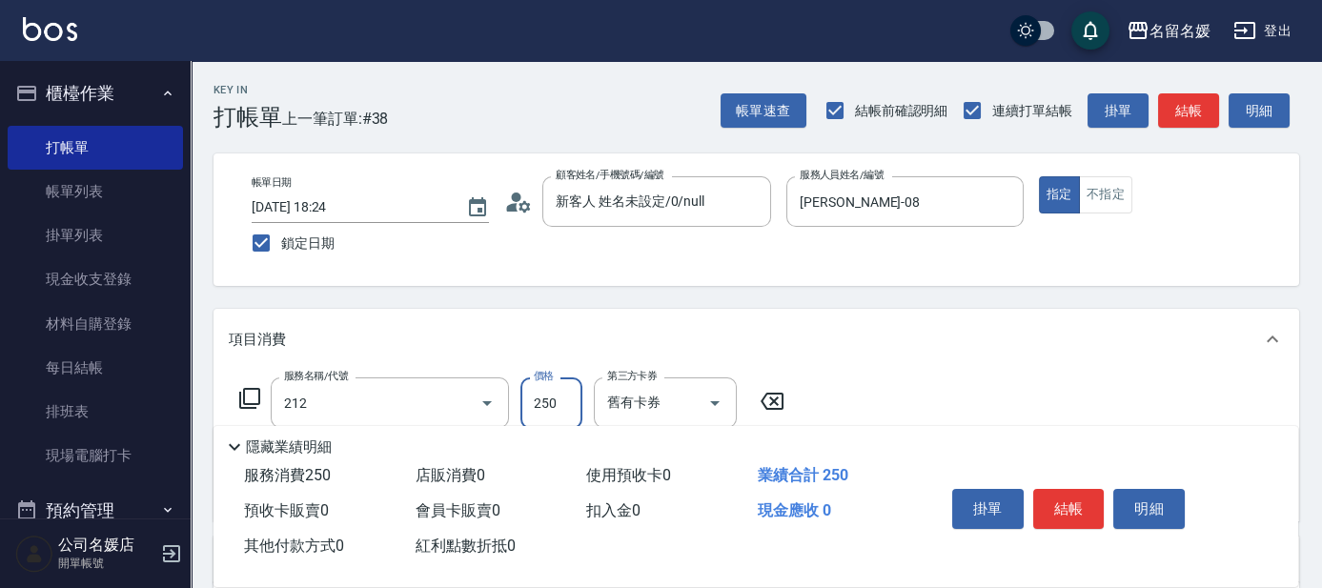
type input "洗髮券-(卡)250(212)"
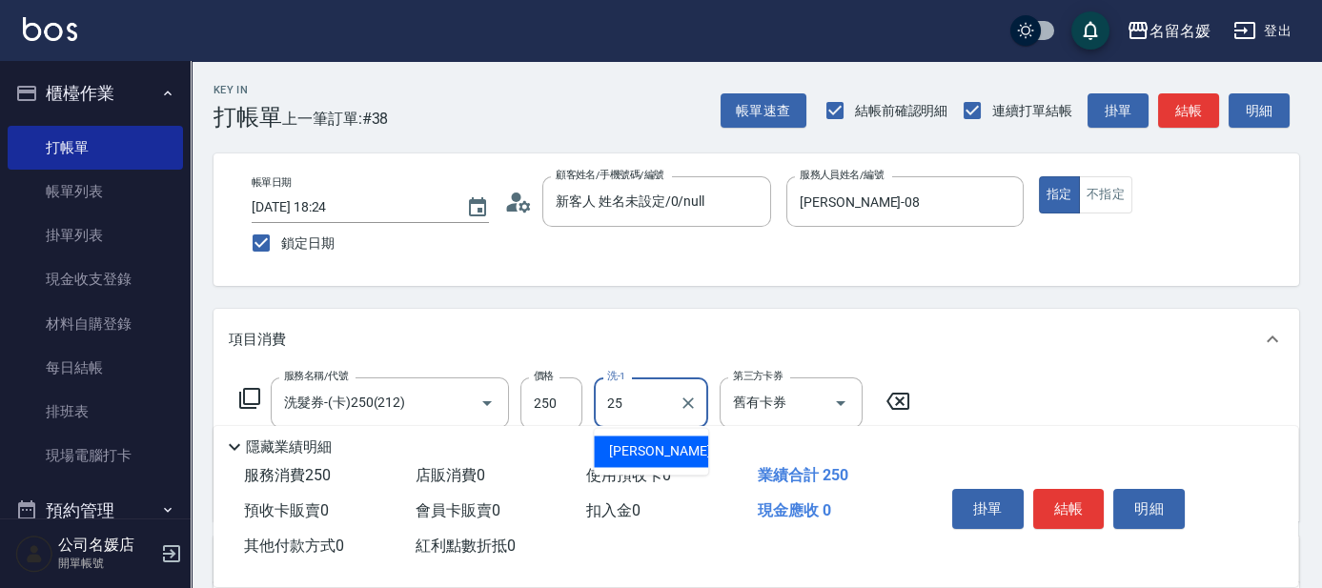
type input "楊瑋萱-25"
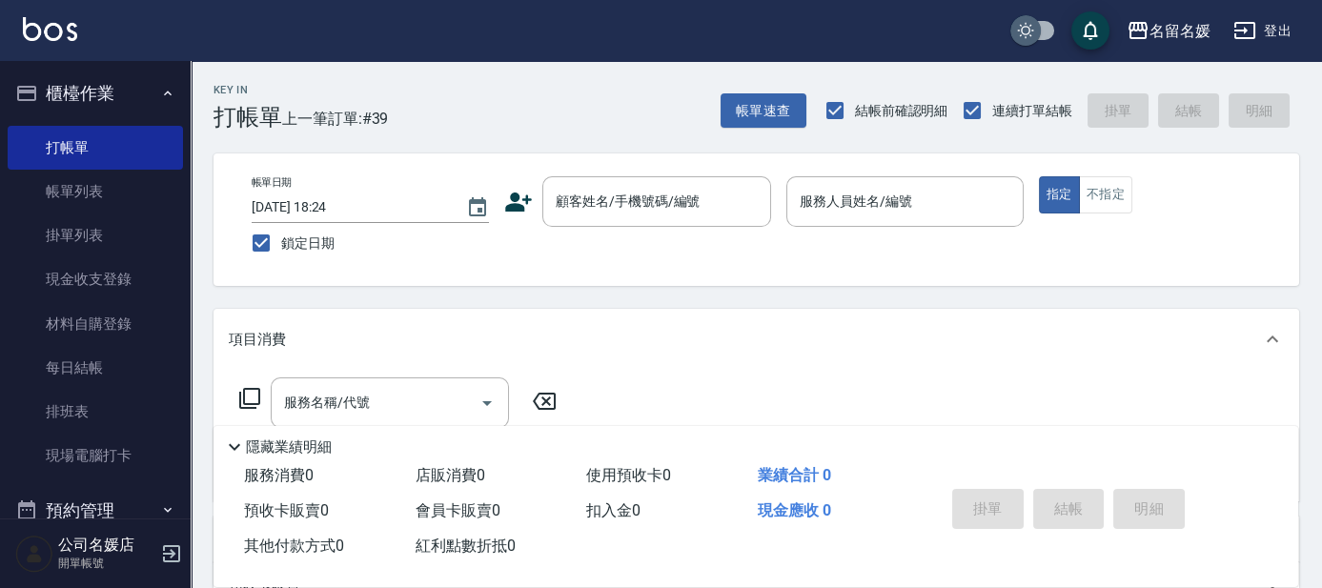
click at [1026, 36] on input "checkbox" at bounding box center [1025, 30] width 91 height 30
checkbox input "true"
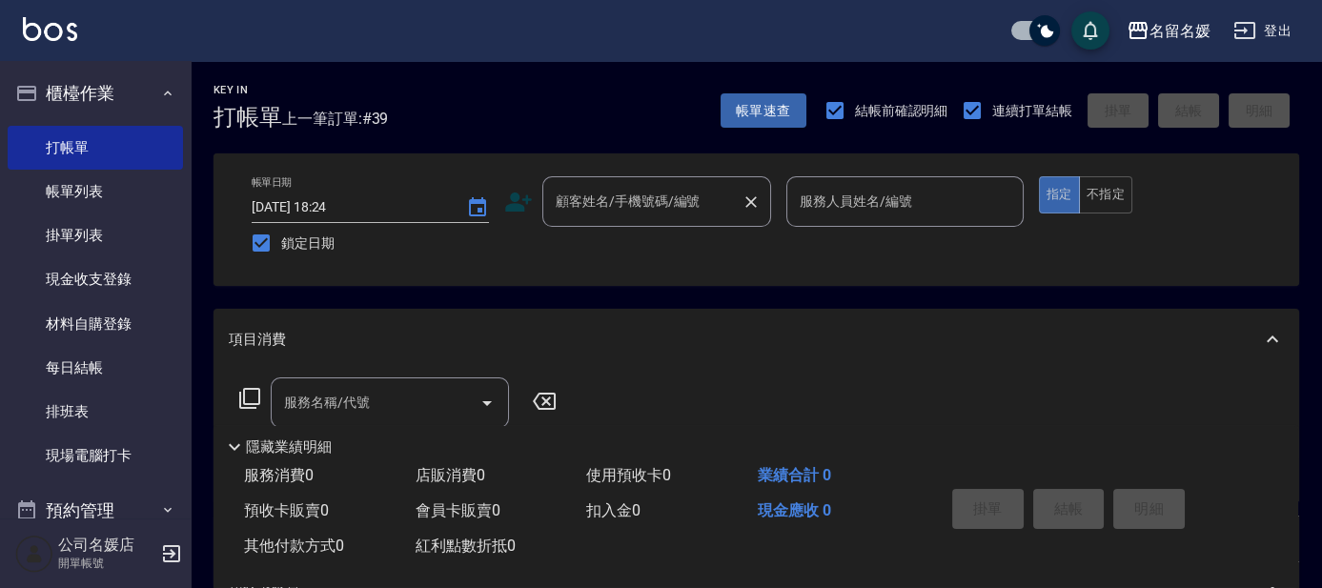
click at [645, 213] on input "顧客姓名/手機號碼/編號" at bounding box center [642, 201] width 183 height 33
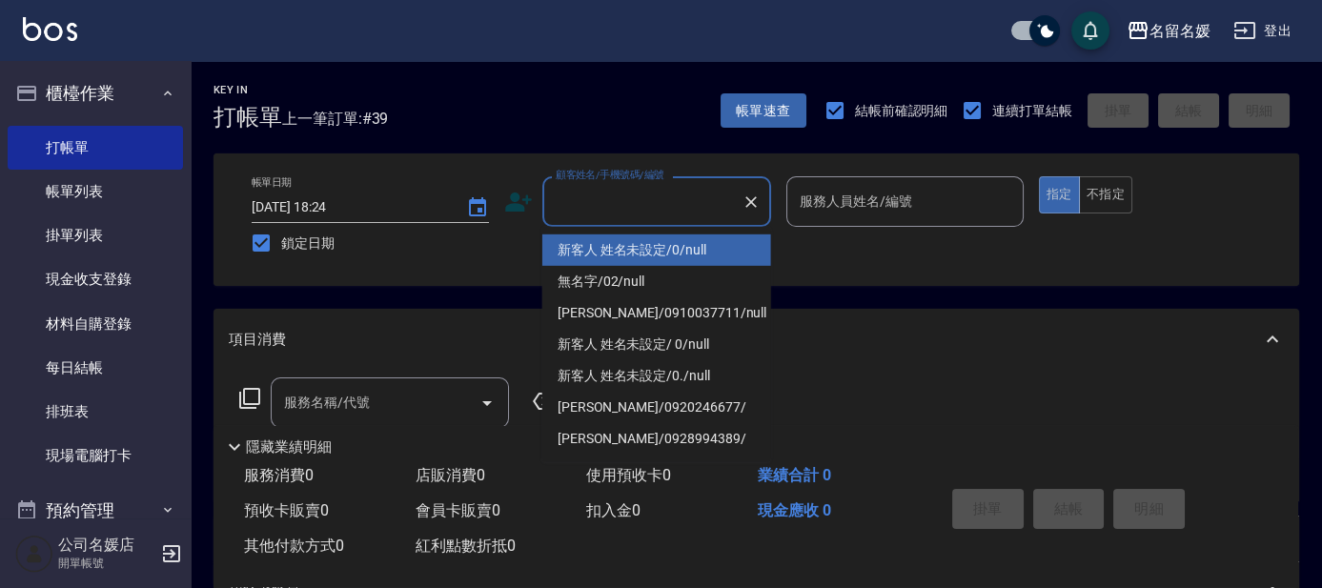
click at [638, 242] on li "新客人 姓名未設定/0/null" at bounding box center [656, 249] width 229 height 31
type input "新客人 姓名未設定/0/null"
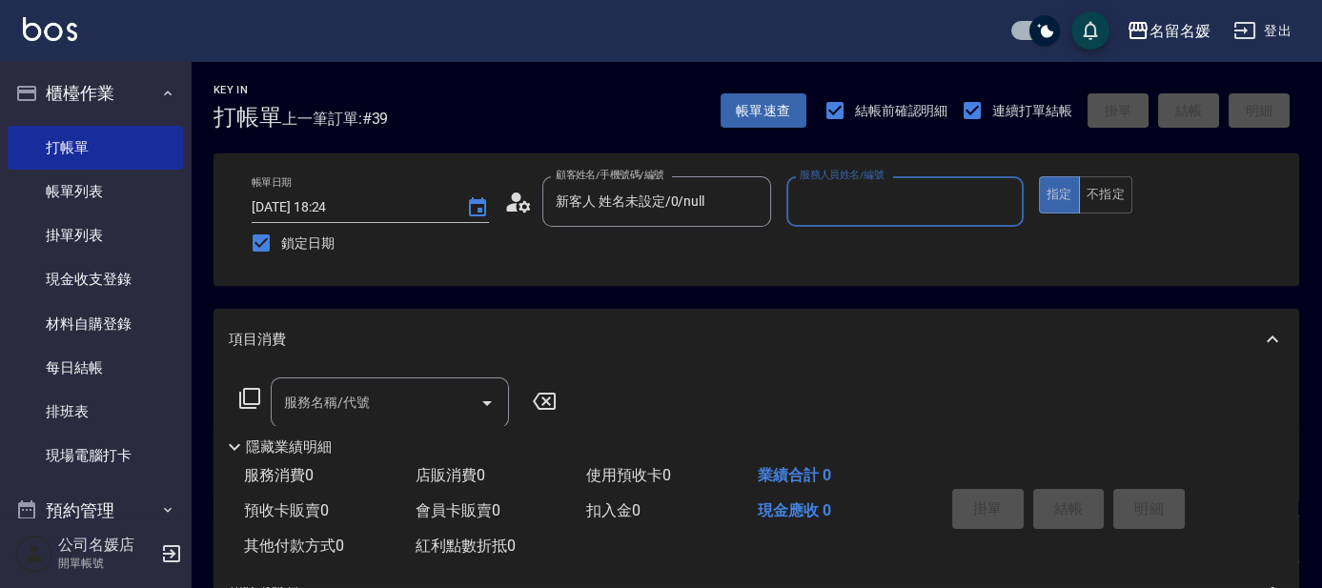
click at [819, 200] on input "服務人員姓名/編號" at bounding box center [905, 201] width 220 height 33
type input "08"
type button "true"
type input "[PERSON_NAME]-08"
click at [452, 390] on input "服務名稱/代號" at bounding box center [375, 402] width 193 height 33
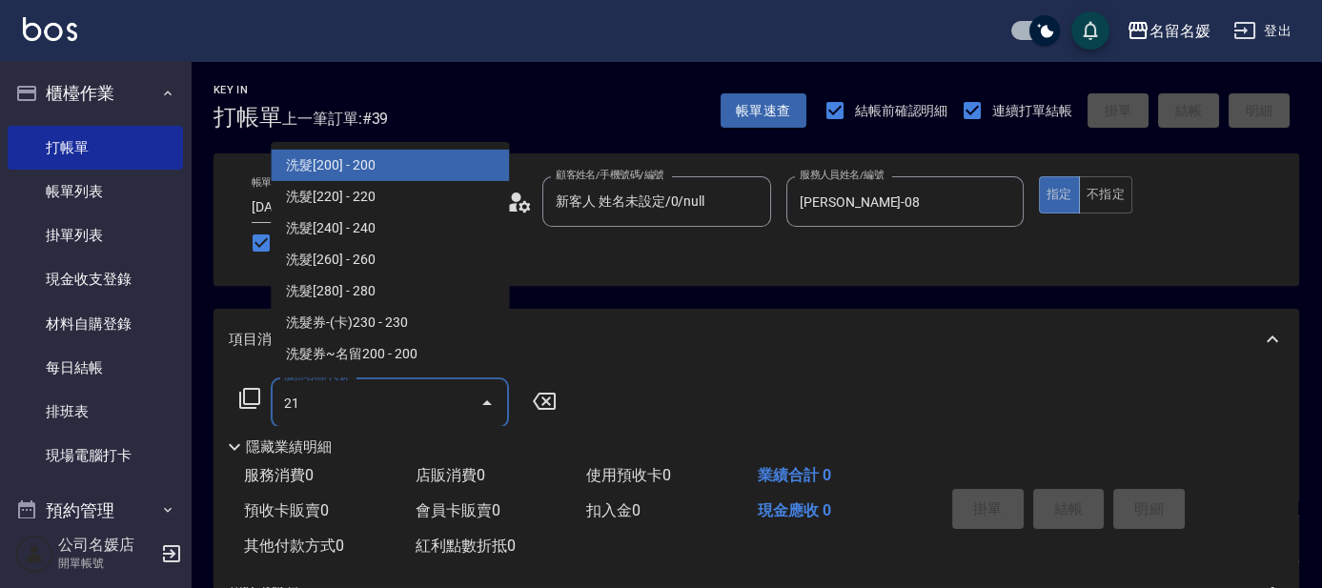
type input "211"
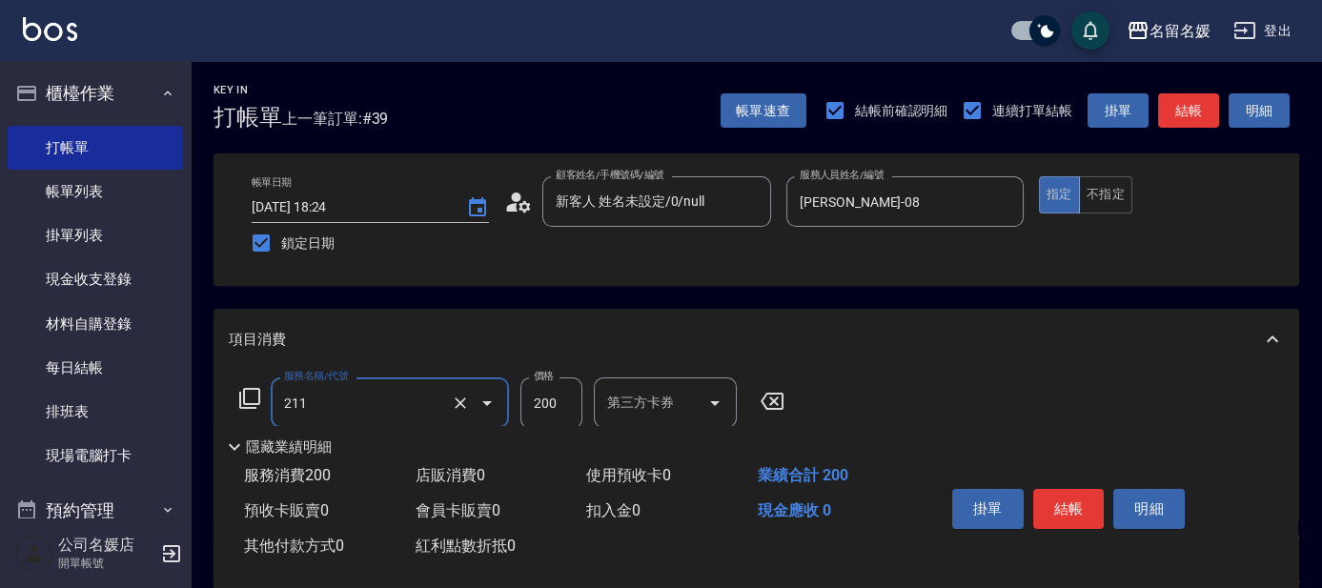
type input "舊有卡券"
click at [648, 383] on div "洗-1" at bounding box center [651, 402] width 114 height 51
type input "洗髮券~名留200(211)"
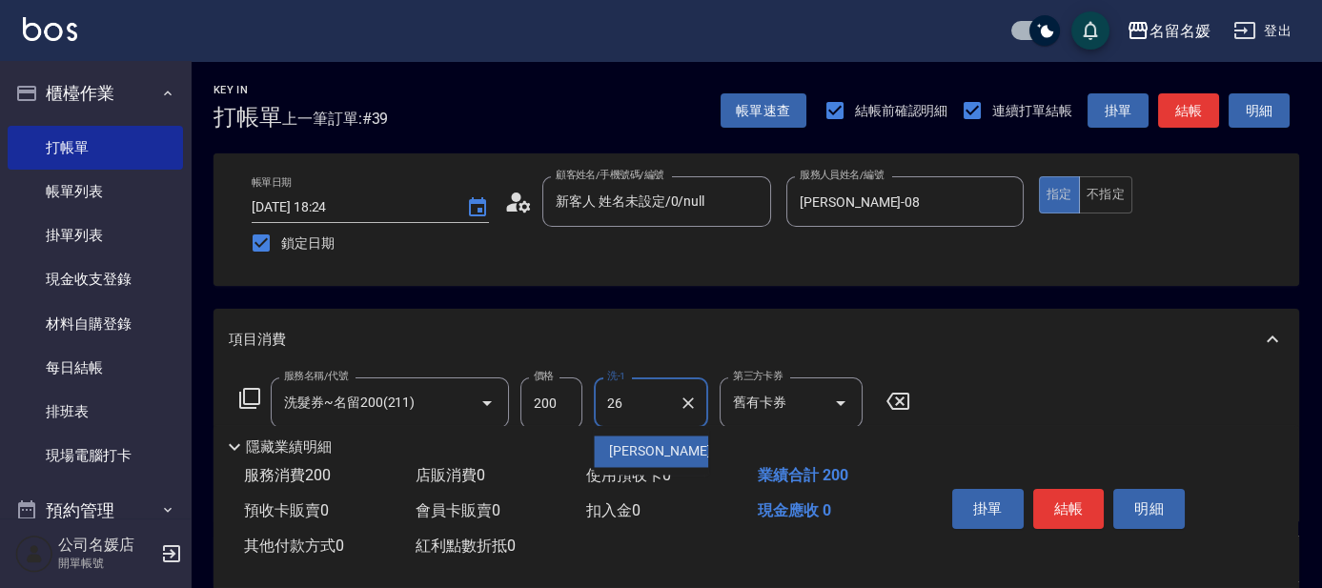
type input "[PERSON_NAME]-26"
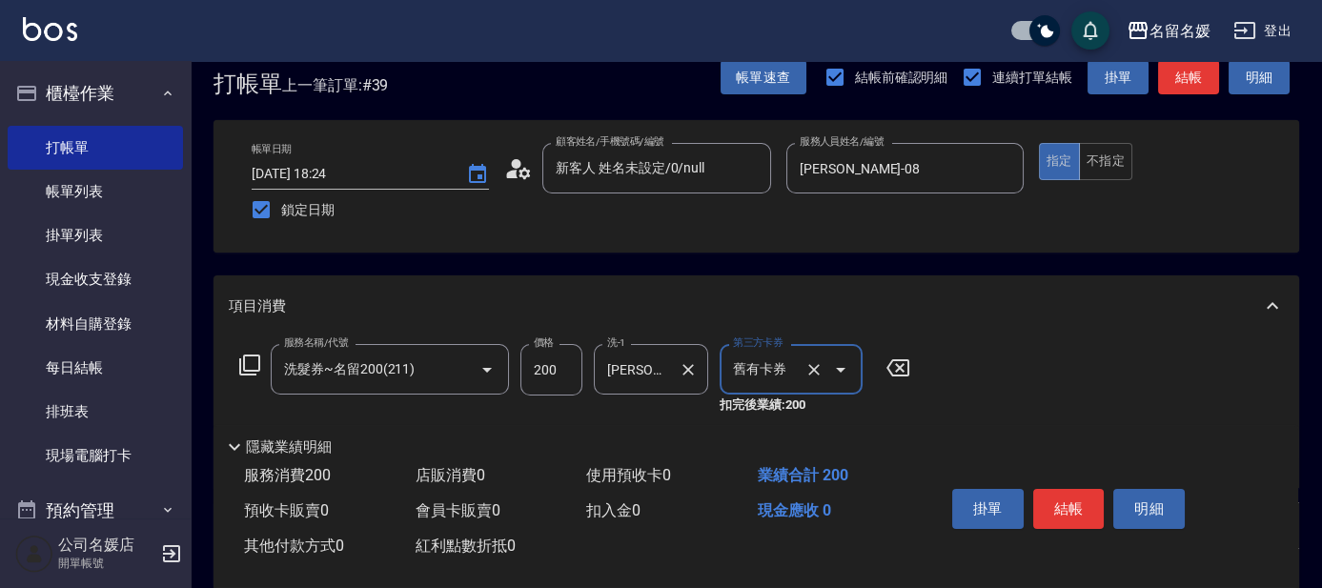
scroll to position [172, 0]
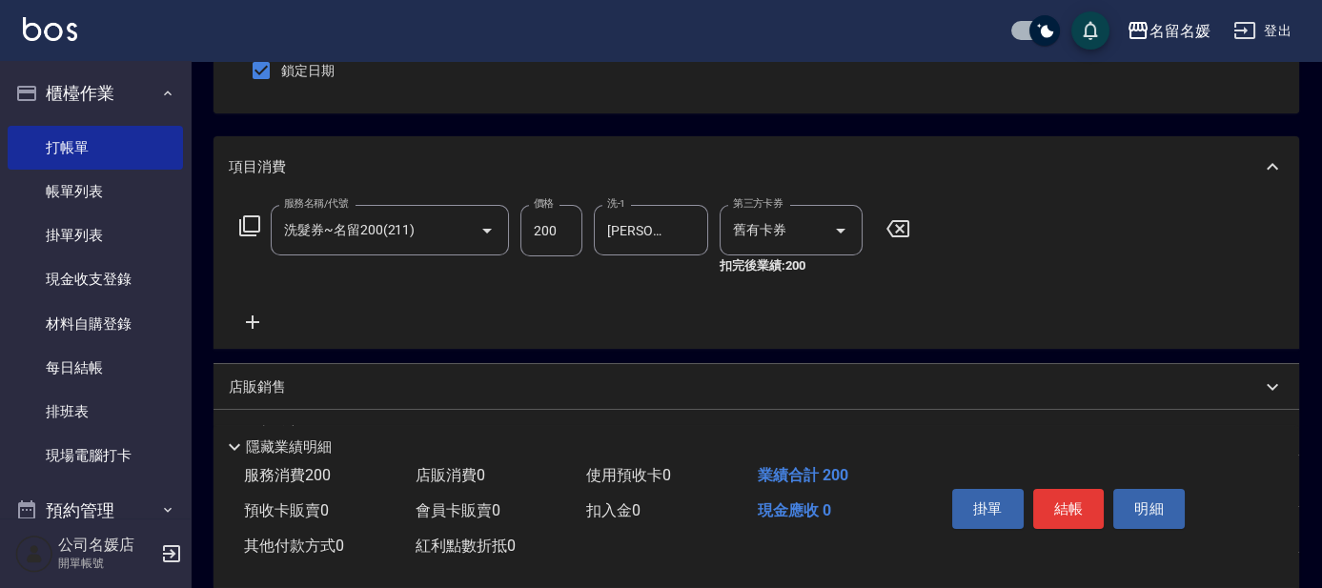
click at [253, 321] on icon at bounding box center [252, 321] width 13 height 13
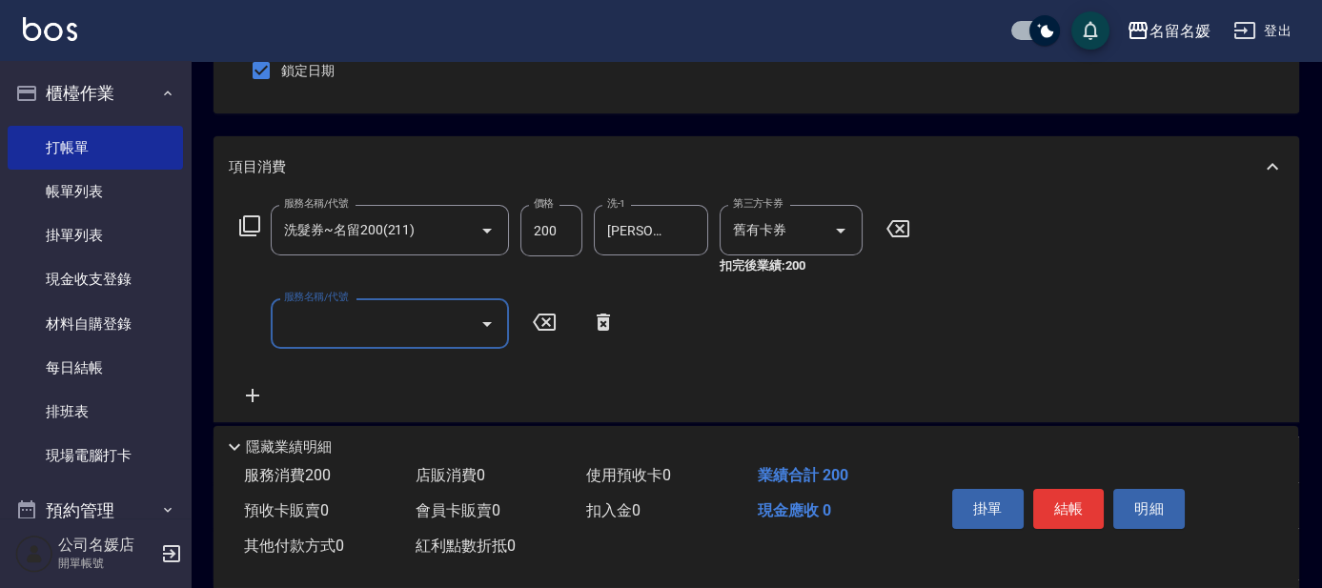
click at [352, 340] on div "服務名稱/代號" at bounding box center [390, 323] width 238 height 51
click at [635, 323] on div "技術協助-1 技術協助-1" at bounding box center [651, 323] width 114 height 51
type input "煥彩.玻酸.晶膜.水療(635)"
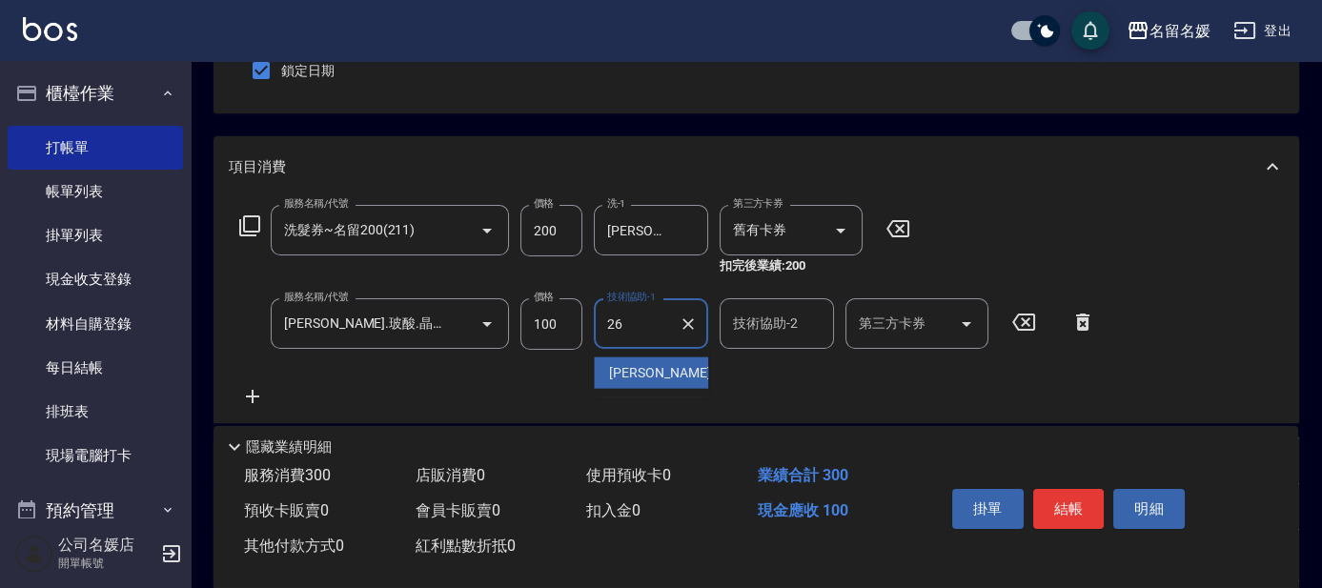
type input "蔡愛陵-26"
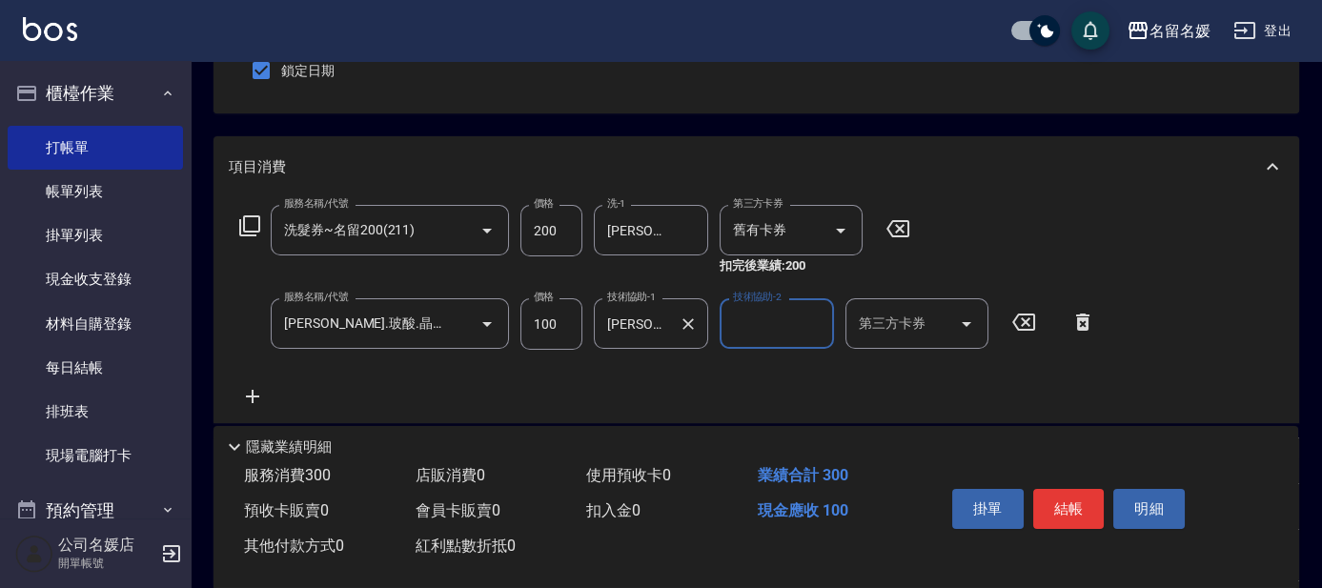
scroll to position [86, 0]
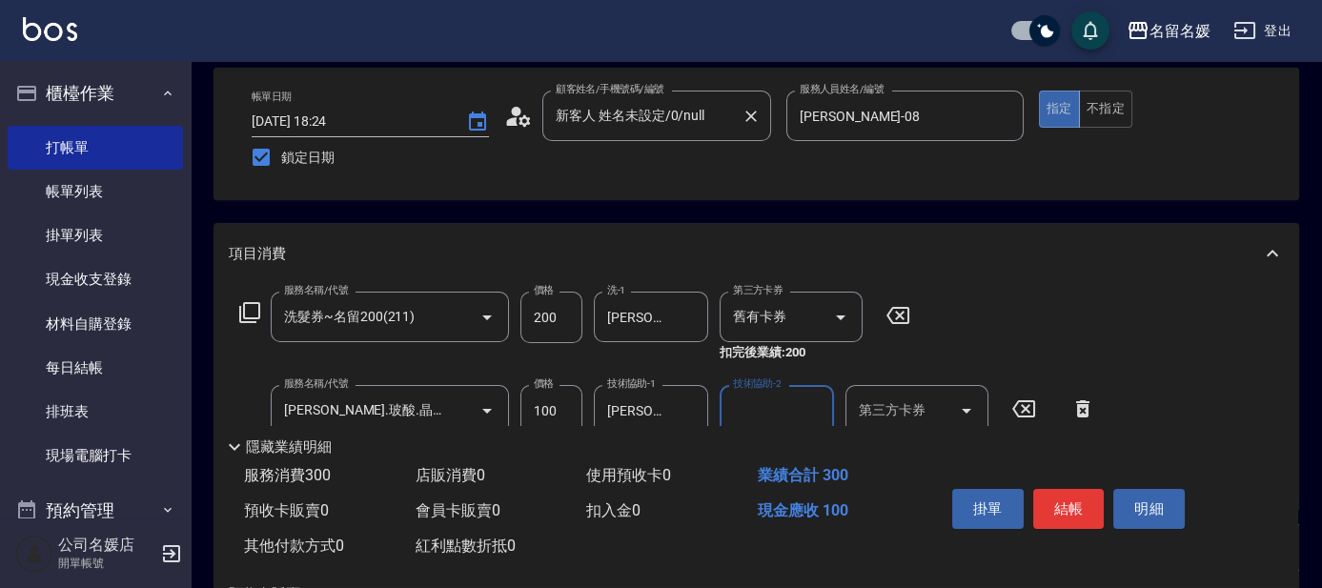
click at [701, 118] on input "新客人 姓名未設定/0/null" at bounding box center [642, 115] width 183 height 33
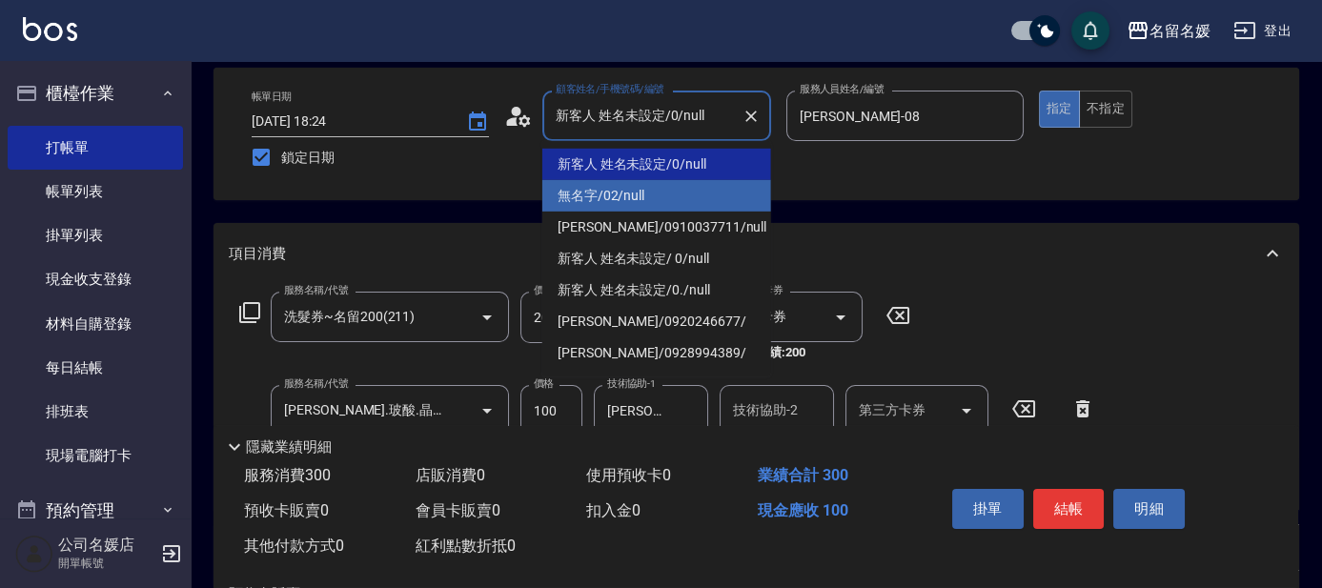
click at [687, 181] on li "無名字/02/null" at bounding box center [656, 195] width 229 height 31
type input "無名字/02/null"
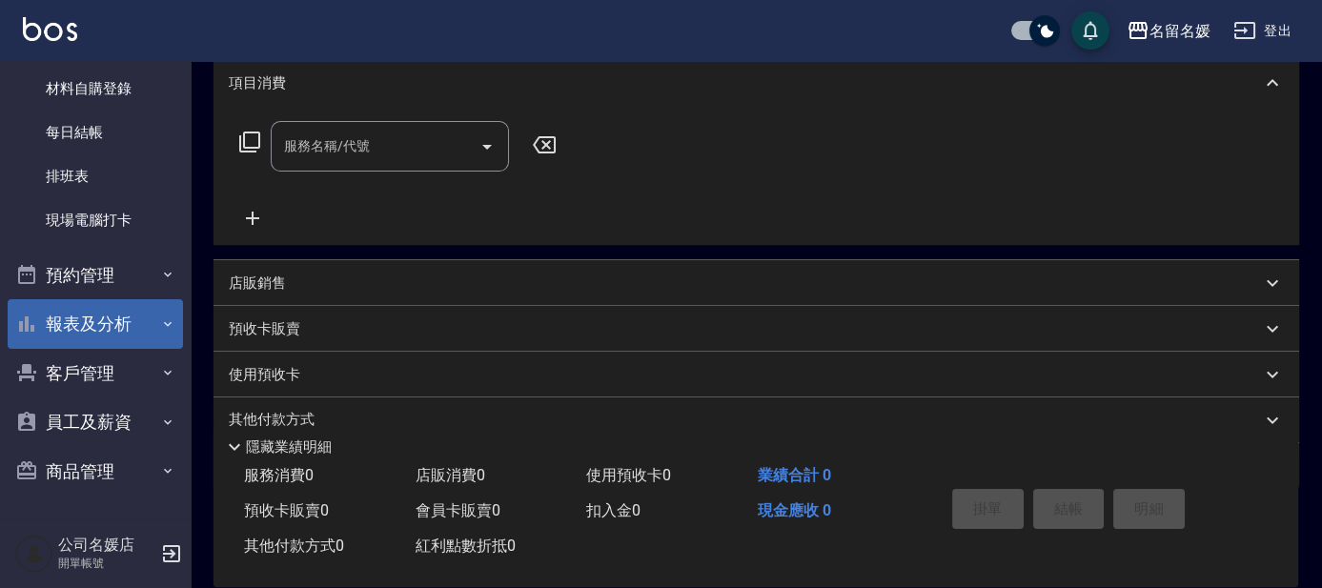
scroll to position [338, 0]
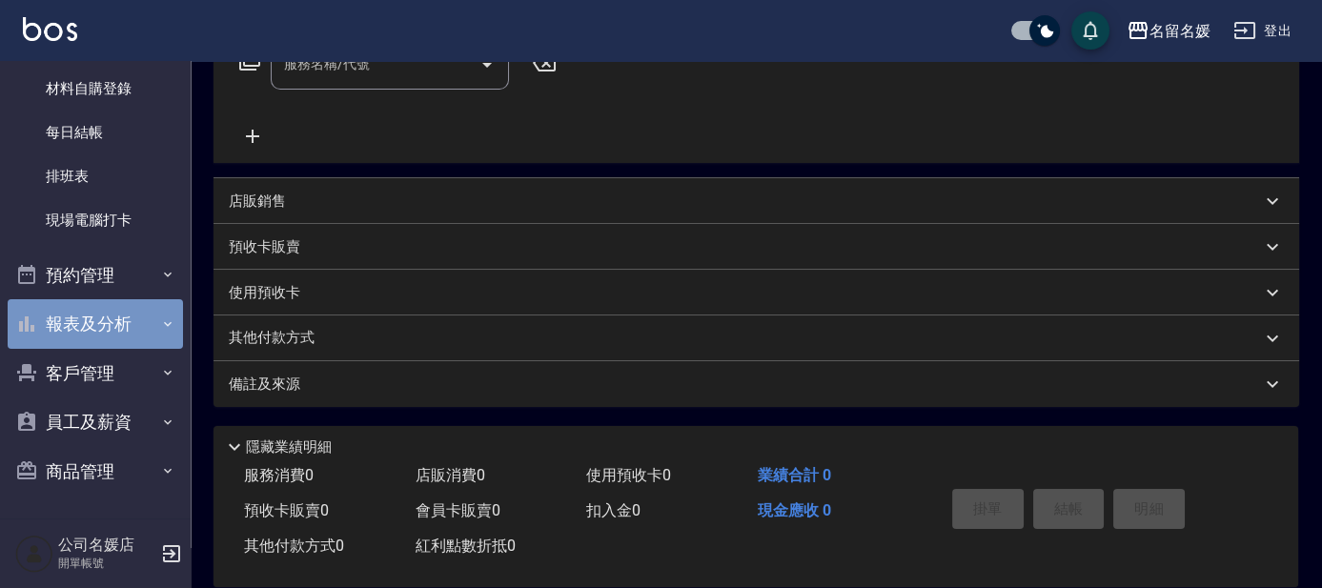
click at [116, 318] on button "報表及分析" at bounding box center [95, 324] width 175 height 50
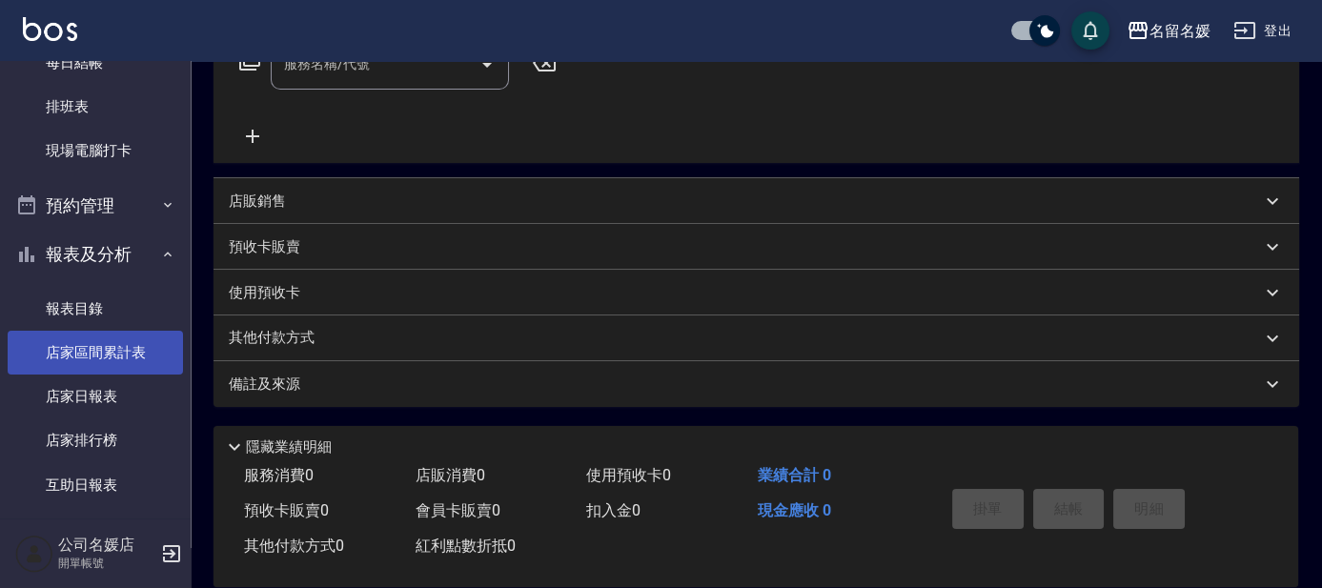
scroll to position [496, 0]
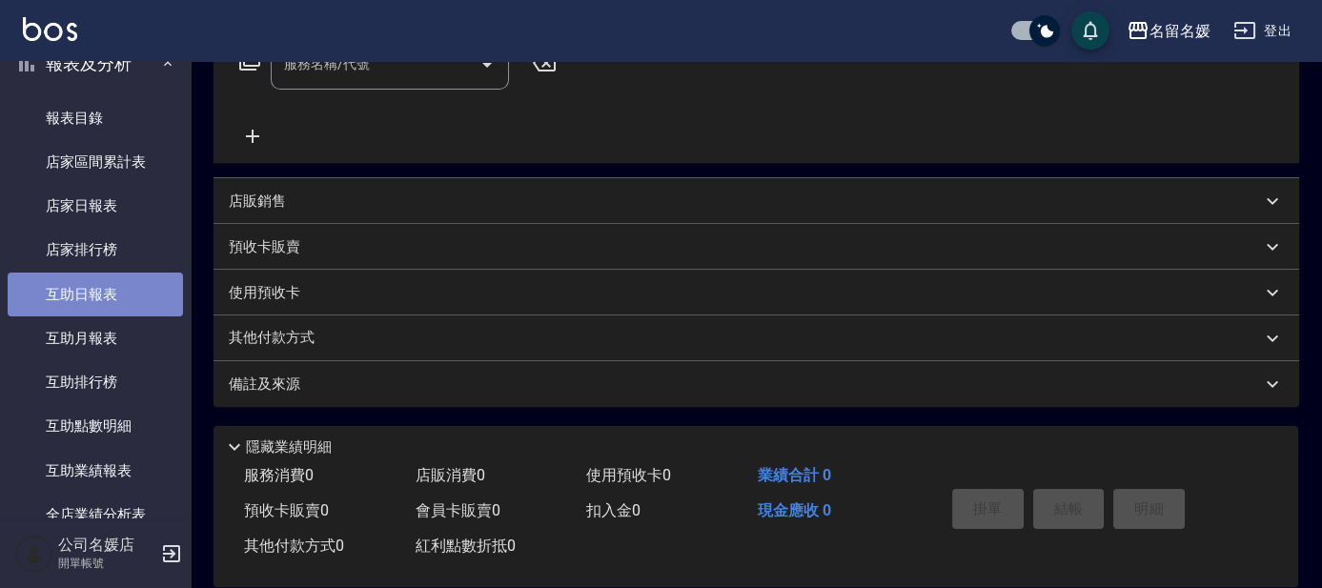
click at [114, 293] on link "互助日報表" at bounding box center [95, 295] width 175 height 44
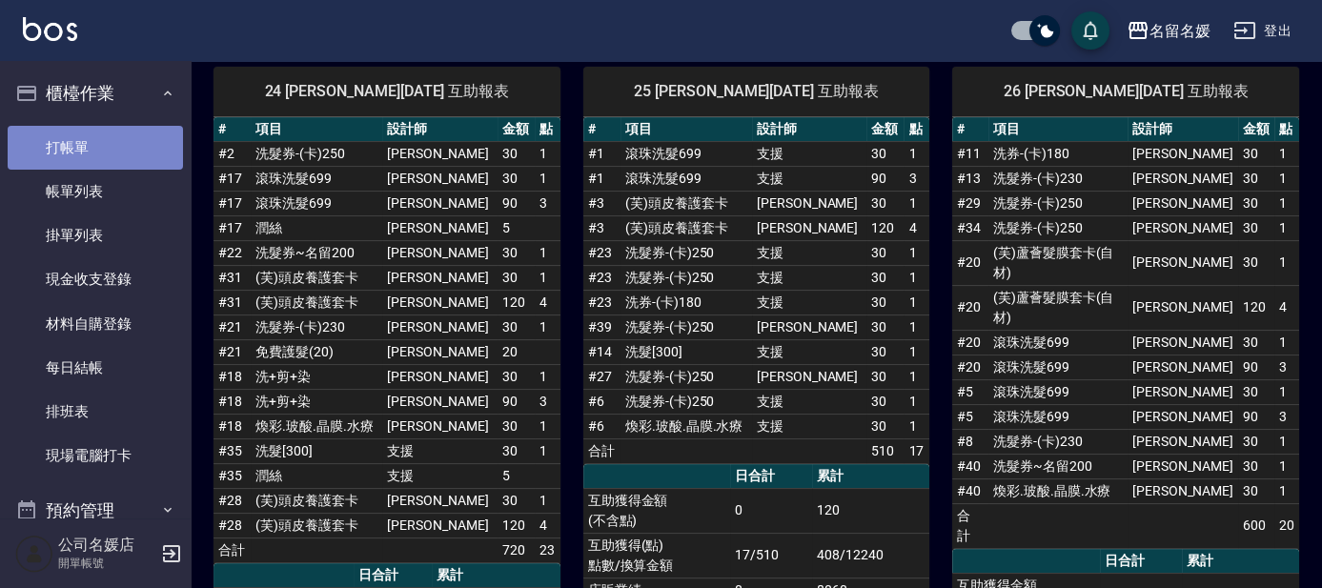
click at [101, 147] on link "打帳單" at bounding box center [95, 148] width 175 height 44
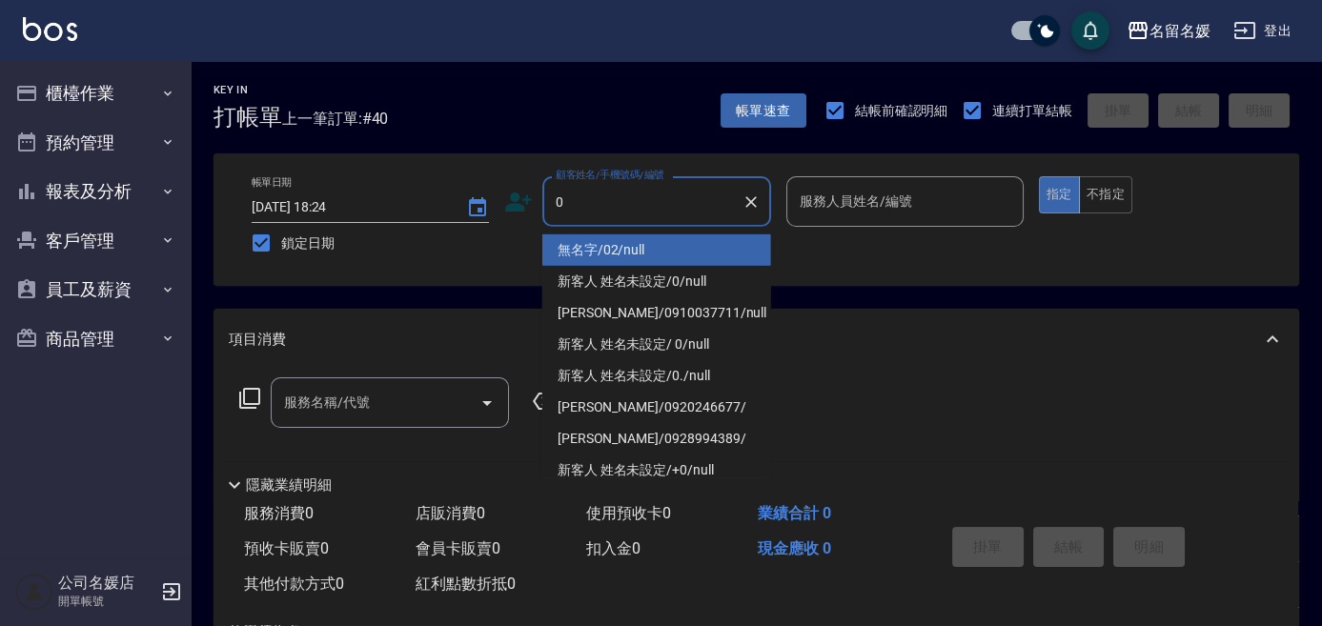
type input "0"
type input "無名字/02/null"
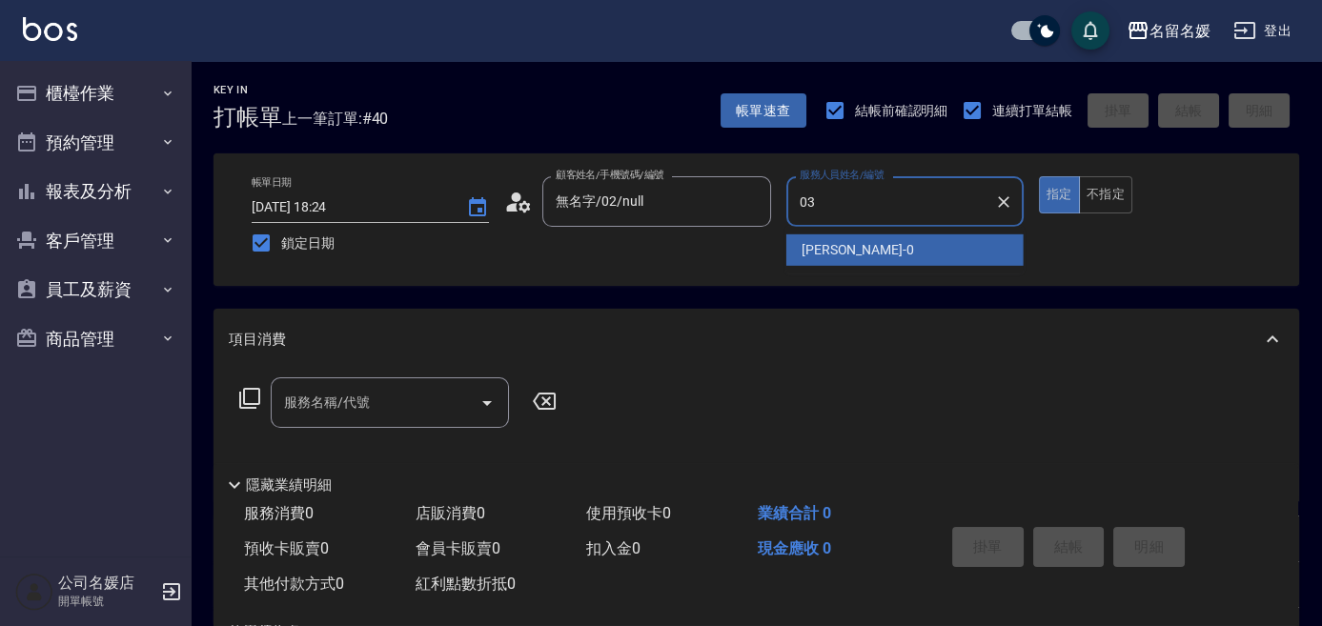
type input "03"
type button "true"
type input "[PERSON_NAME]-03"
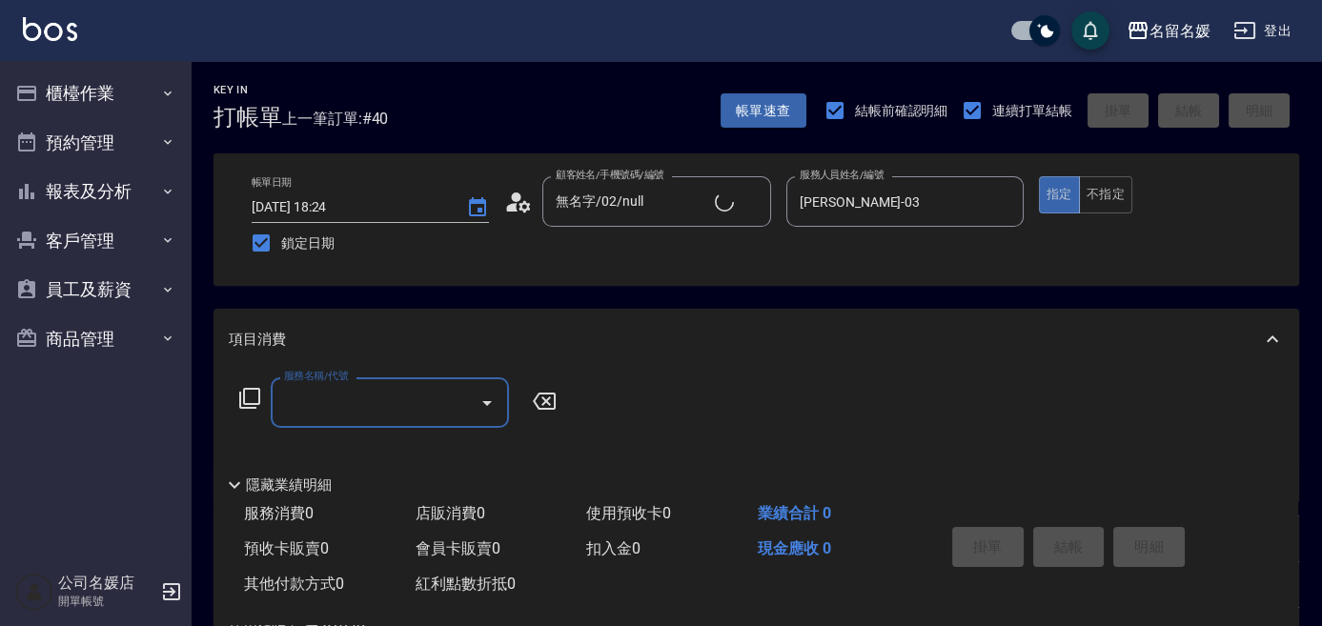
type input "新客人 姓名未設定/0/null"
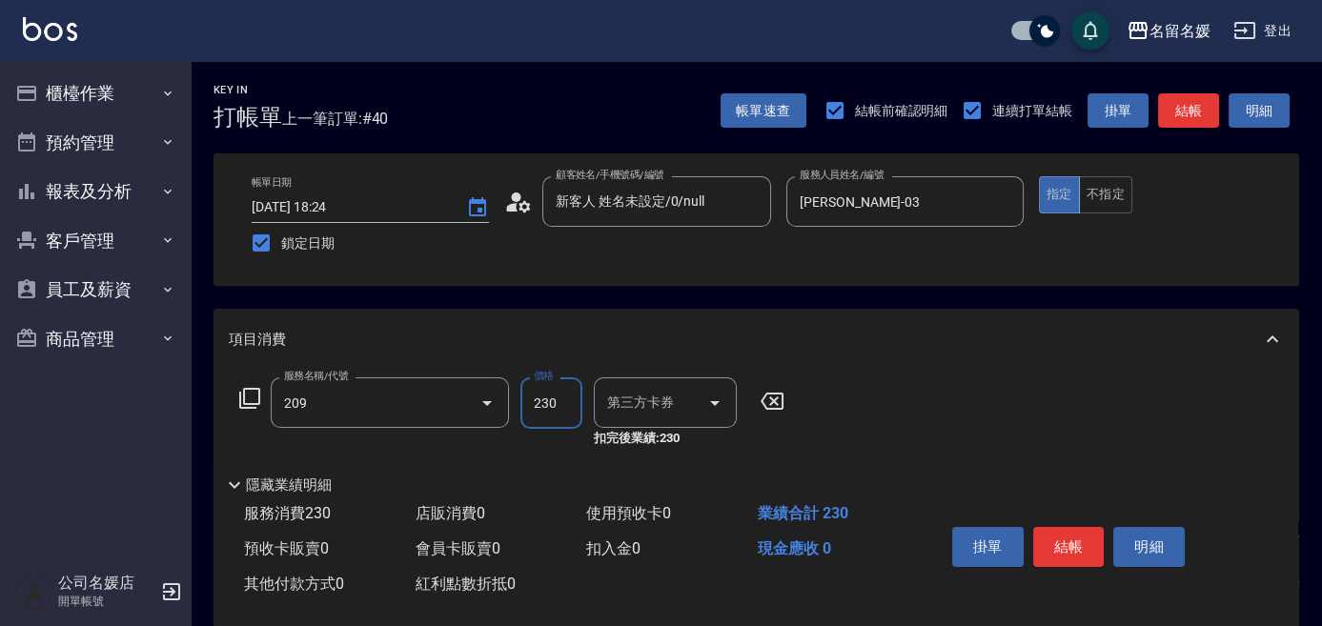
type input "洗髮券-(卡)230(209)"
type input "舊有卡券"
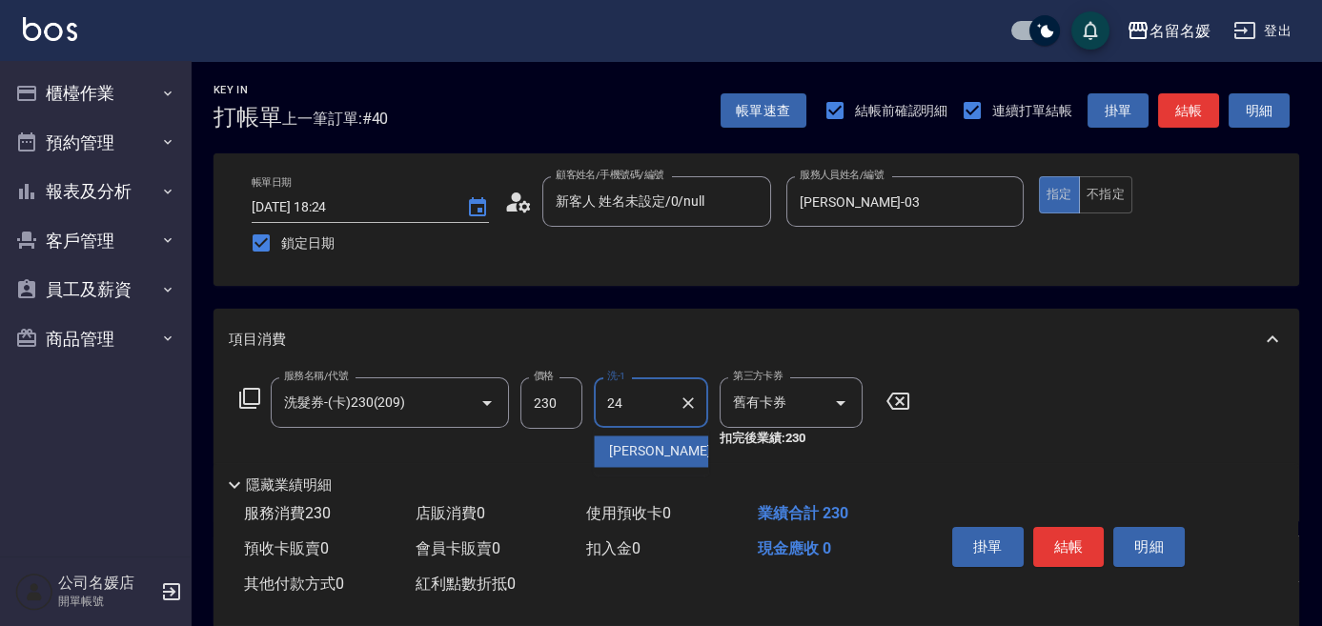
type input "[PERSON_NAME]-24"
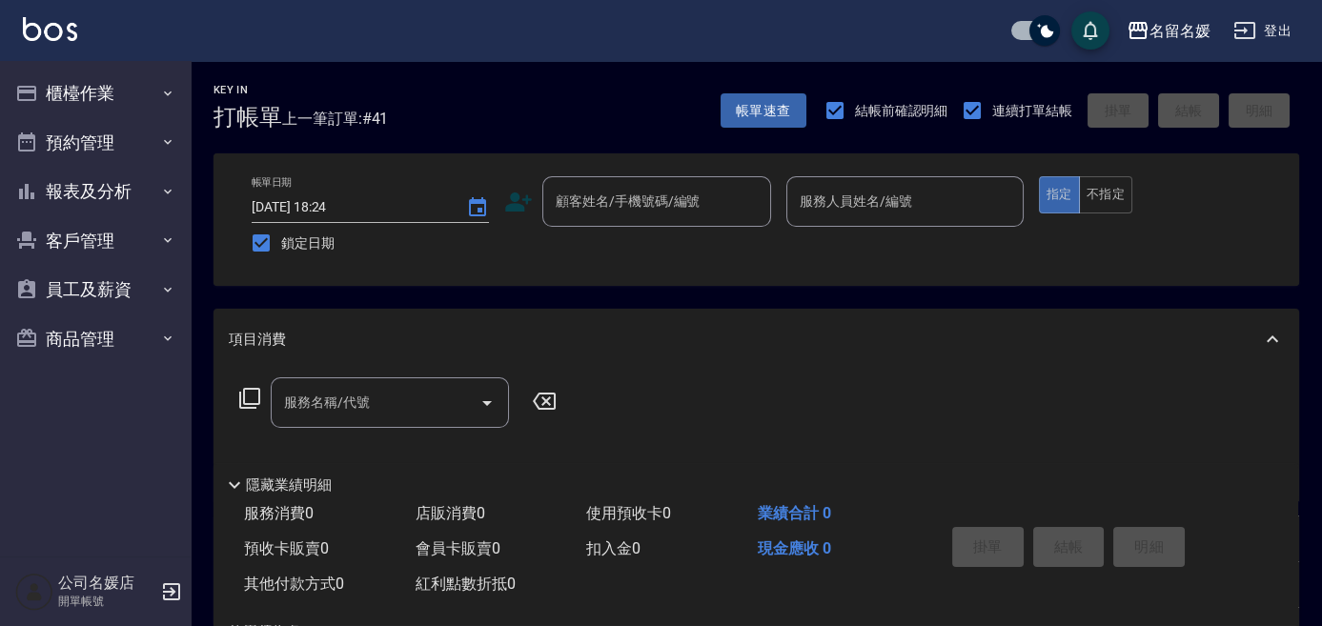
click at [1128, 383] on div "服務名稱/代號 服務名稱/代號" at bounding box center [755, 436] width 1085 height 132
click at [105, 519] on nav "櫃檯作業 打帳單 帳單列表 掛單列表 現金收支登錄 材料自購登錄 每日結帳 排班表 現場電腦打卡 預約管理 預約管理 單日預約紀錄 單週預約紀錄 報表及分析 …" at bounding box center [95, 309] width 191 height 496
click at [1022, 29] on input "checkbox" at bounding box center [1044, 30] width 91 height 30
checkbox input "false"
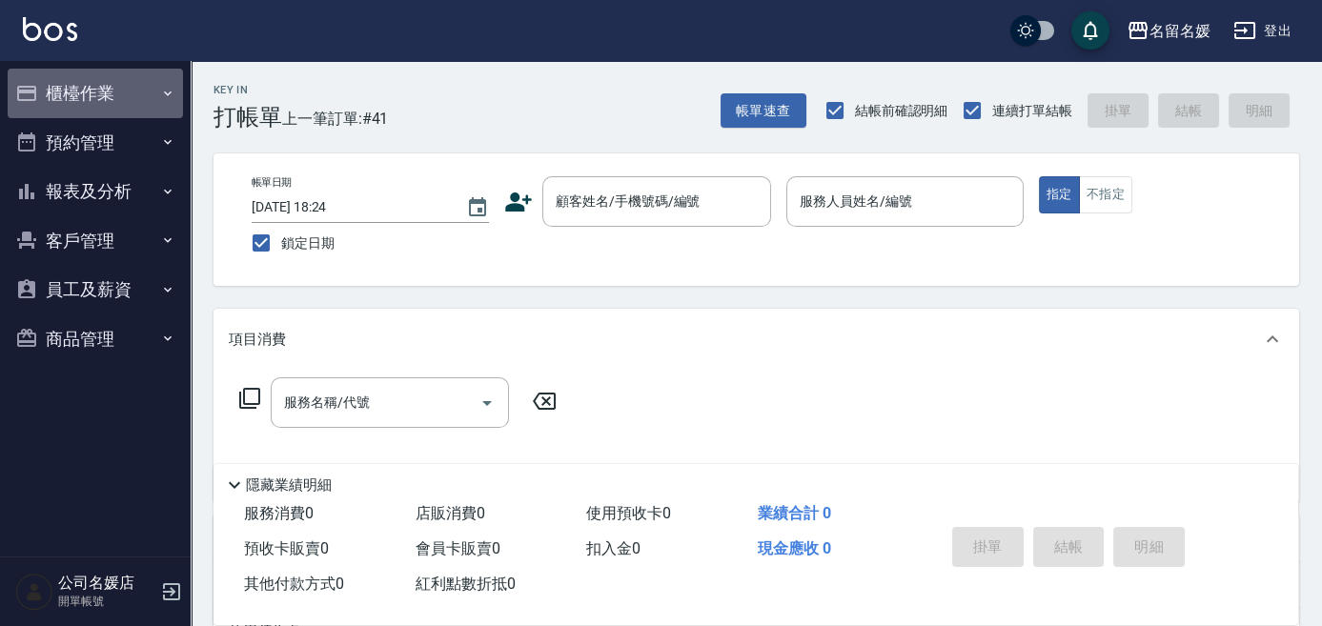
click at [81, 97] on button "櫃檯作業" at bounding box center [95, 94] width 175 height 50
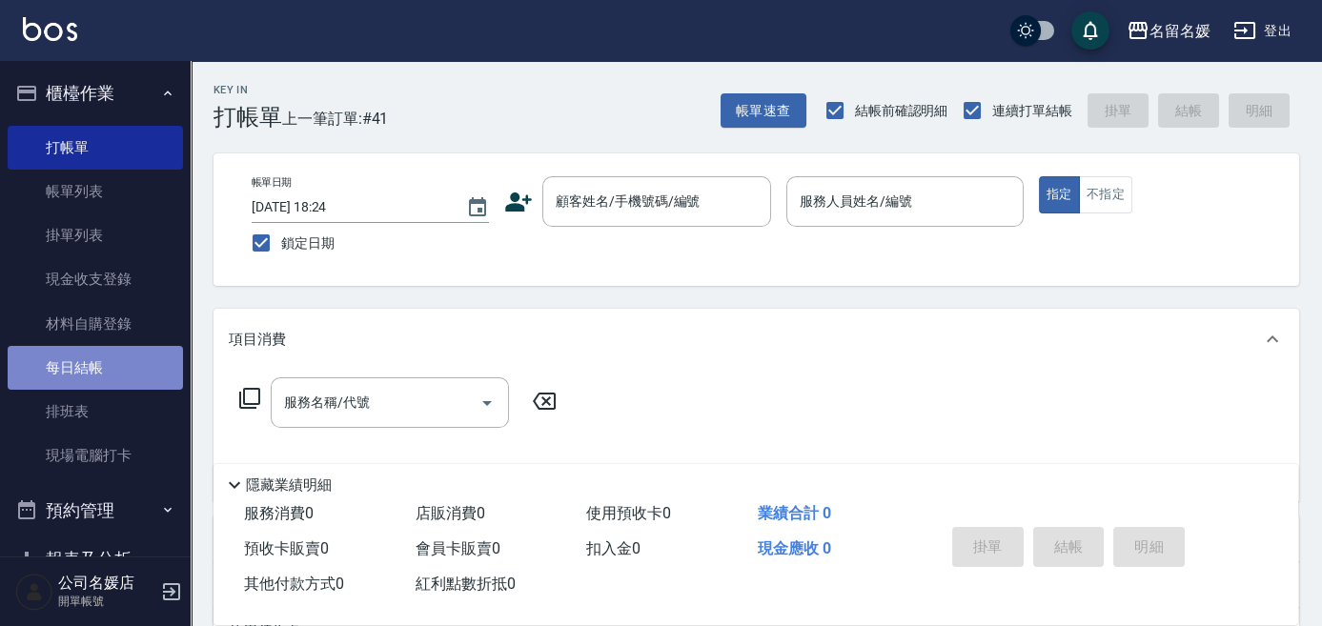
click at [120, 362] on link "每日結帳" at bounding box center [95, 368] width 175 height 44
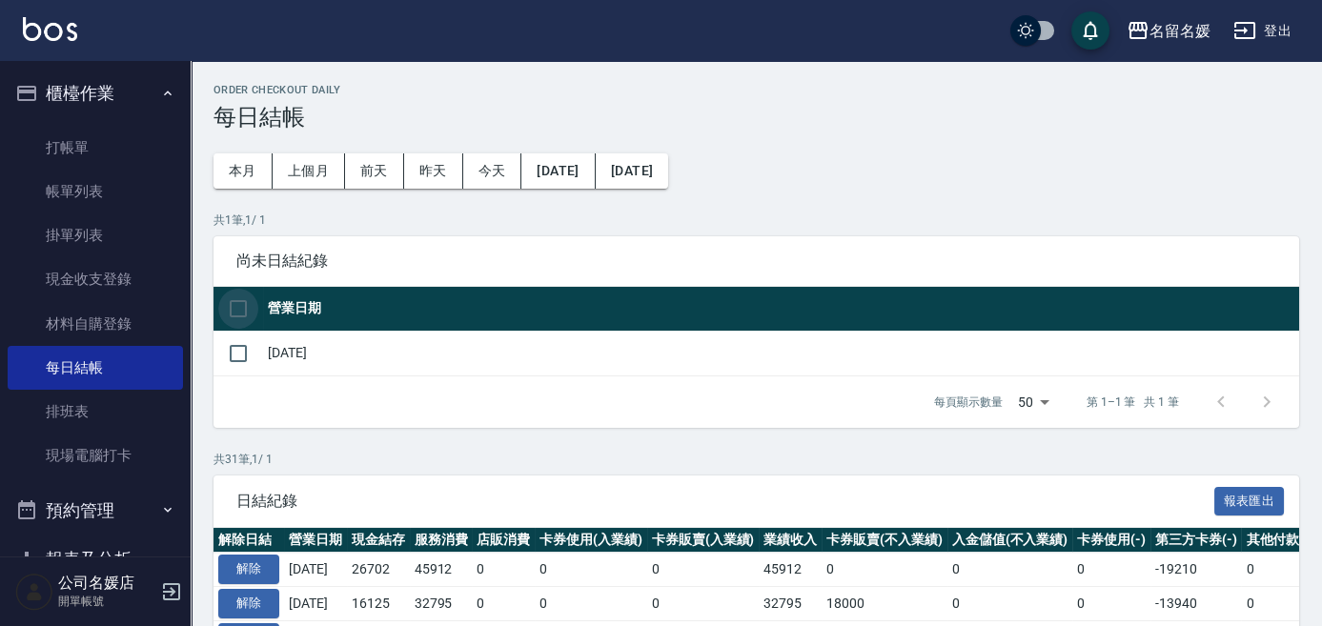
click at [244, 310] on input "checkbox" at bounding box center [238, 309] width 40 height 40
checkbox input "true"
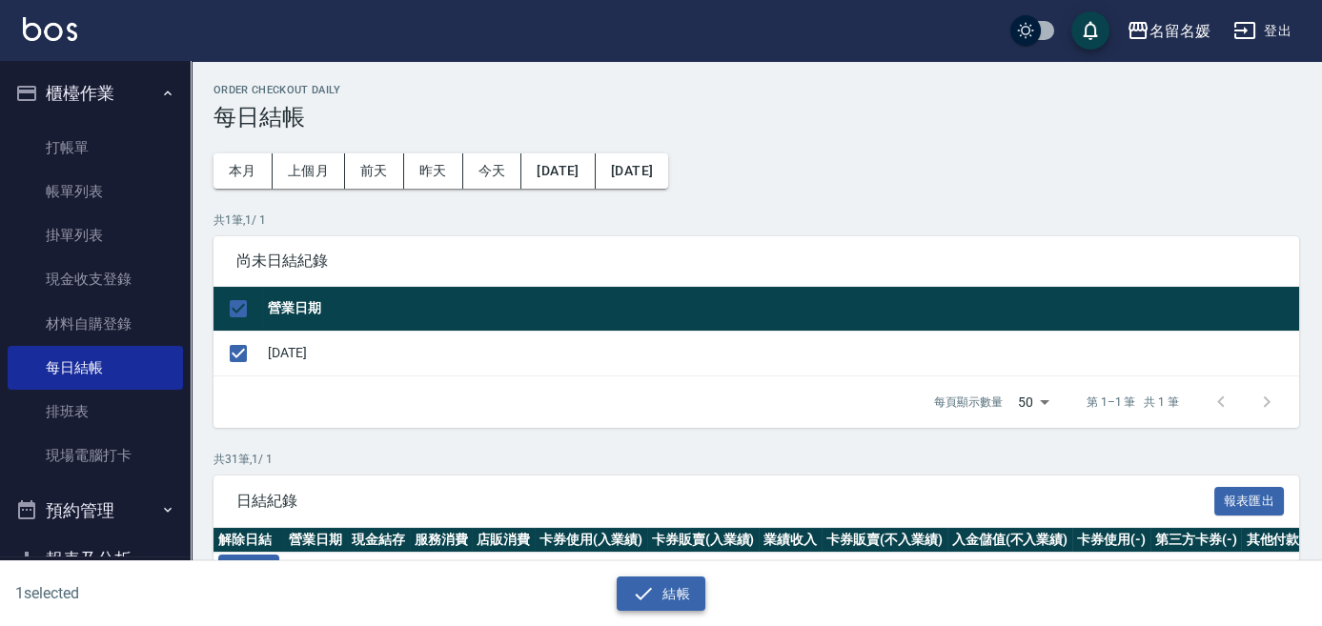
click at [626, 594] on button "結帳" at bounding box center [661, 594] width 89 height 35
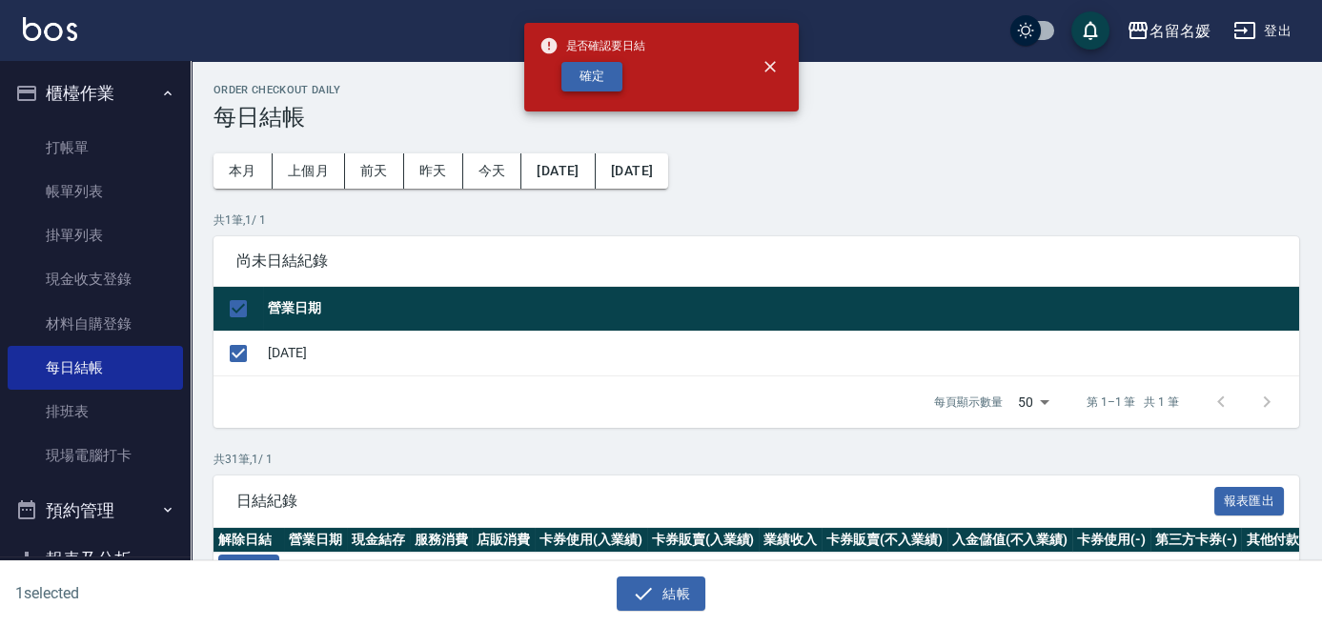
click at [603, 67] on button "確定" at bounding box center [591, 77] width 61 height 30
checkbox input "false"
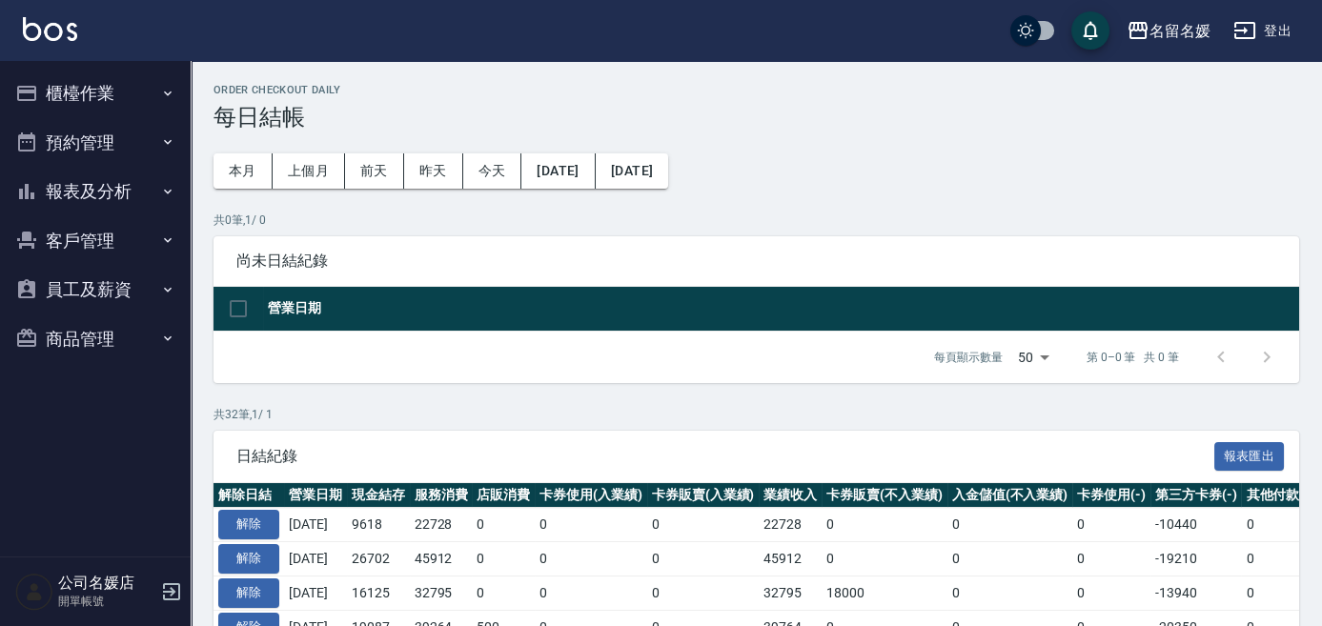
click at [106, 191] on button "報表及分析" at bounding box center [95, 192] width 175 height 50
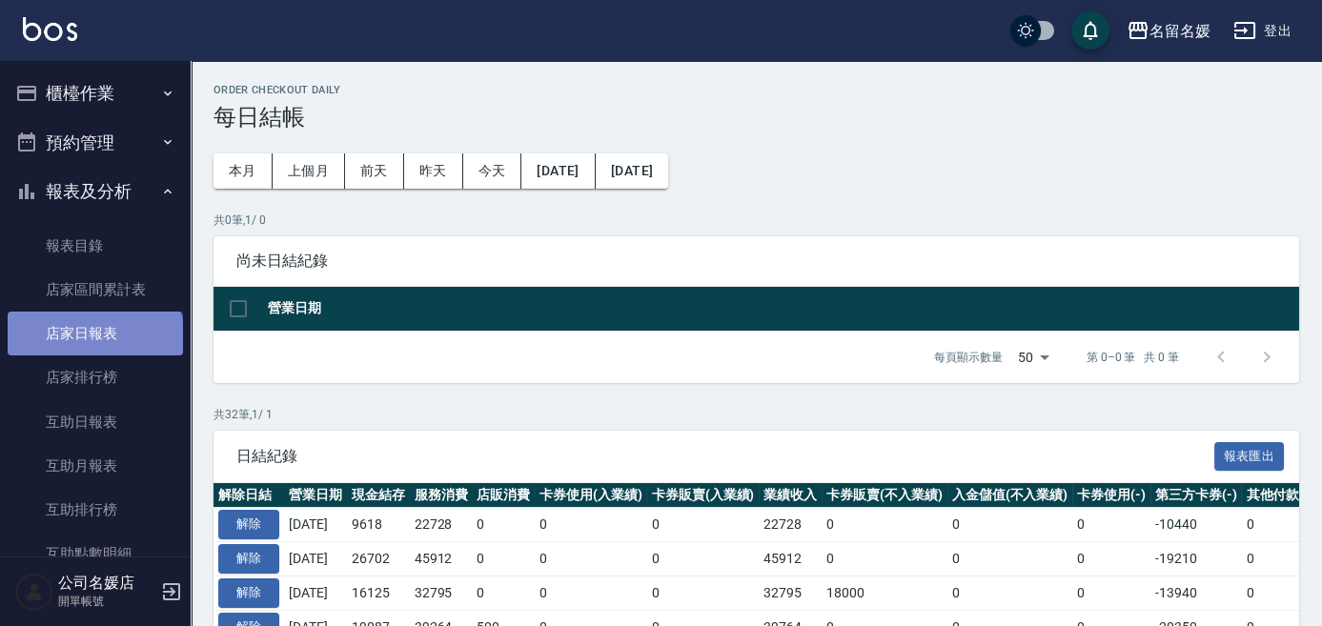
click at [93, 339] on link "店家日報表" at bounding box center [95, 334] width 175 height 44
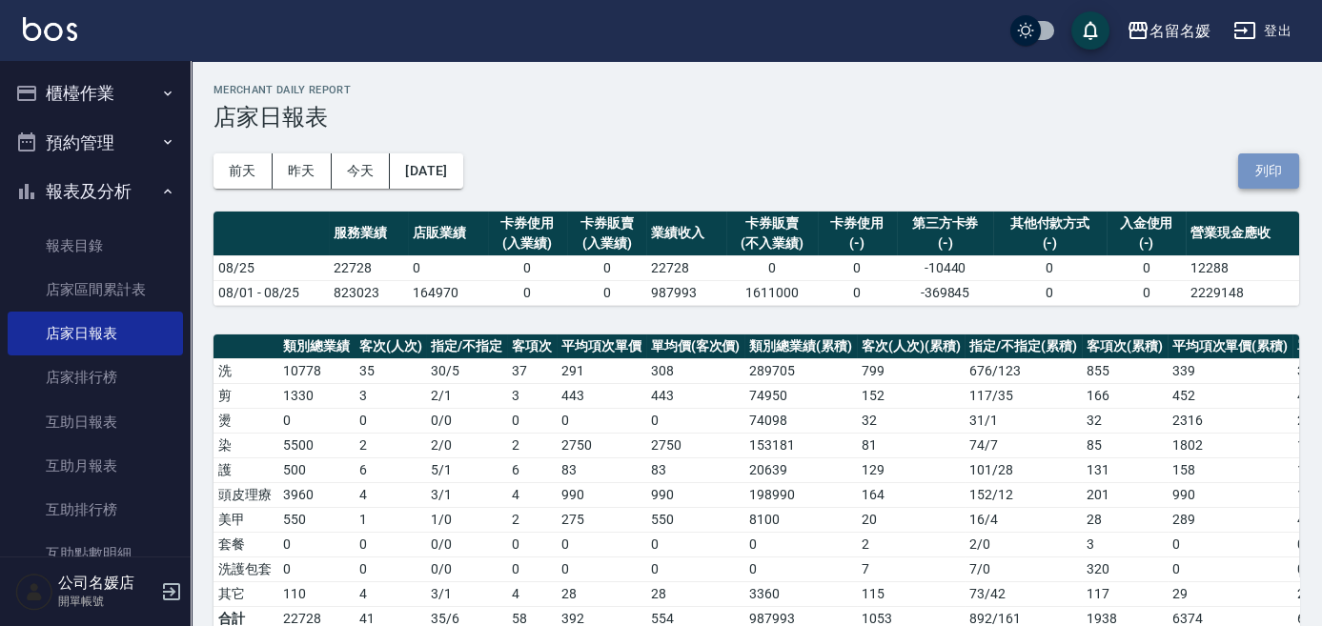
click at [1272, 168] on button "列印" at bounding box center [1268, 170] width 61 height 35
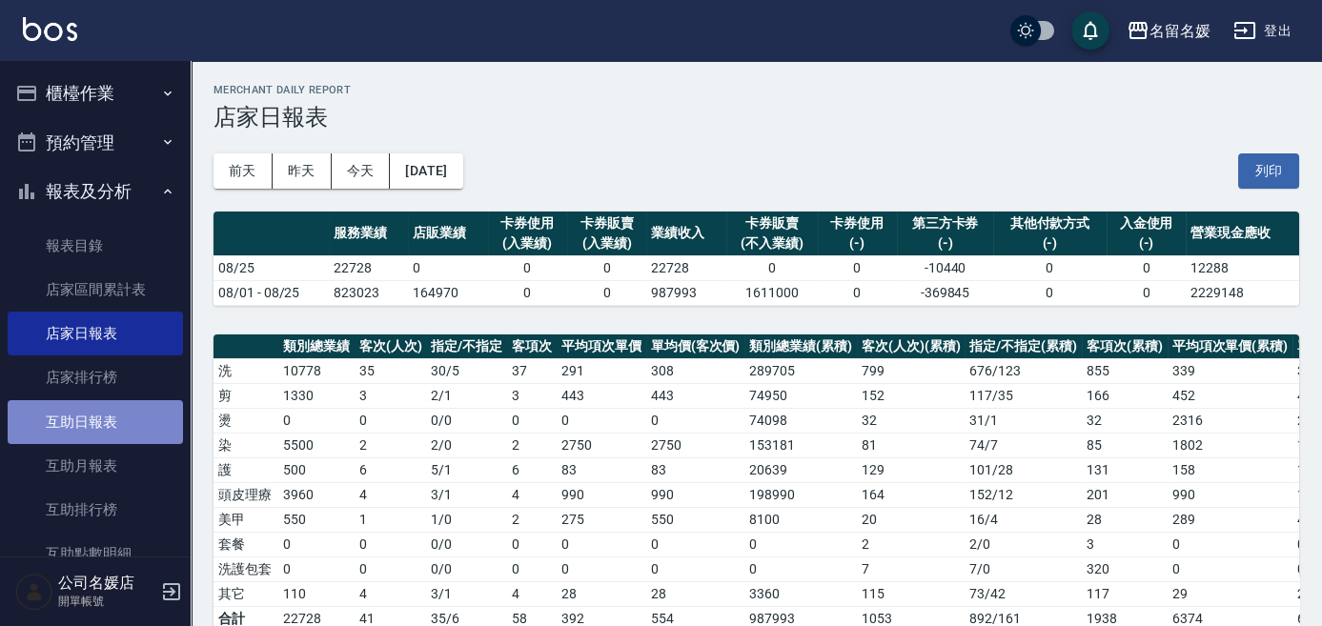
click at [95, 417] on link "互助日報表" at bounding box center [95, 422] width 175 height 44
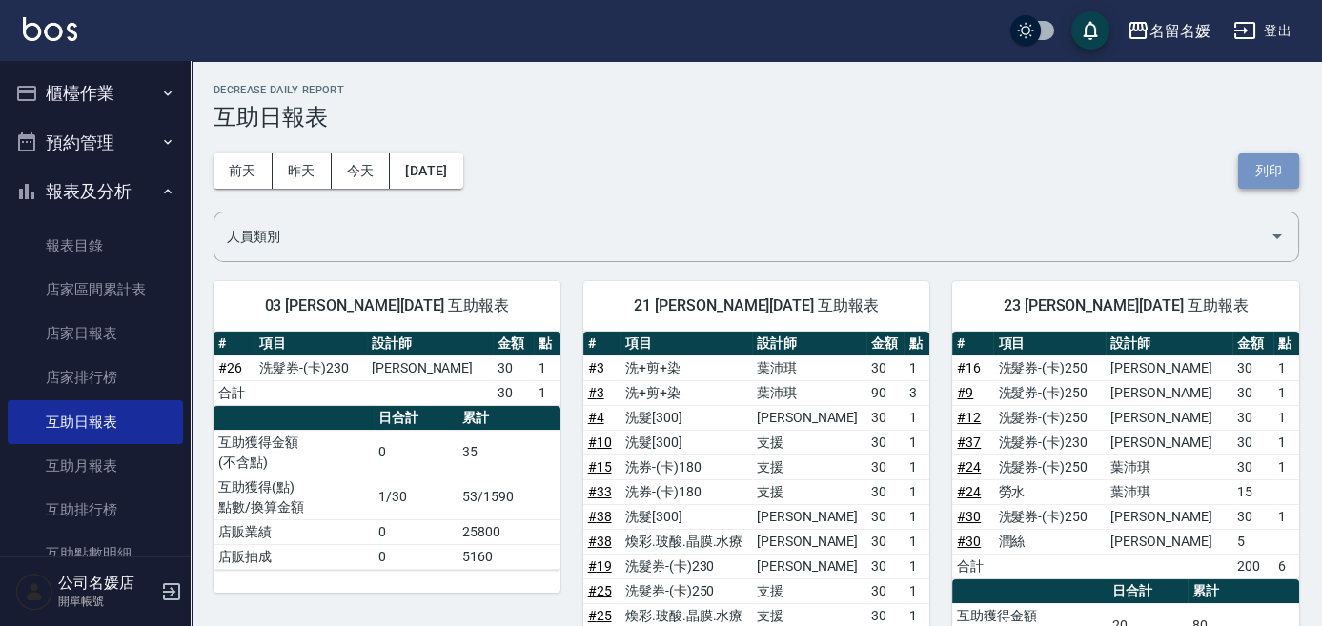
click at [1281, 165] on button "列印" at bounding box center [1268, 170] width 61 height 35
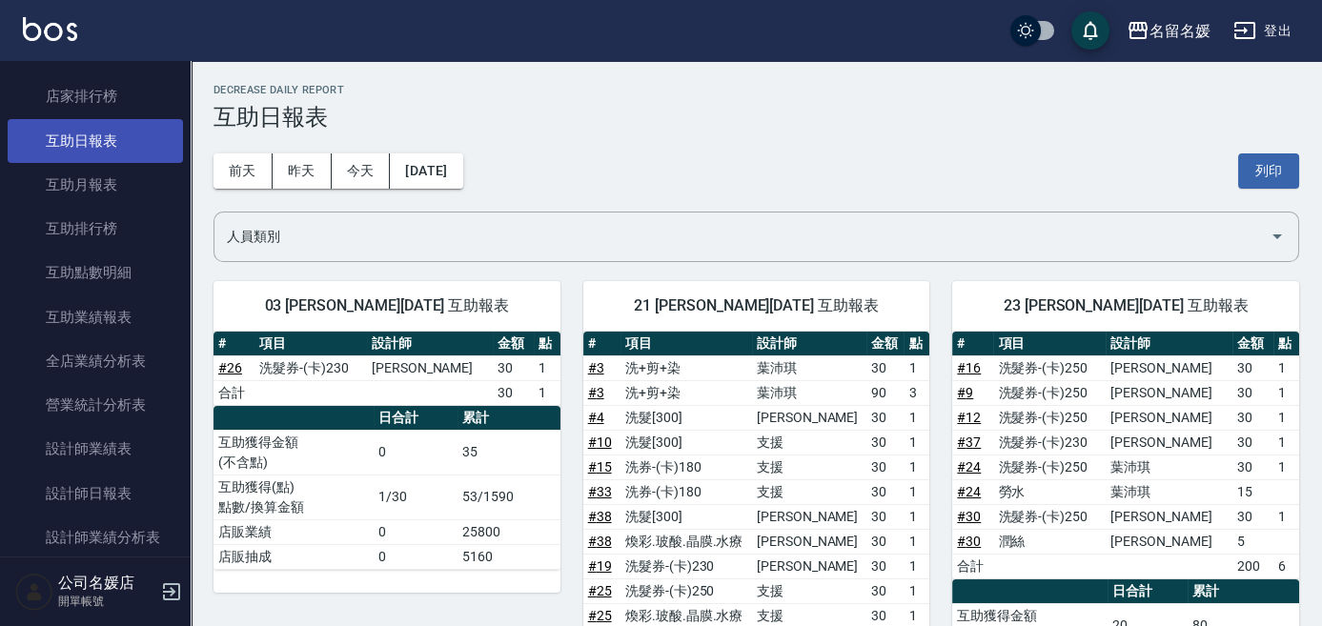
scroll to position [346, 0]
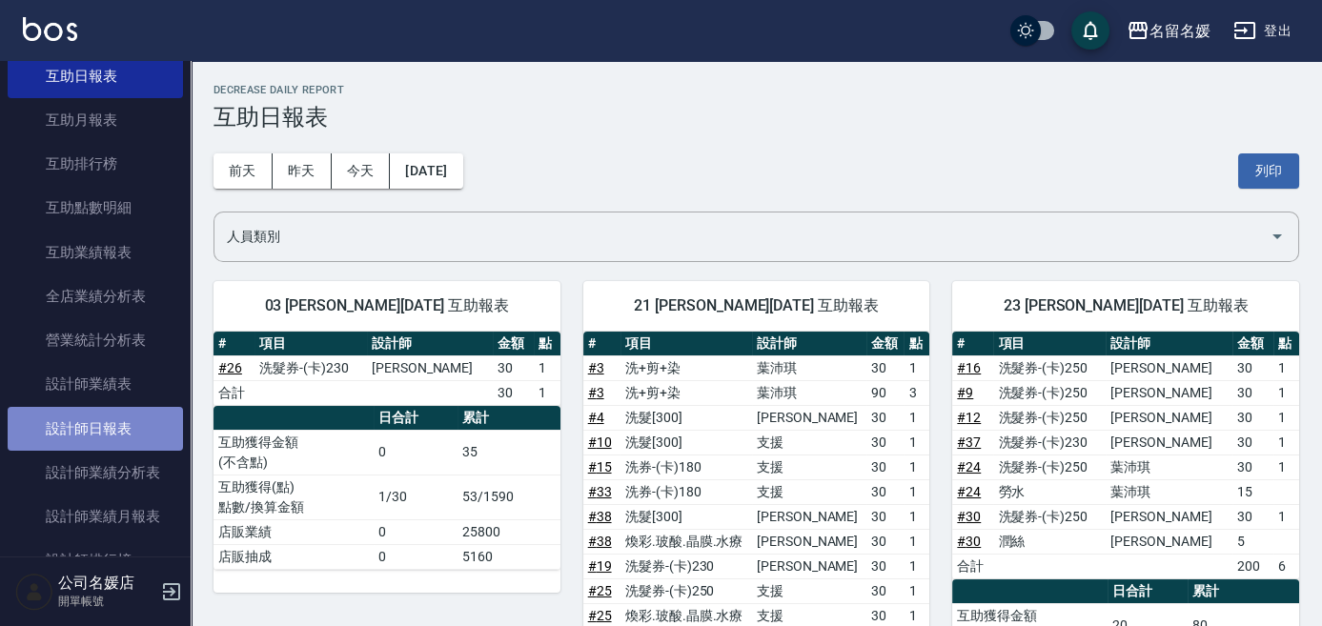
click at [97, 427] on link "設計師日報表" at bounding box center [95, 429] width 175 height 44
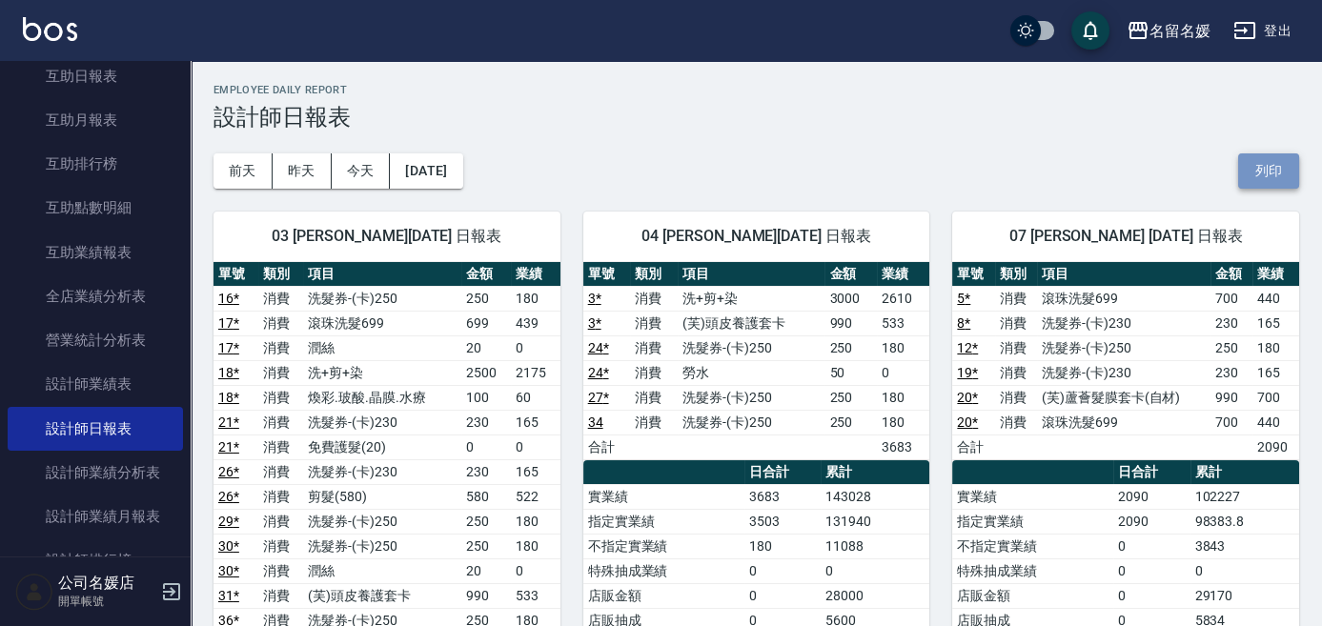
click at [1261, 174] on button "列印" at bounding box center [1268, 170] width 61 height 35
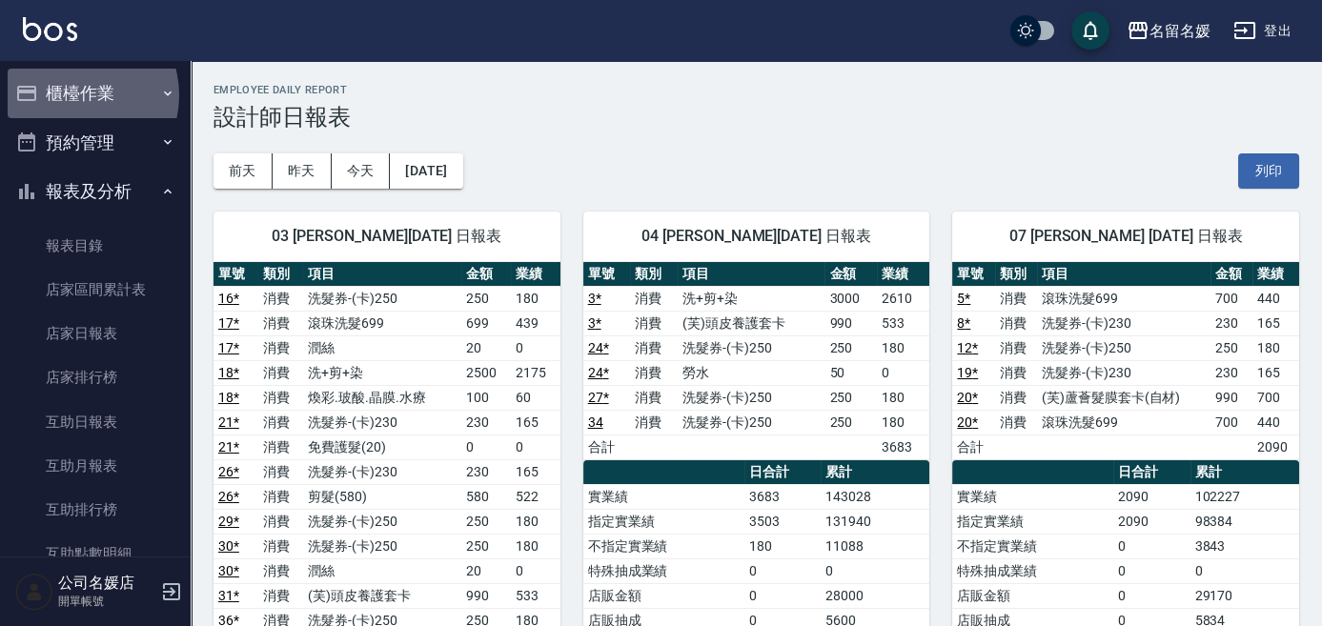
click at [73, 95] on button "櫃檯作業" at bounding box center [95, 94] width 175 height 50
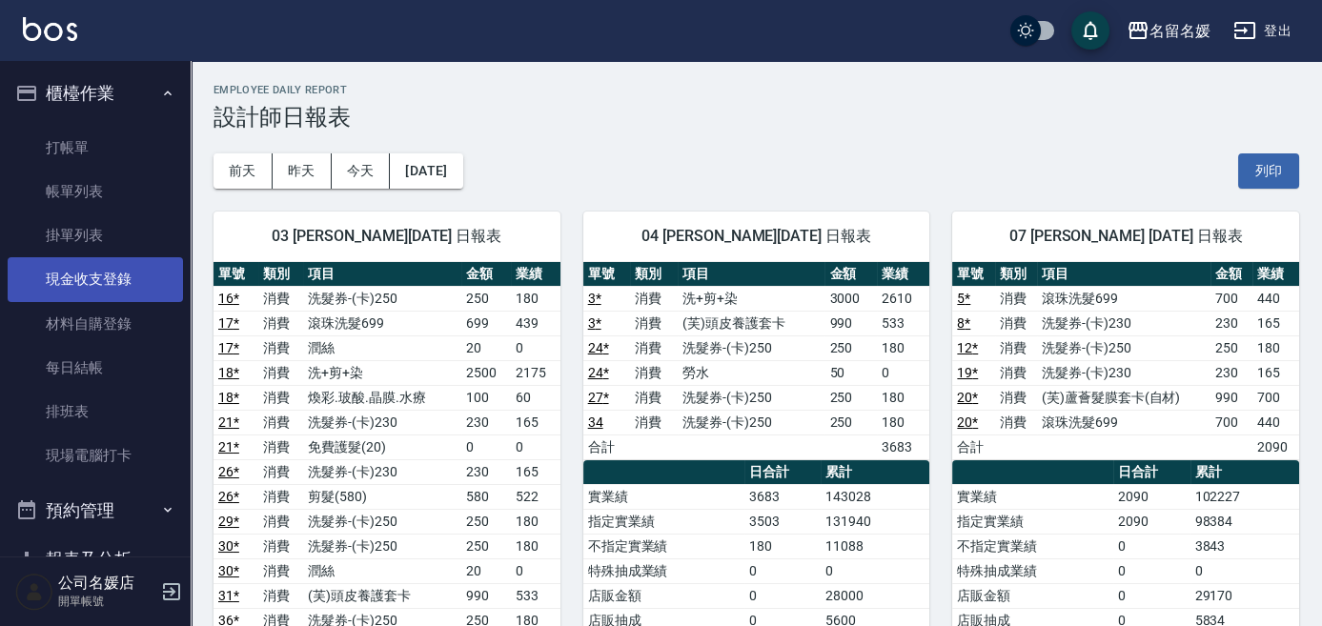
click at [121, 271] on link "現金收支登錄" at bounding box center [95, 279] width 175 height 44
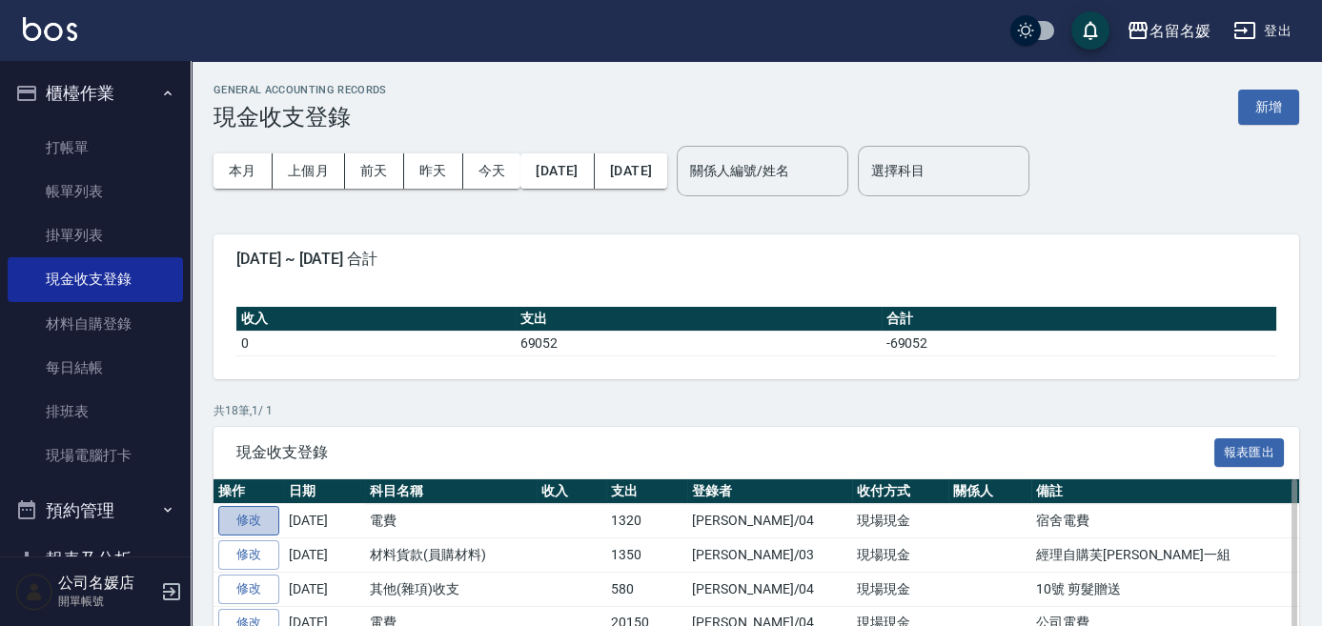
click at [244, 515] on link "修改" at bounding box center [248, 521] width 61 height 30
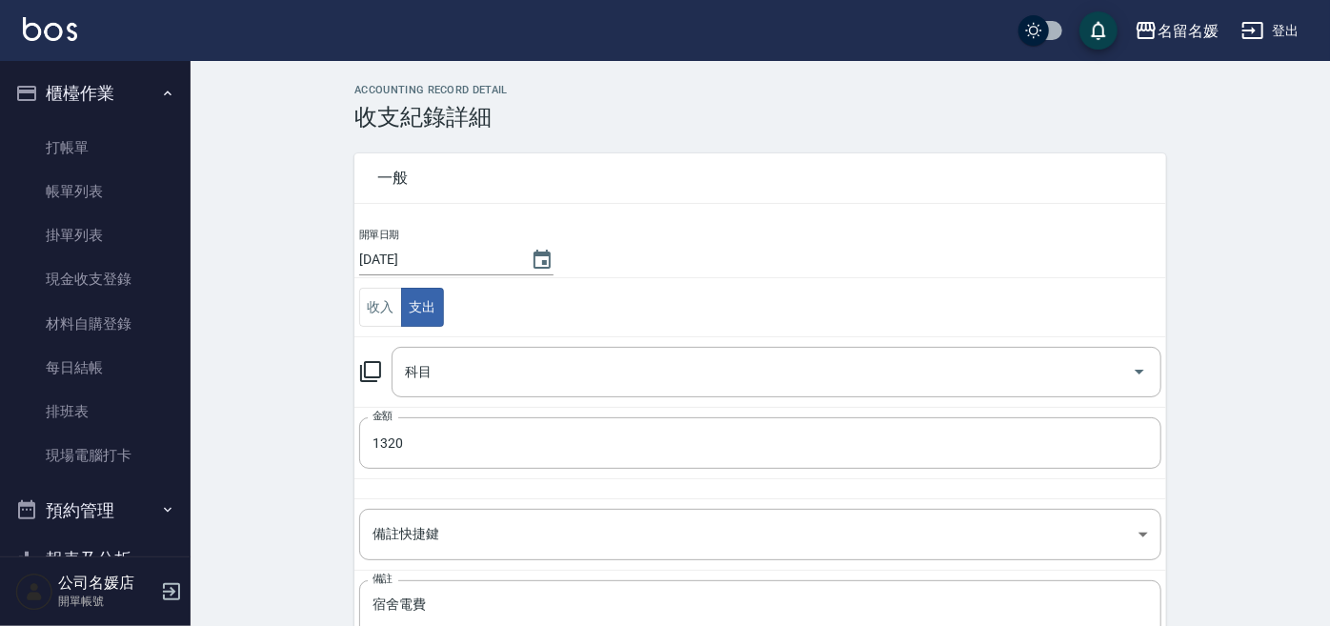
type input "36 電費"
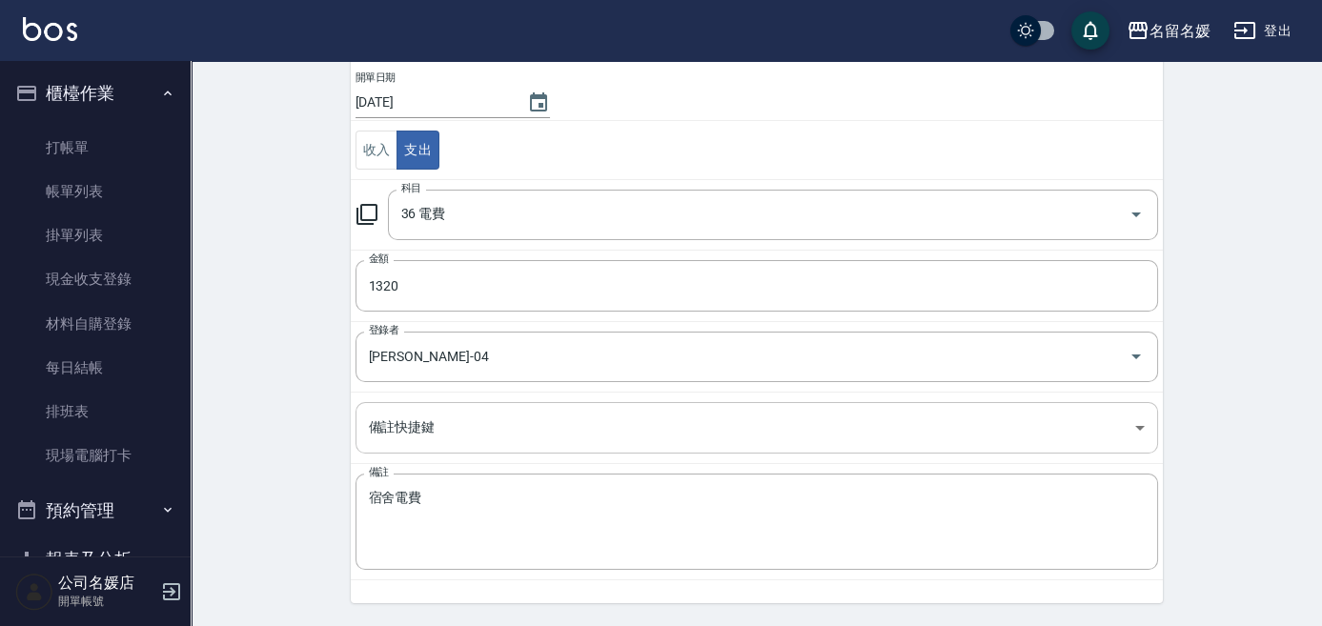
scroll to position [189, 0]
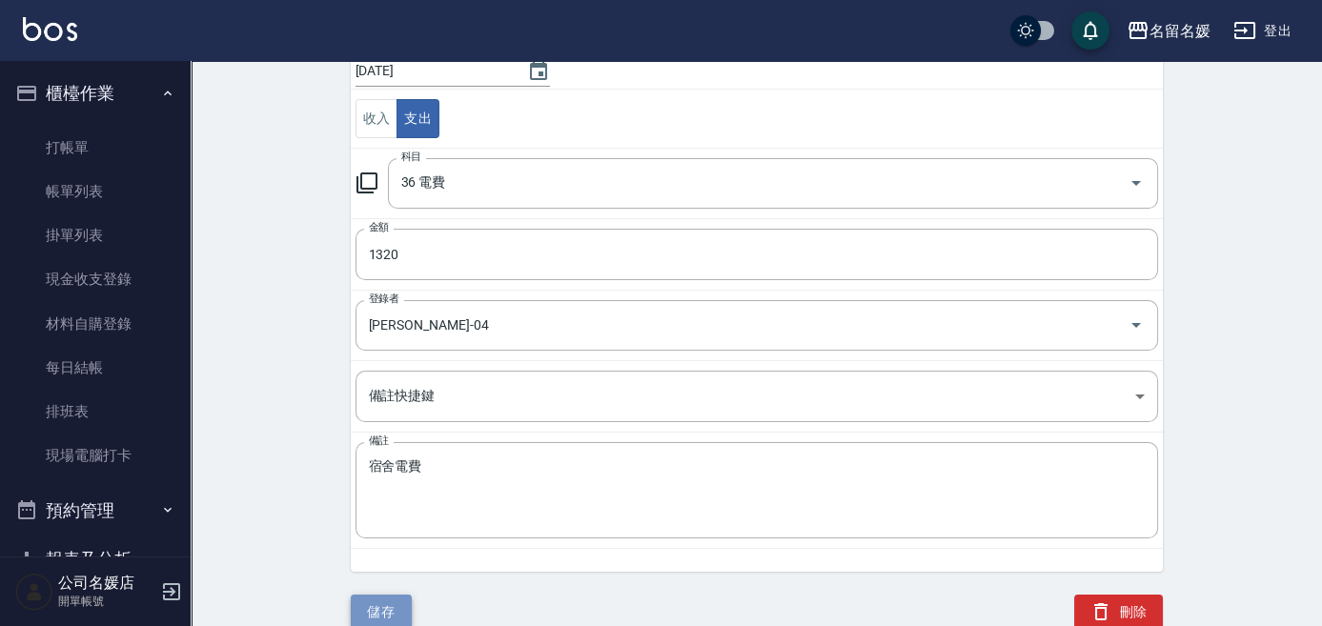
click at [381, 607] on button "儲存" at bounding box center [381, 612] width 61 height 35
click at [395, 611] on button "儲存" at bounding box center [381, 612] width 61 height 35
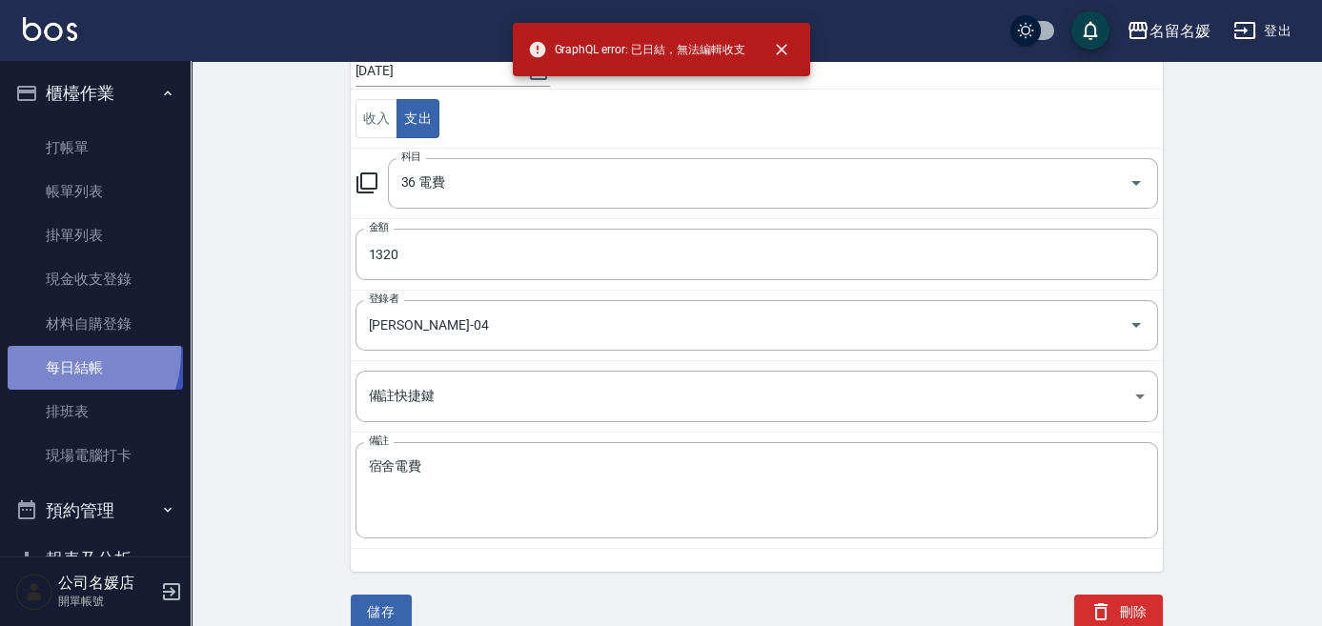
click at [67, 354] on link "每日結帳" at bounding box center [95, 368] width 175 height 44
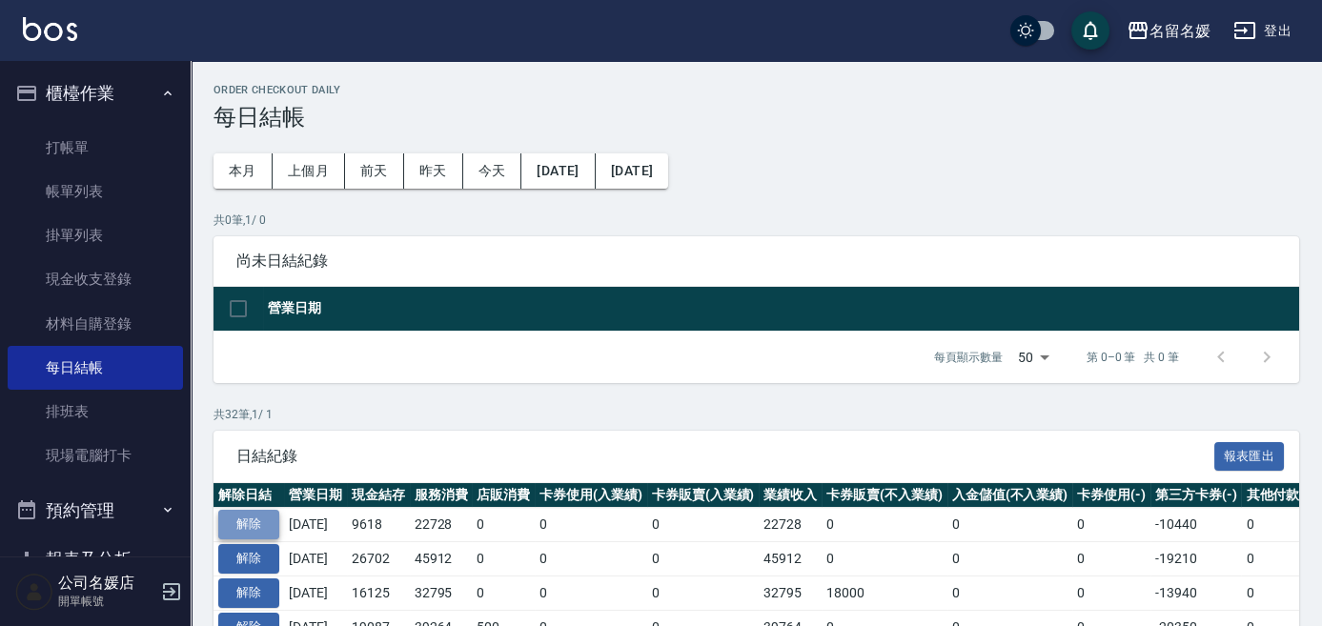
click at [265, 524] on button "解除" at bounding box center [248, 525] width 61 height 30
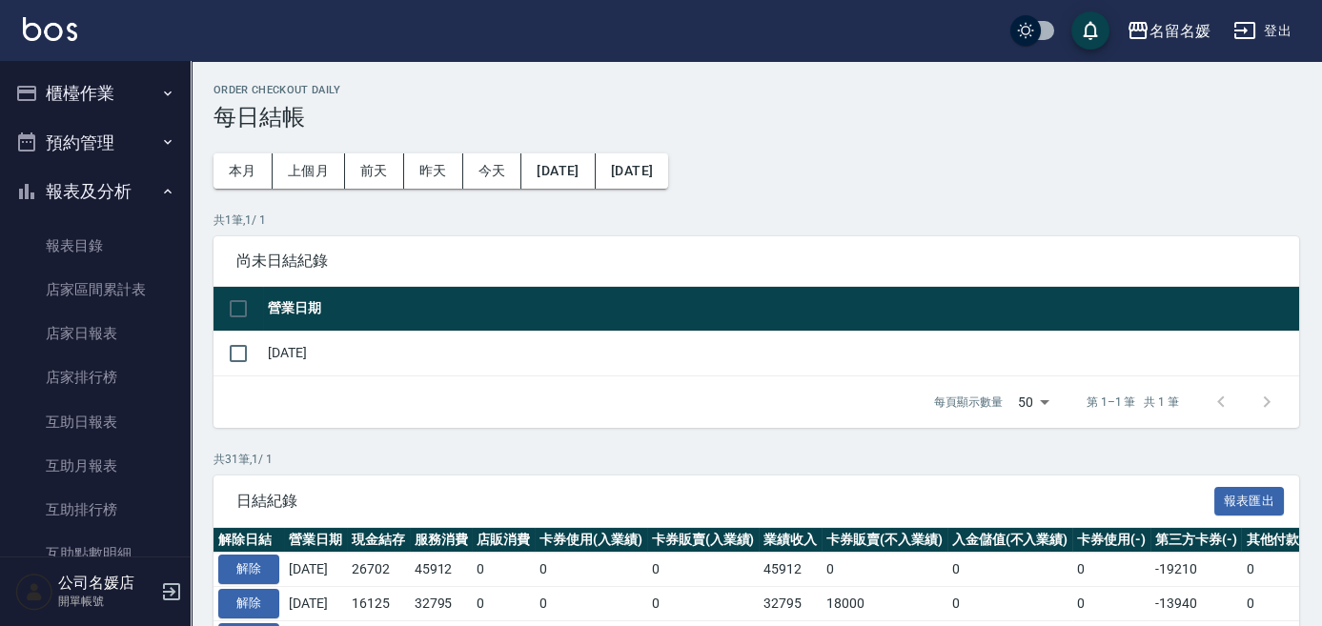
click at [83, 89] on button "櫃檯作業" at bounding box center [95, 94] width 175 height 50
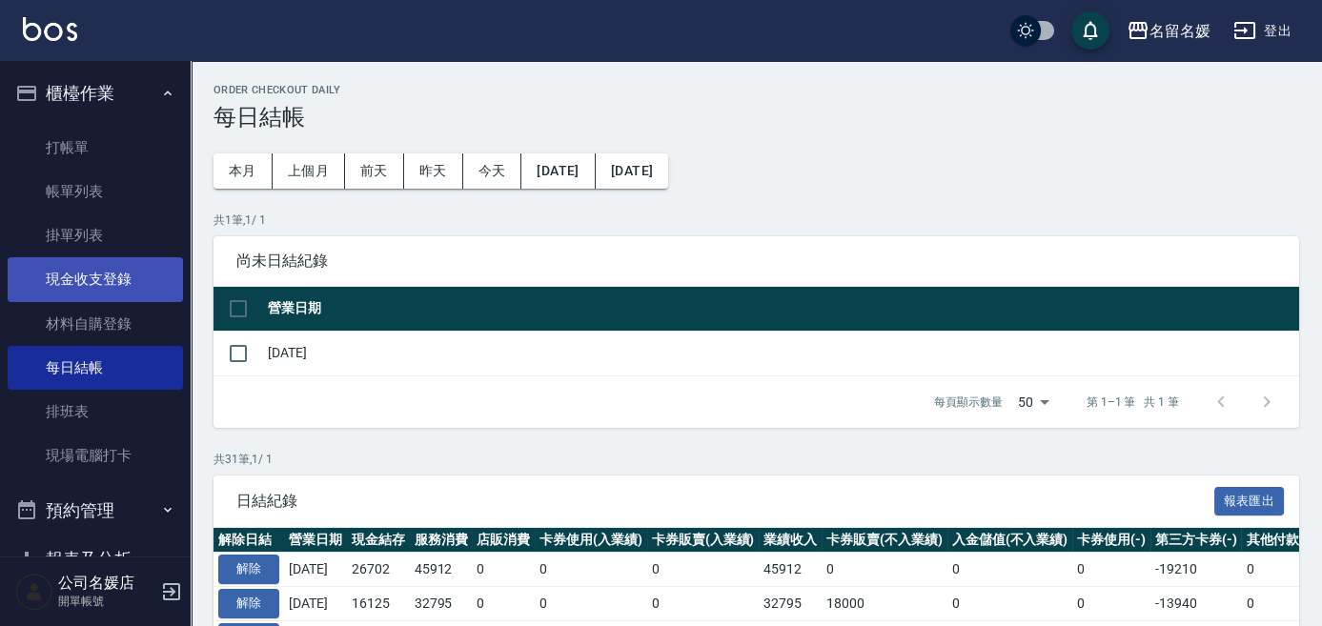
click at [111, 273] on link "現金收支登錄" at bounding box center [95, 279] width 175 height 44
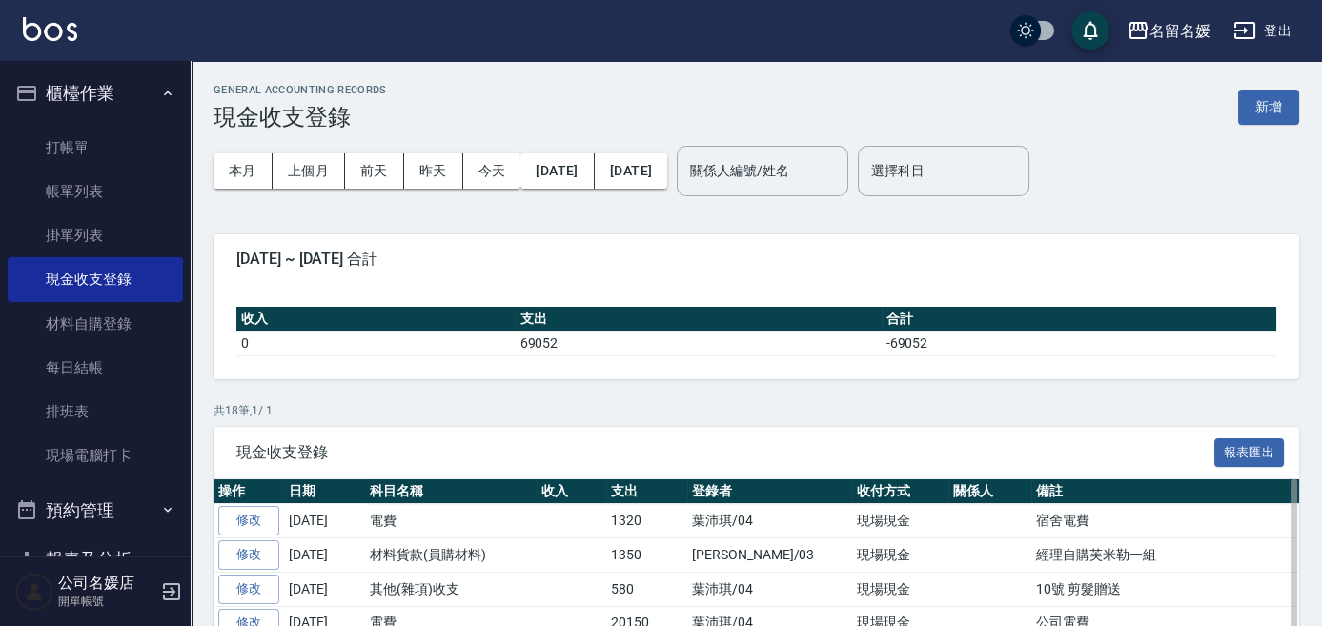
scroll to position [86, 0]
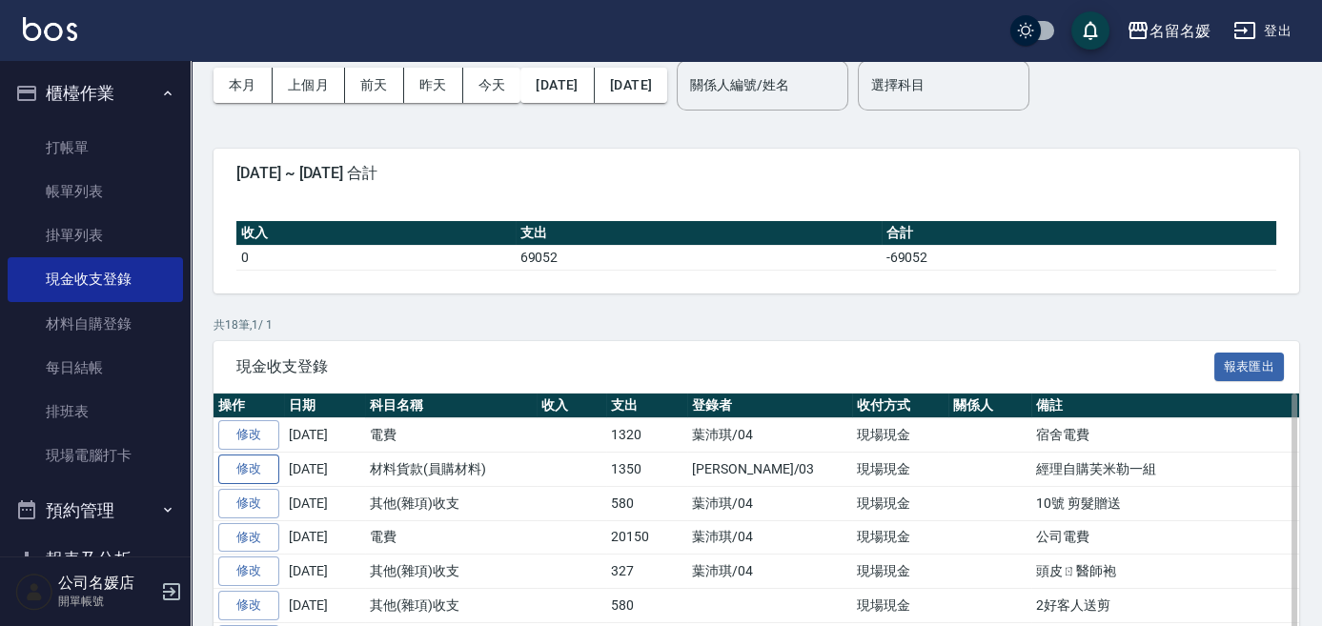
click at [252, 468] on link "修改" at bounding box center [248, 470] width 61 height 30
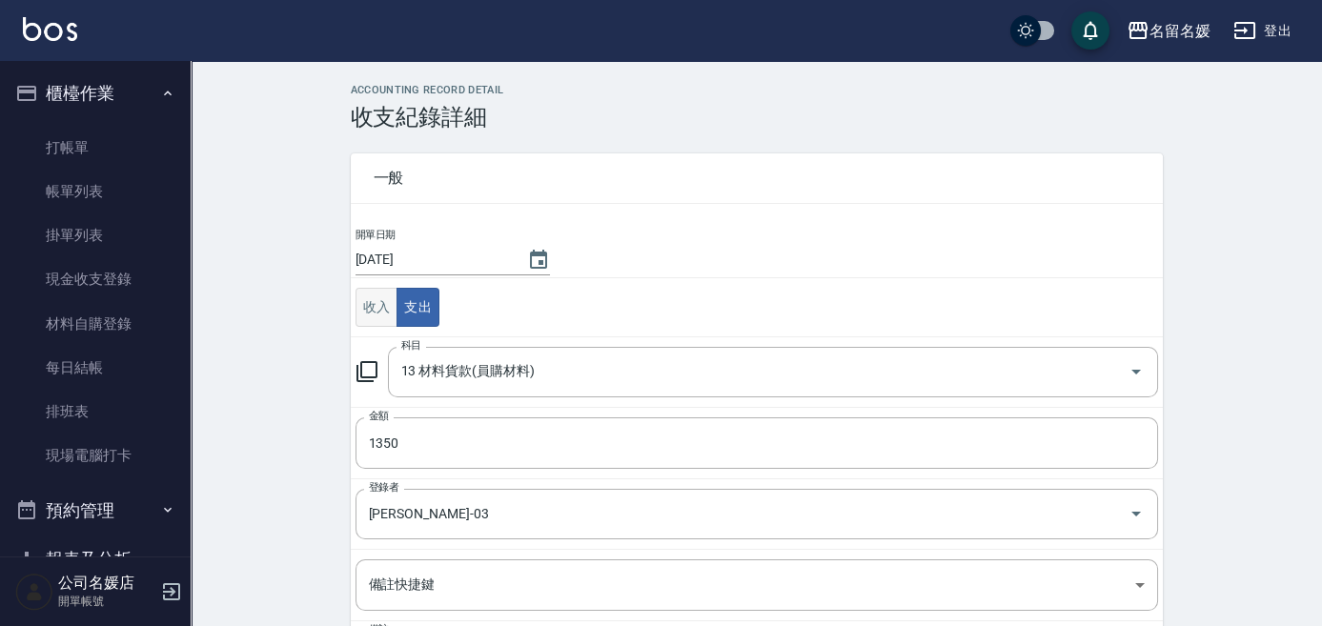
click at [388, 305] on button "收入" at bounding box center [376, 307] width 43 height 39
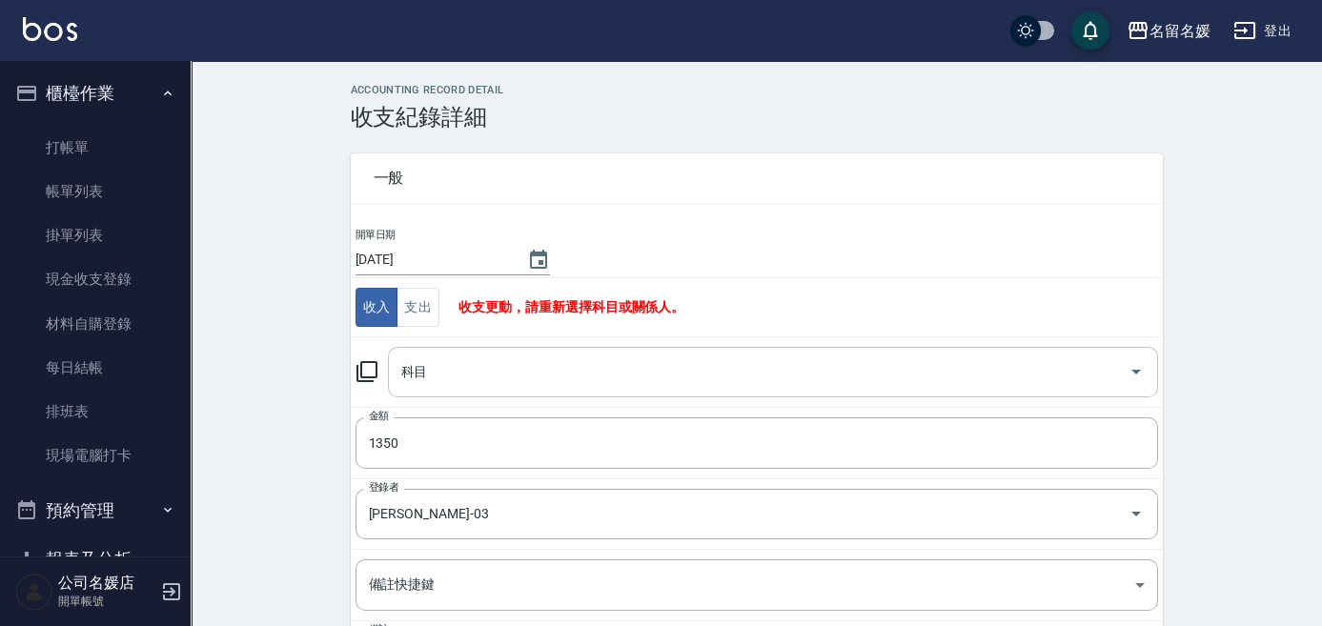
click at [482, 370] on input "科目" at bounding box center [758, 371] width 724 height 33
click at [363, 367] on icon at bounding box center [366, 371] width 23 height 23
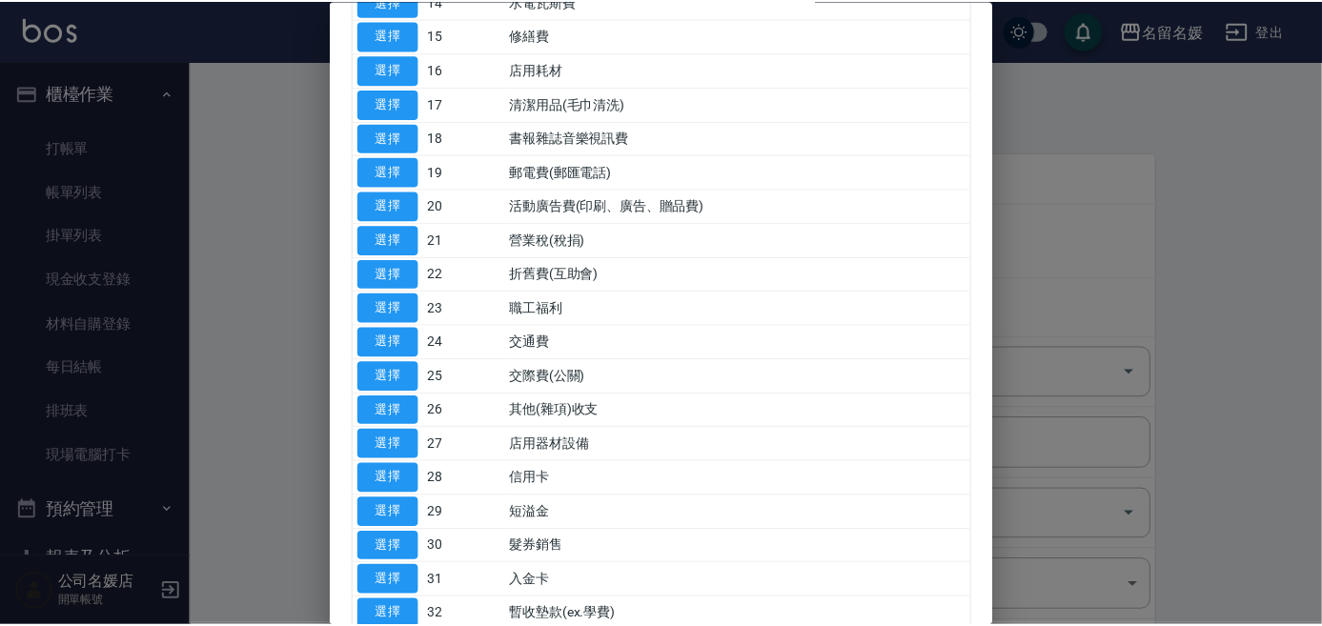
scroll to position [519, 0]
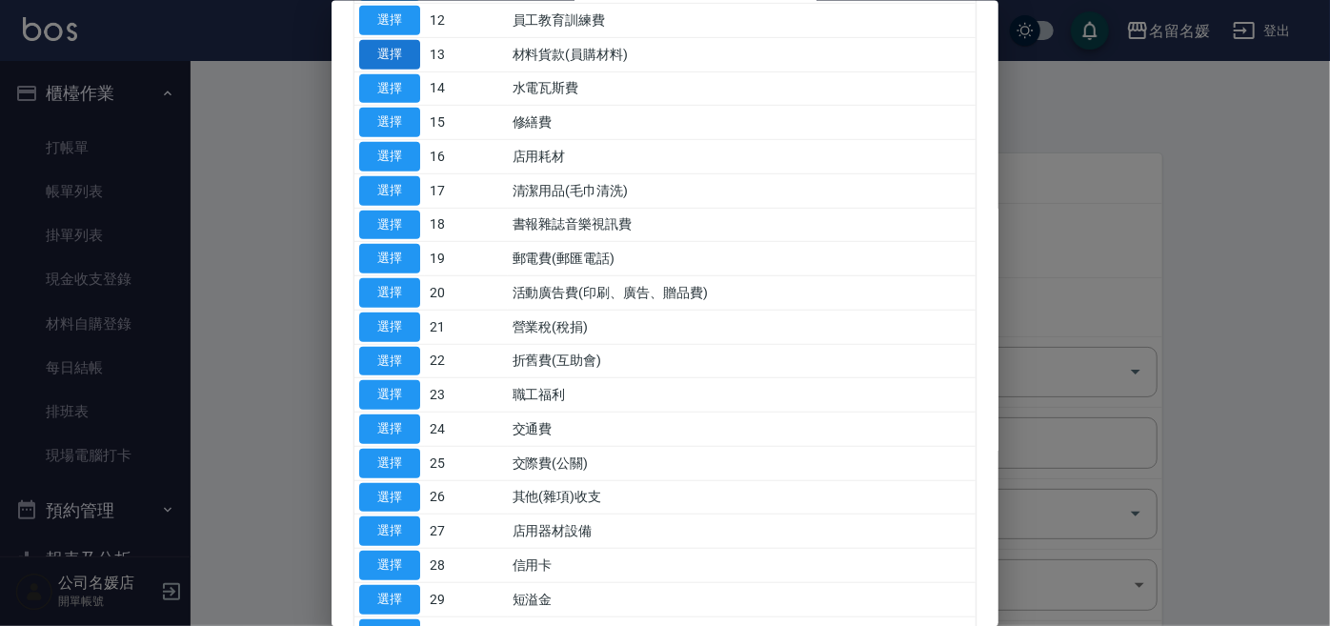
click at [398, 46] on button "選擇" at bounding box center [389, 54] width 61 height 30
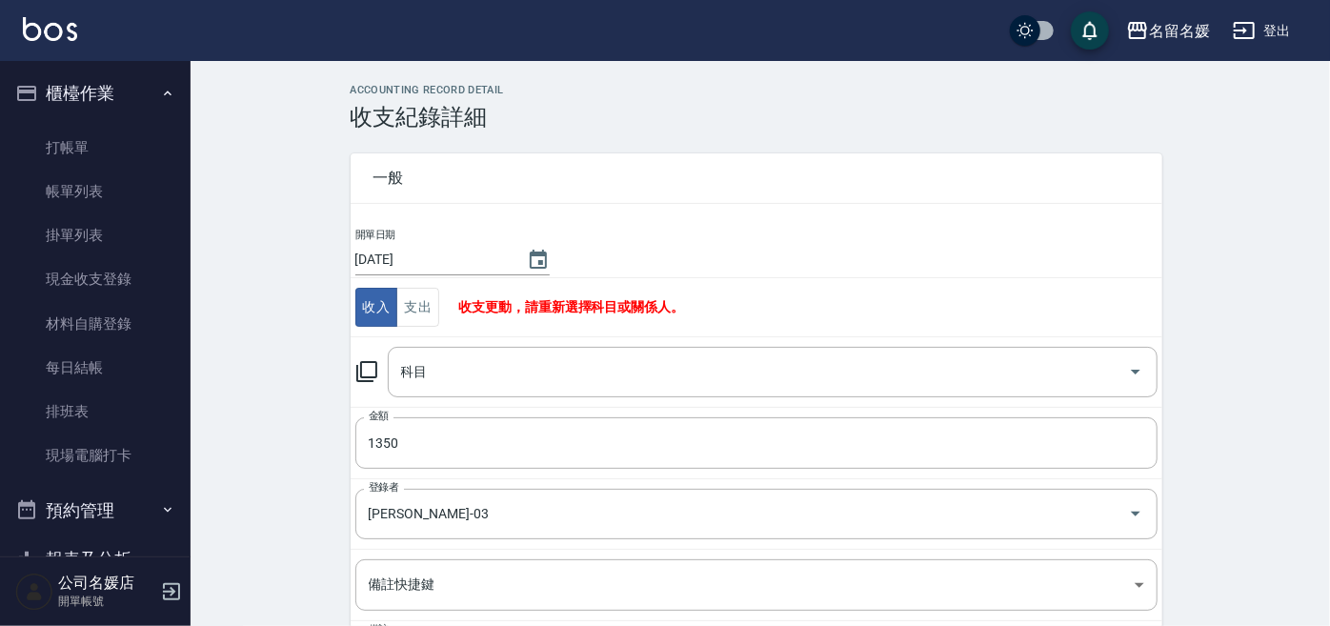
type input "13 材料貨款(員購材料)"
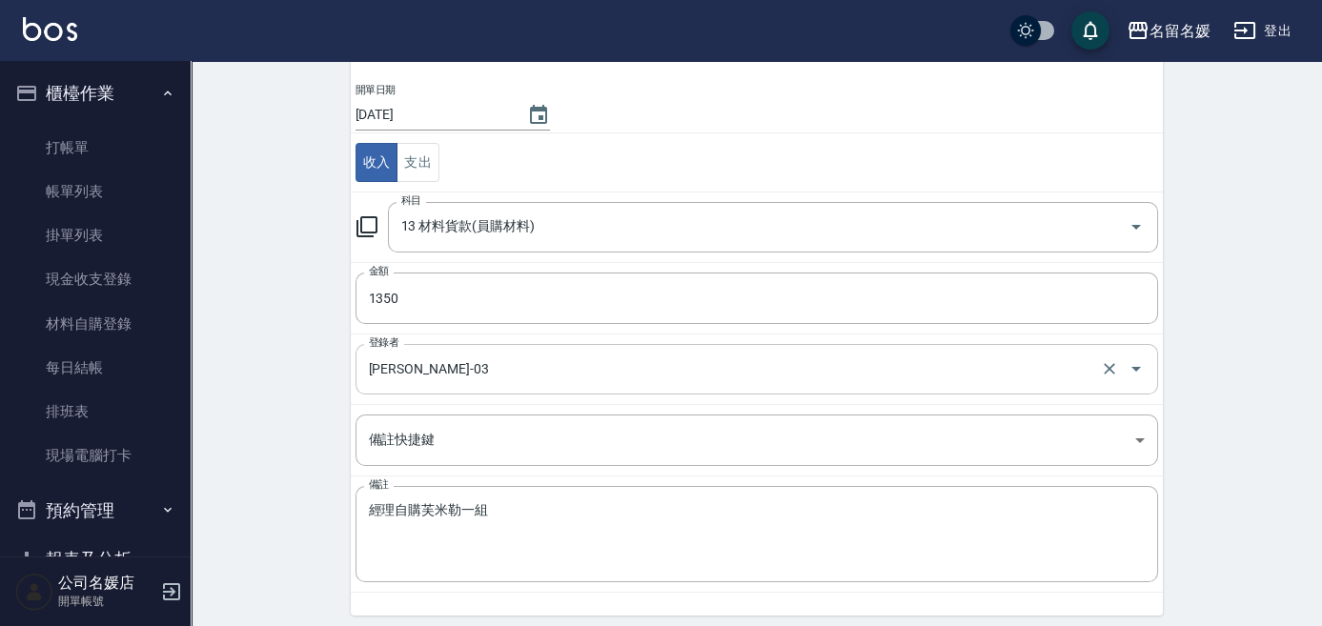
scroll to position [172, 0]
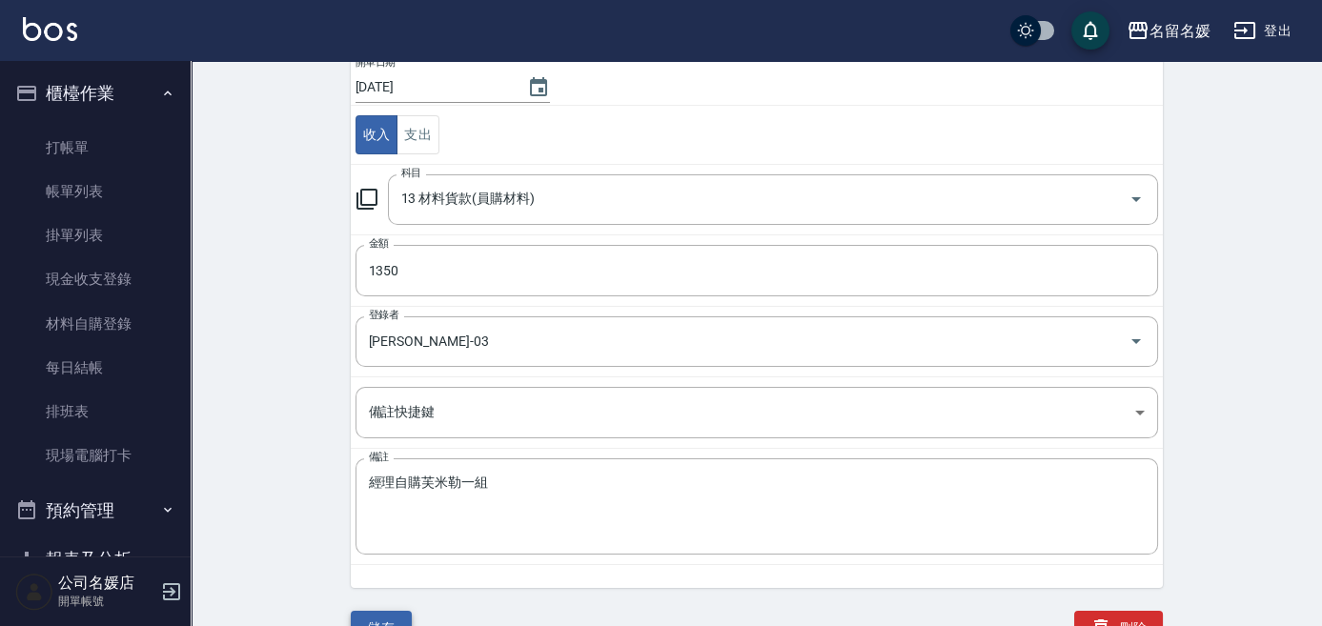
click at [378, 612] on button "儲存" at bounding box center [381, 628] width 61 height 35
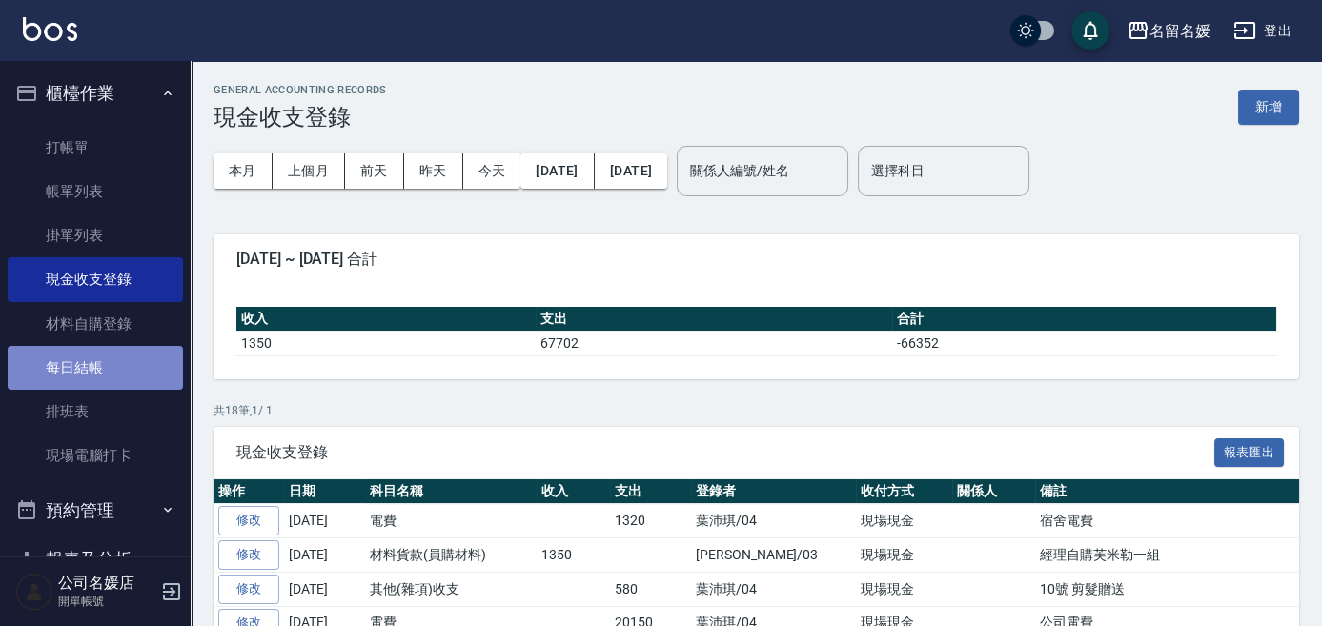
click at [129, 361] on link "每日結帳" at bounding box center [95, 368] width 175 height 44
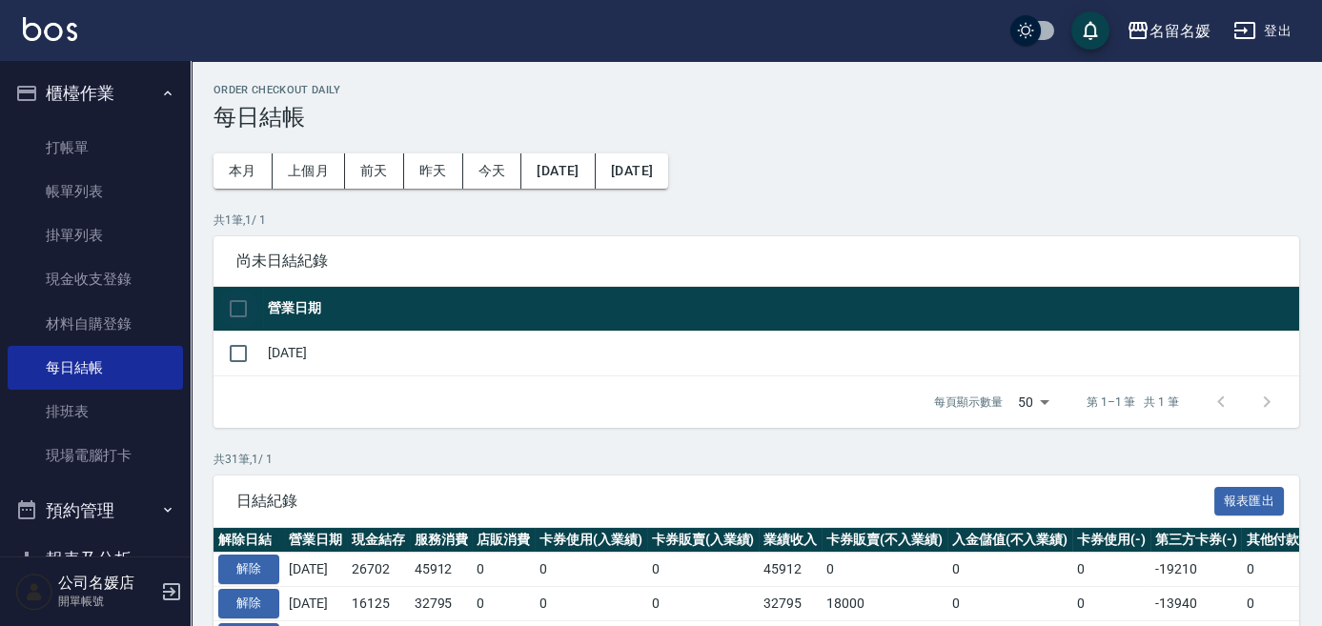
click at [246, 306] on input "checkbox" at bounding box center [238, 309] width 40 height 40
checkbox input "true"
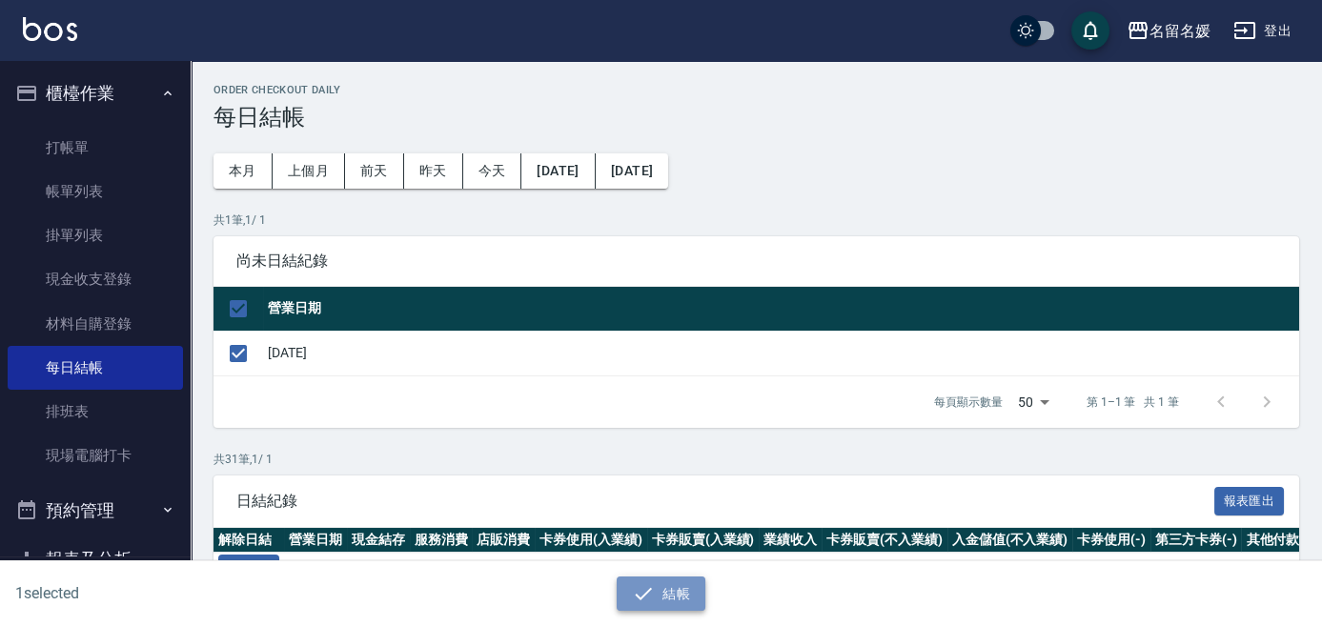
click at [668, 585] on button "結帳" at bounding box center [661, 594] width 89 height 35
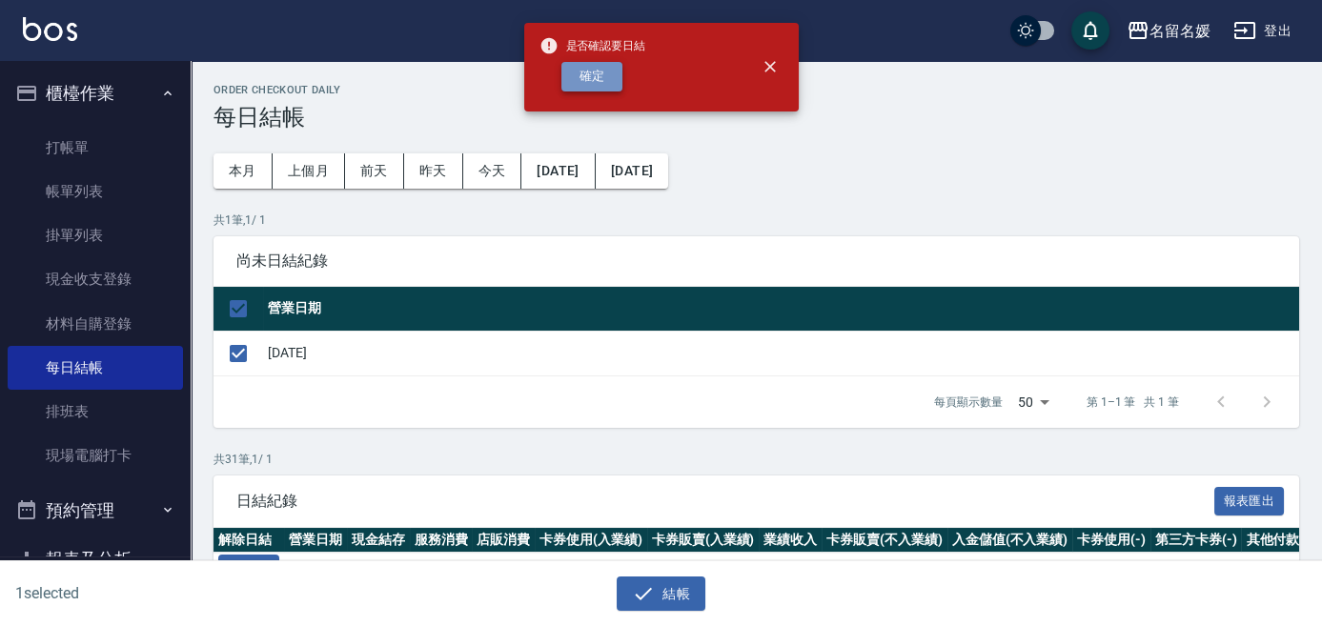
click at [595, 81] on button "確定" at bounding box center [591, 77] width 61 height 30
checkbox input "false"
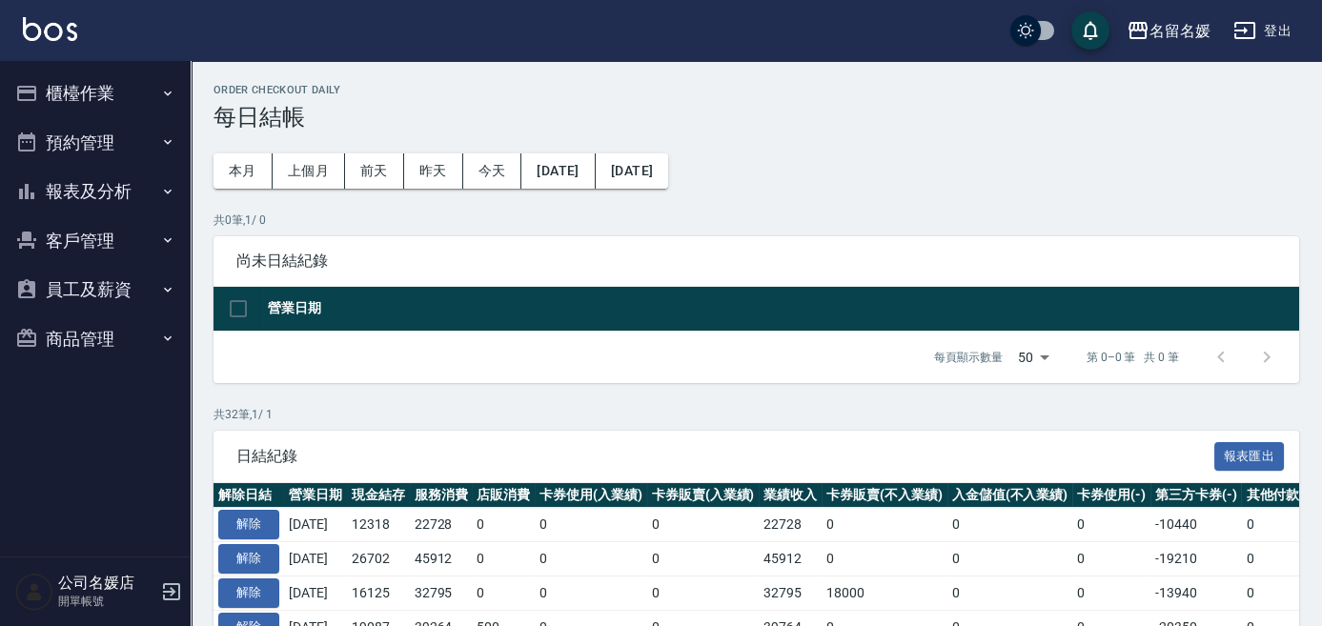
click at [76, 194] on button "報表及分析" at bounding box center [95, 192] width 175 height 50
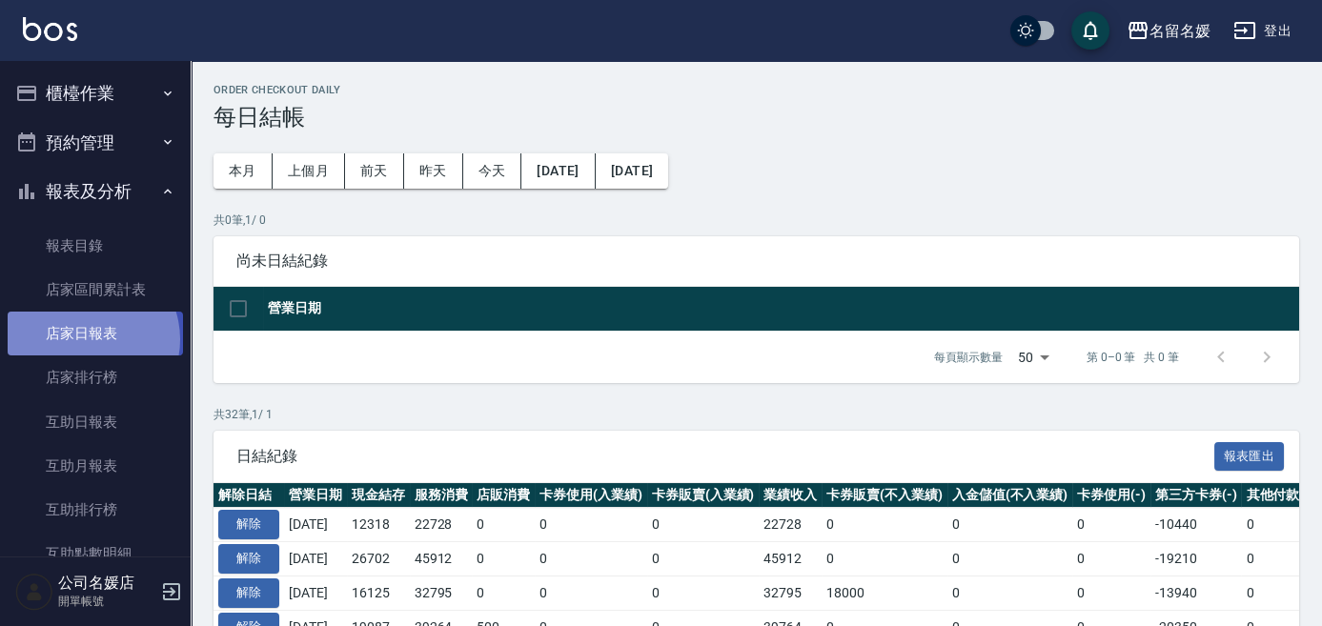
click at [88, 339] on link "店家日報表" at bounding box center [95, 334] width 175 height 44
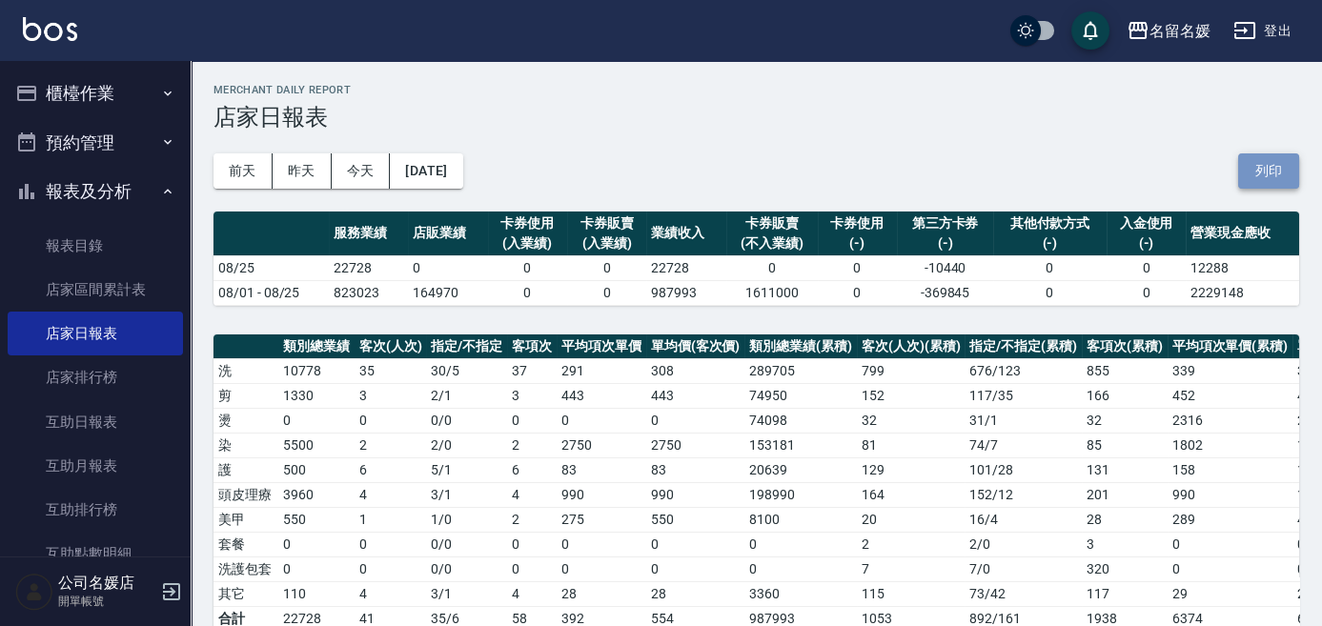
click at [1275, 176] on button "列印" at bounding box center [1268, 170] width 61 height 35
